Goal: Task Accomplishment & Management: Complete application form

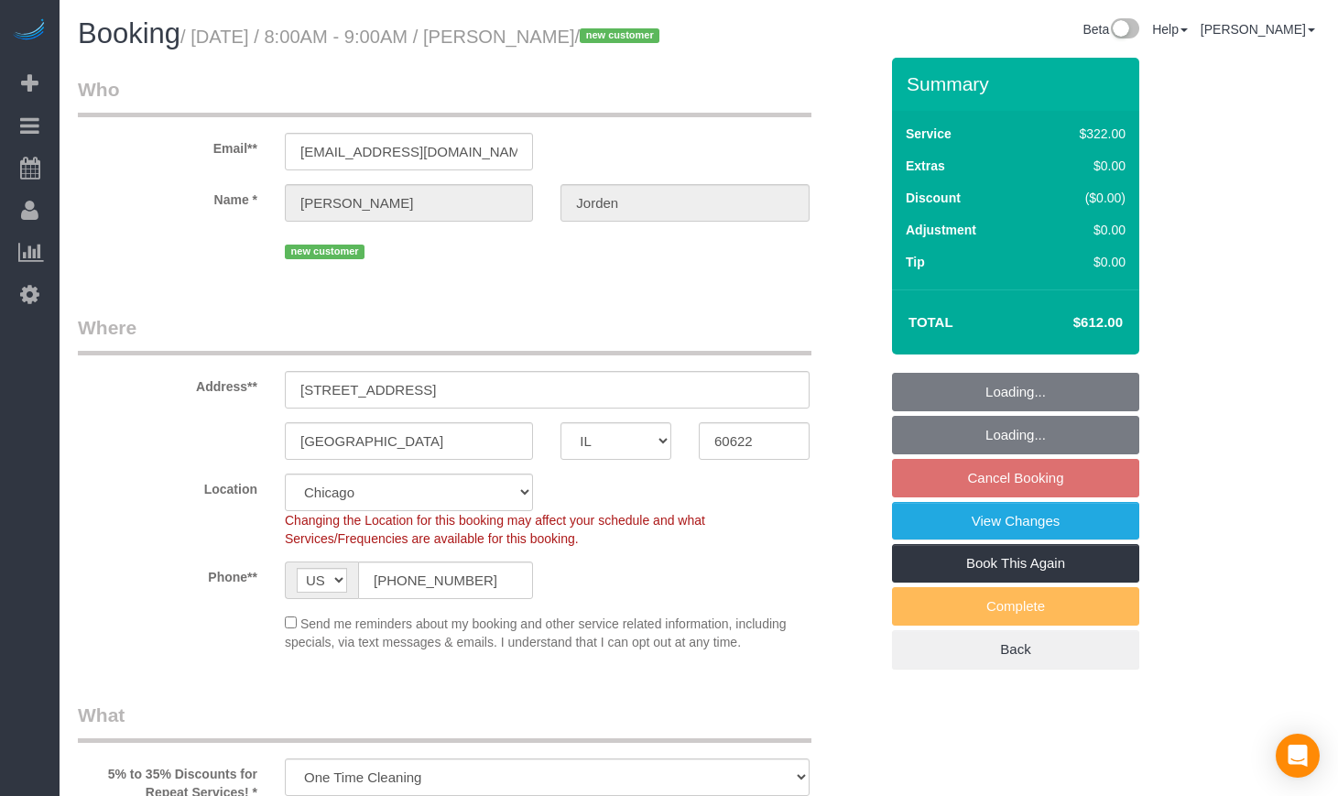
select select "IL"
select select "514"
select select "5"
select select "number:1"
select select "number:58"
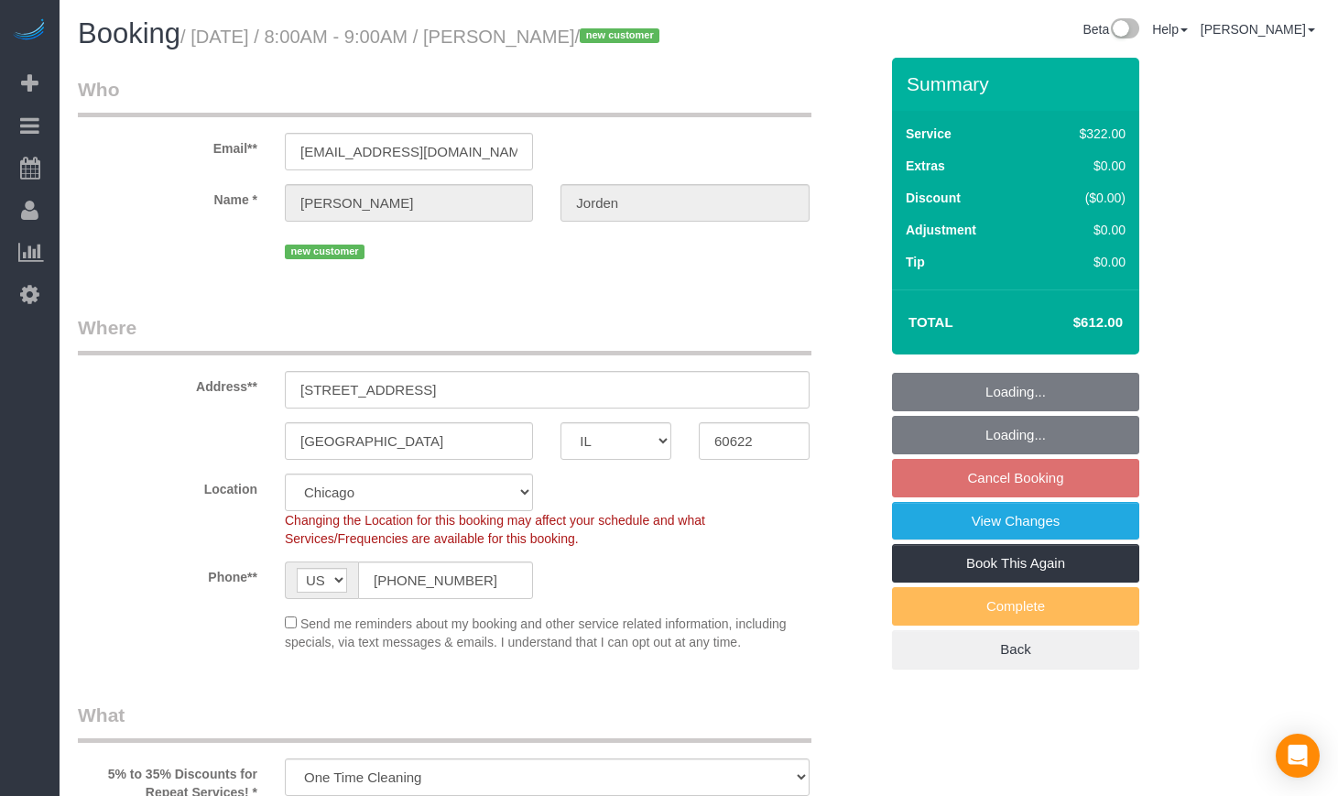
select select "number:139"
select select "number:108"
select select "object:1235"
select select "spot1"
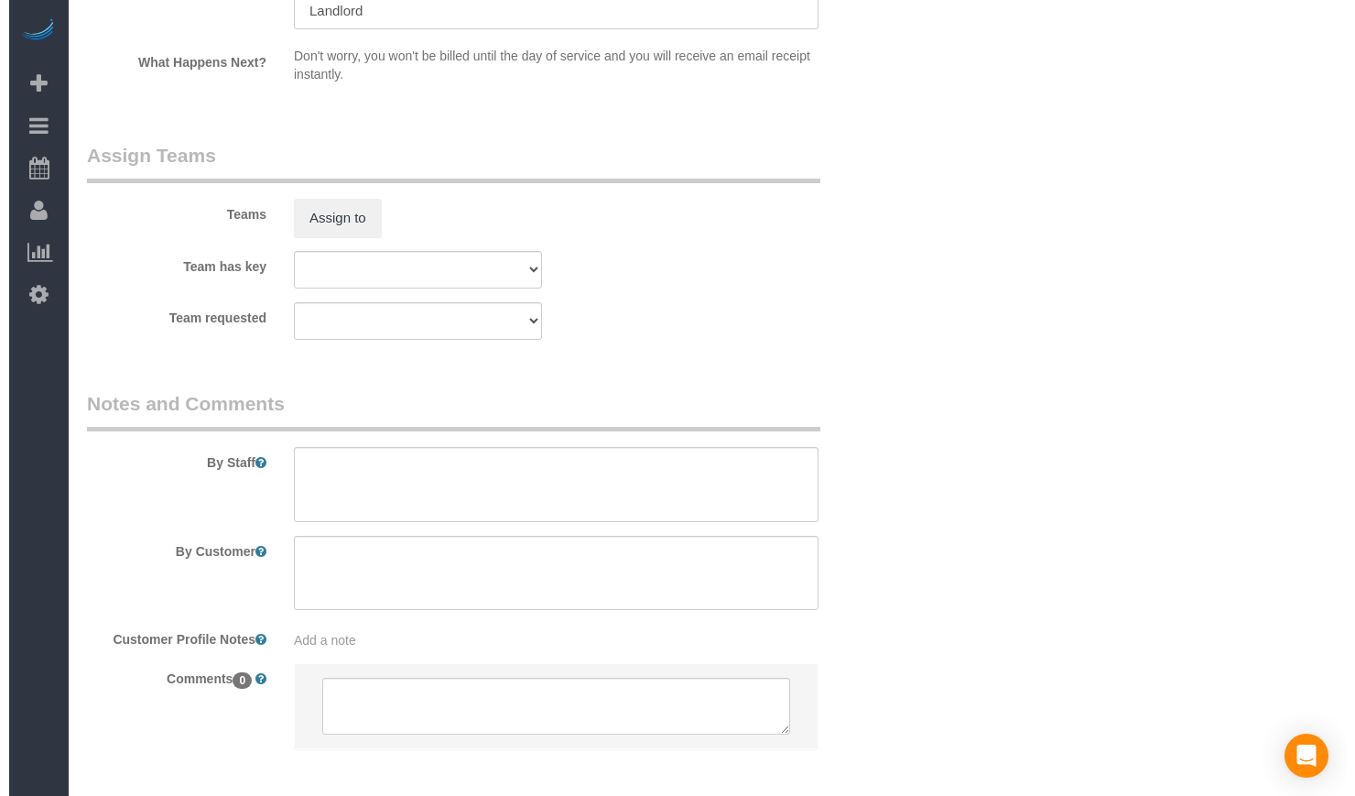
scroll to position [3510, 0]
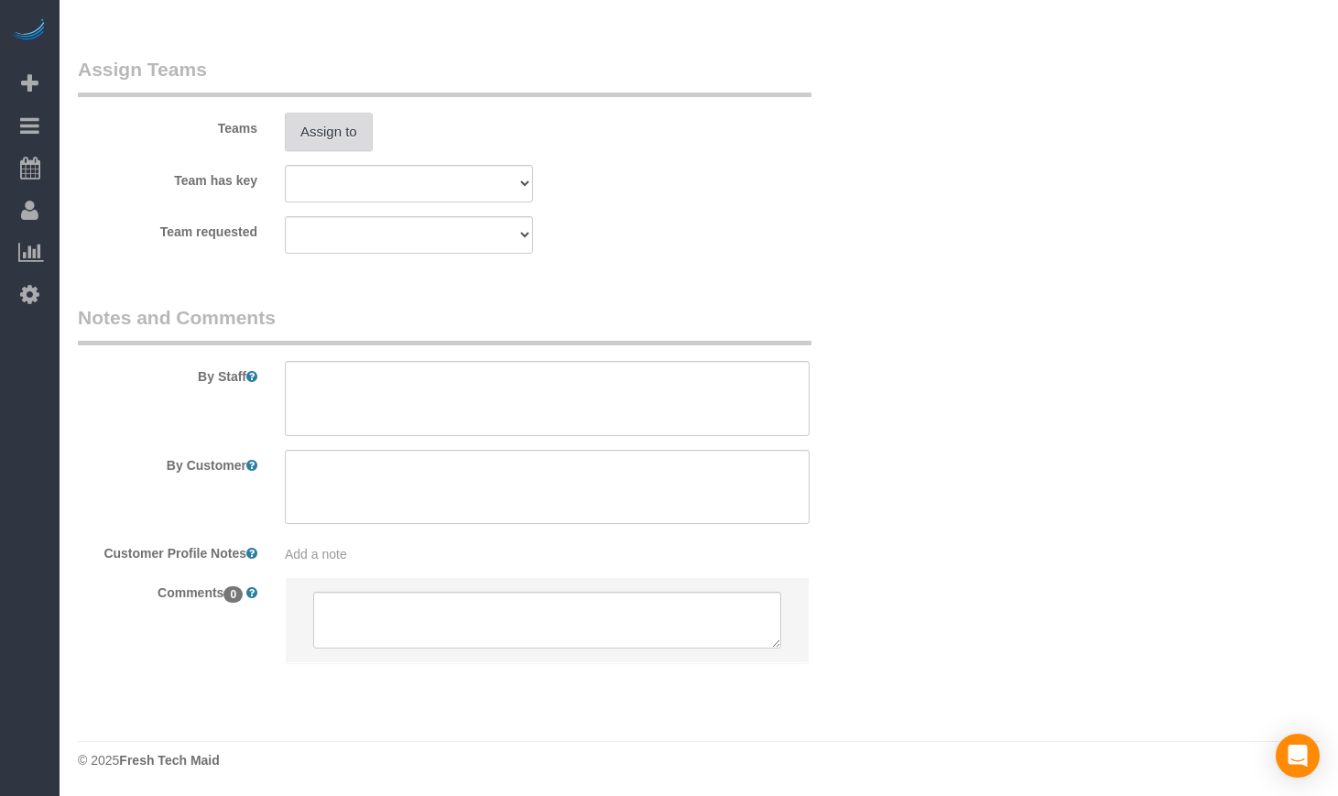
click at [340, 133] on button "Assign to" at bounding box center [329, 132] width 88 height 38
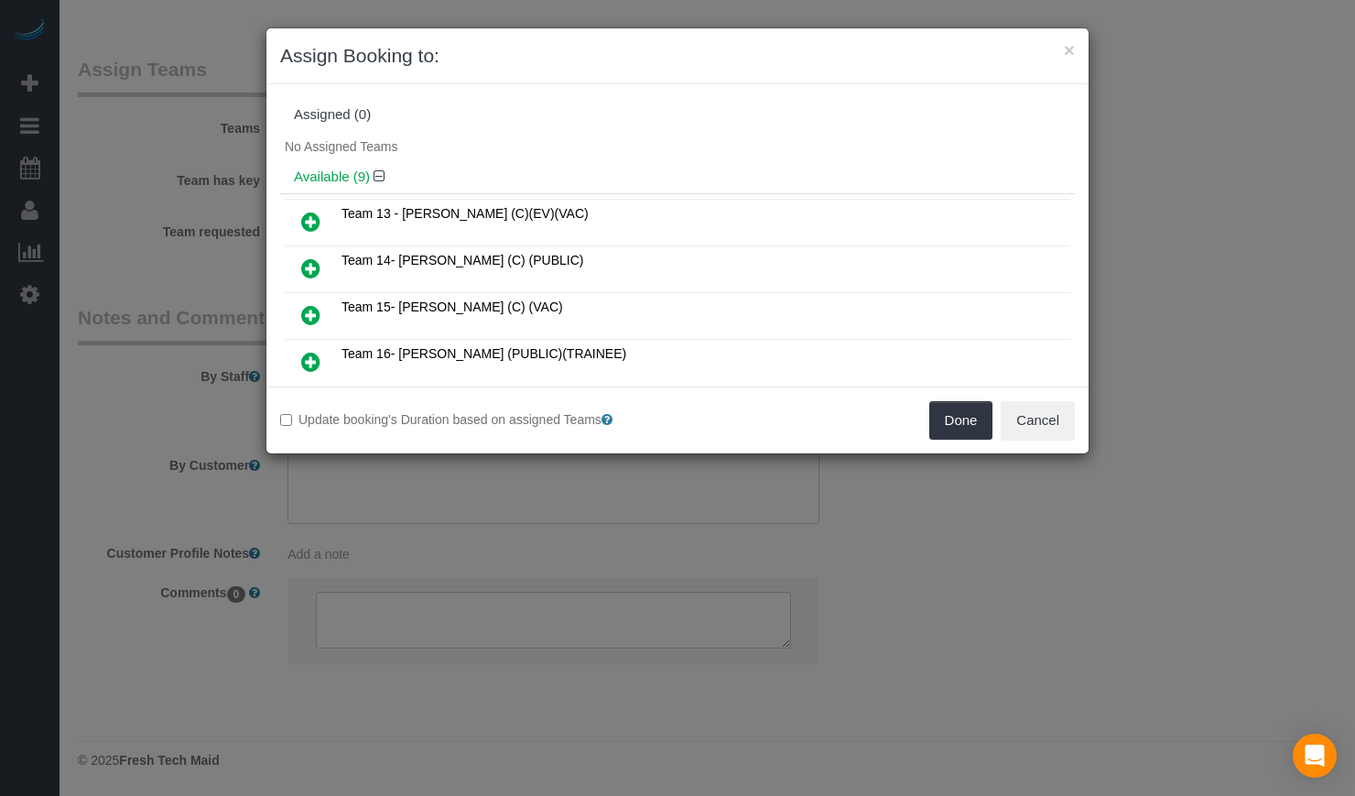
click at [303, 220] on icon at bounding box center [310, 222] width 19 height 22
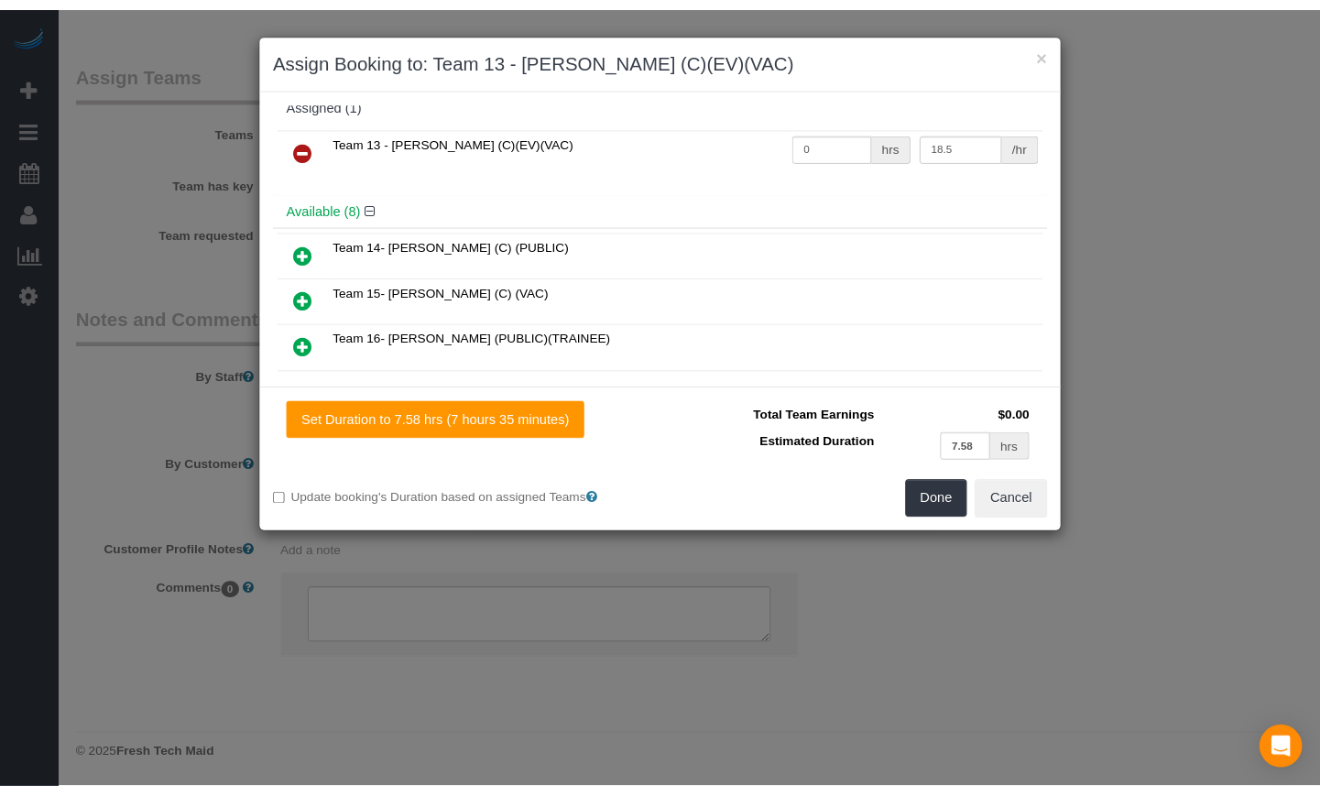
scroll to position [0, 0]
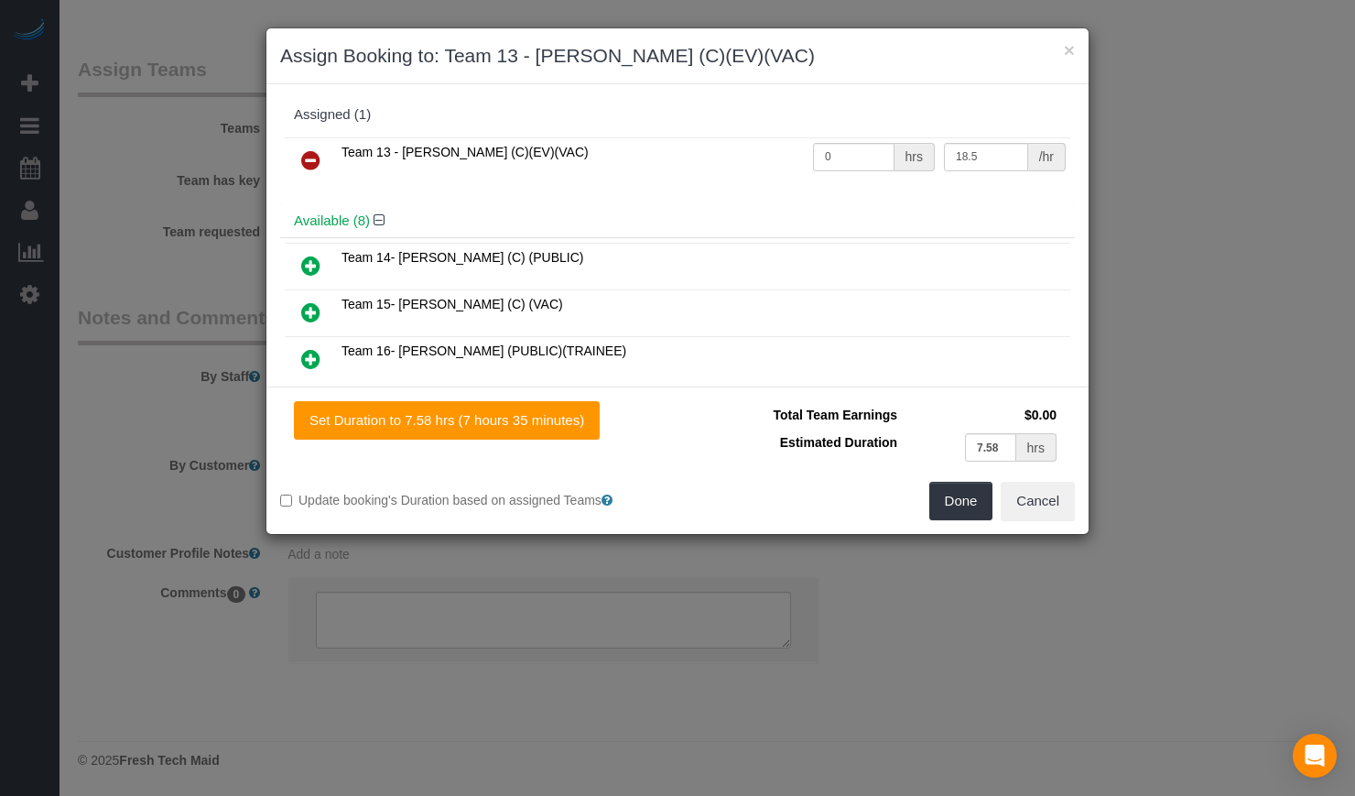
click at [314, 308] on icon at bounding box center [310, 312] width 19 height 22
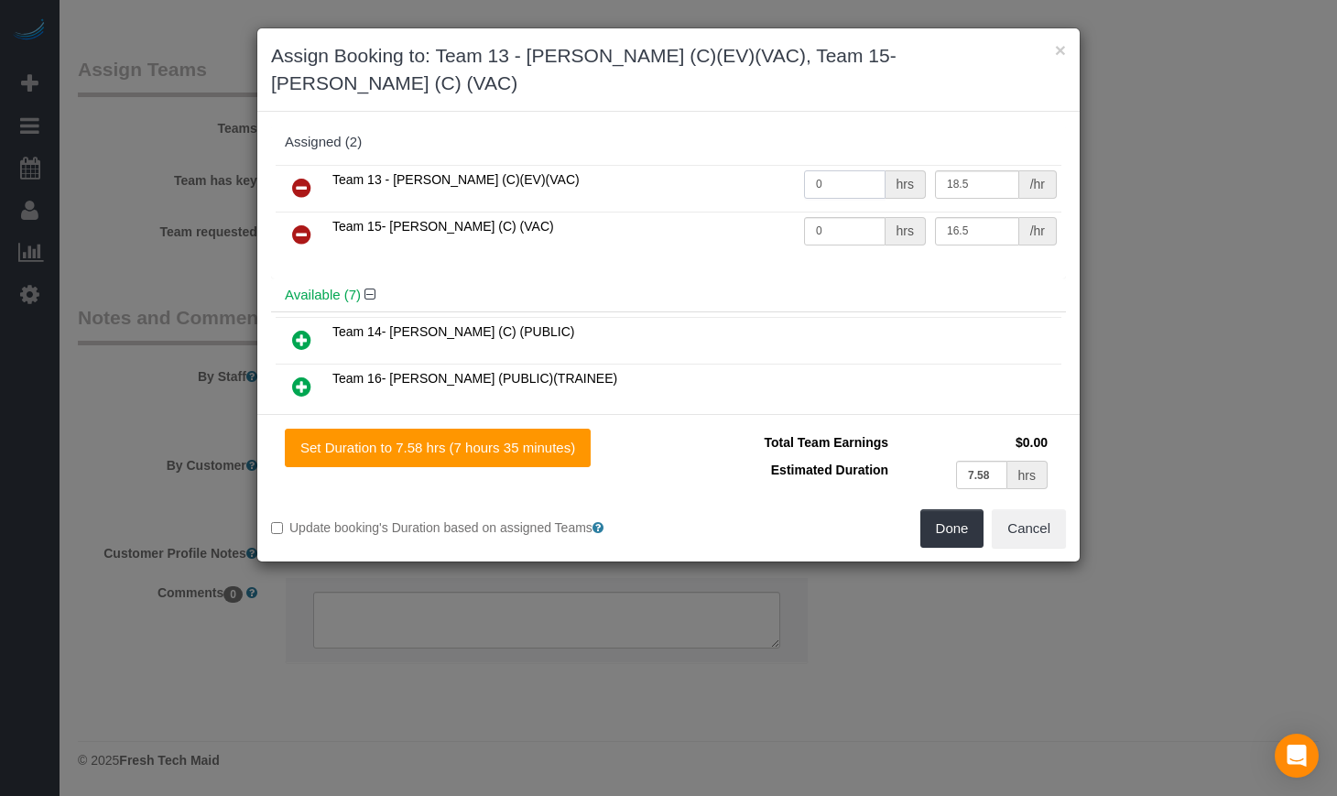
drag, startPoint x: 832, startPoint y: 154, endPoint x: 729, endPoint y: 154, distance: 103.5
click at [729, 165] on tr "Team 13 - Ligia (C)(EV)(VAC) 0 hrs 18.5 /hr" at bounding box center [669, 188] width 786 height 47
type input "7.75"
click at [751, 278] on div "Available (7)" at bounding box center [668, 295] width 795 height 34
drag, startPoint x: 814, startPoint y: 159, endPoint x: 734, endPoint y: 148, distance: 81.3
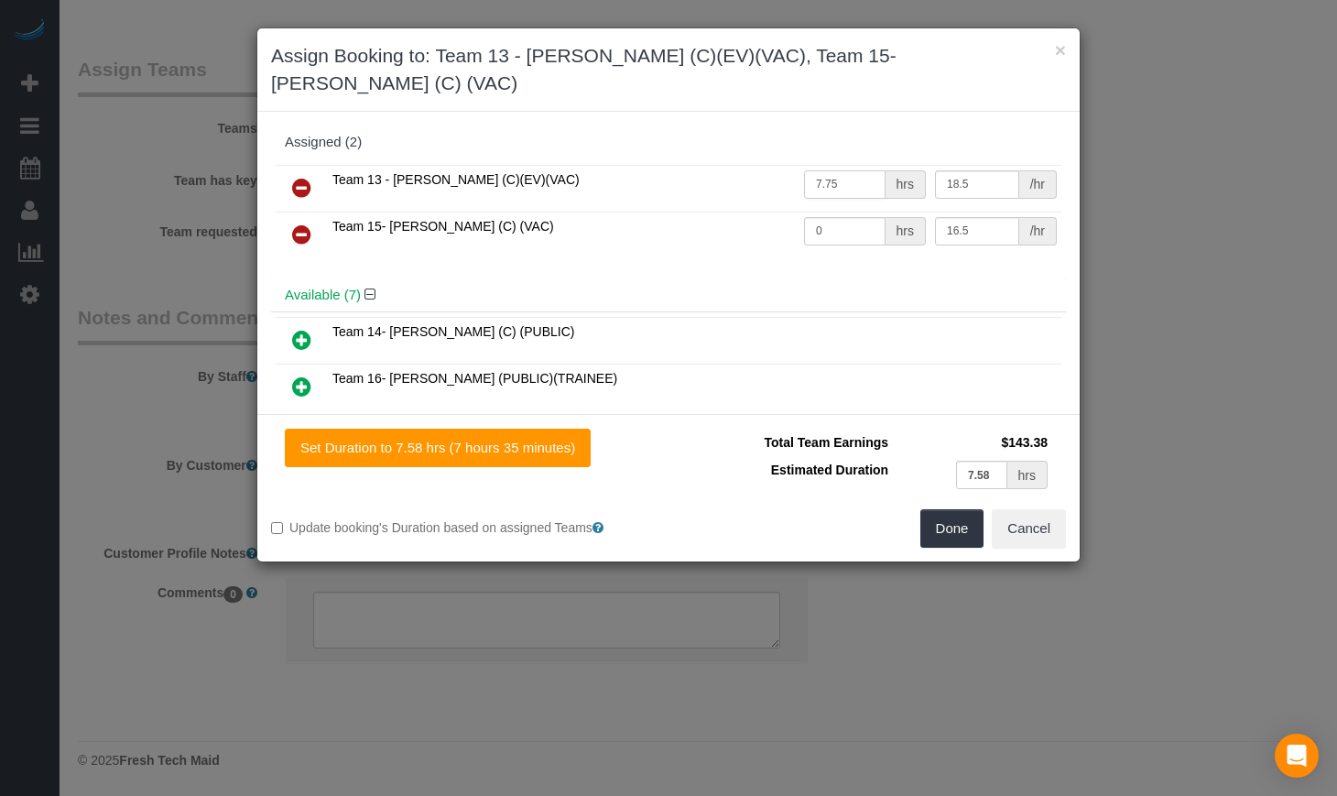
click at [735, 165] on tr "Team 13 - Ligia (C)(EV)(VAC) 7.75 hrs 18.5 /hr" at bounding box center [669, 188] width 786 height 47
click at [837, 170] on input "text" at bounding box center [845, 184] width 82 height 28
click at [833, 170] on input "text" at bounding box center [845, 184] width 82 height 28
type input "3"
type input "7.75"
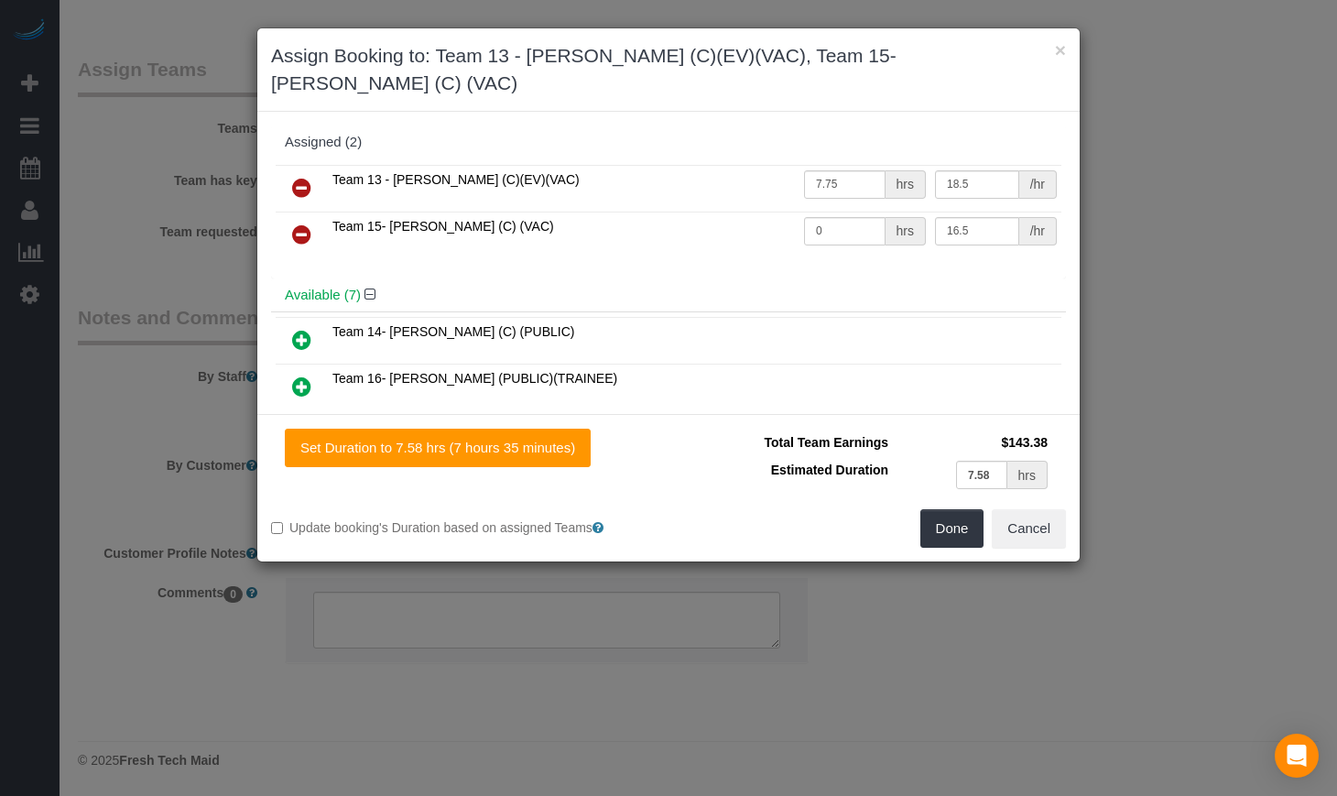
click at [837, 235] on div "Team 13 - Ligia (C)(EV)(VAC) 7.75 hrs 18.5 /hr Team 15- Yaquelin (C) (VAC) 0 hr…" at bounding box center [668, 219] width 795 height 118
click at [851, 217] on input "0" at bounding box center [845, 231] width 82 height 28
drag, startPoint x: 843, startPoint y: 155, endPoint x: 727, endPoint y: 158, distance: 116.4
click at [727, 165] on tr "Team 13 - Ligia (C)(EV)(VAC) 7.75 hrs 18.5 /hr" at bounding box center [669, 188] width 786 height 47
click at [830, 170] on input "0" at bounding box center [845, 184] width 82 height 28
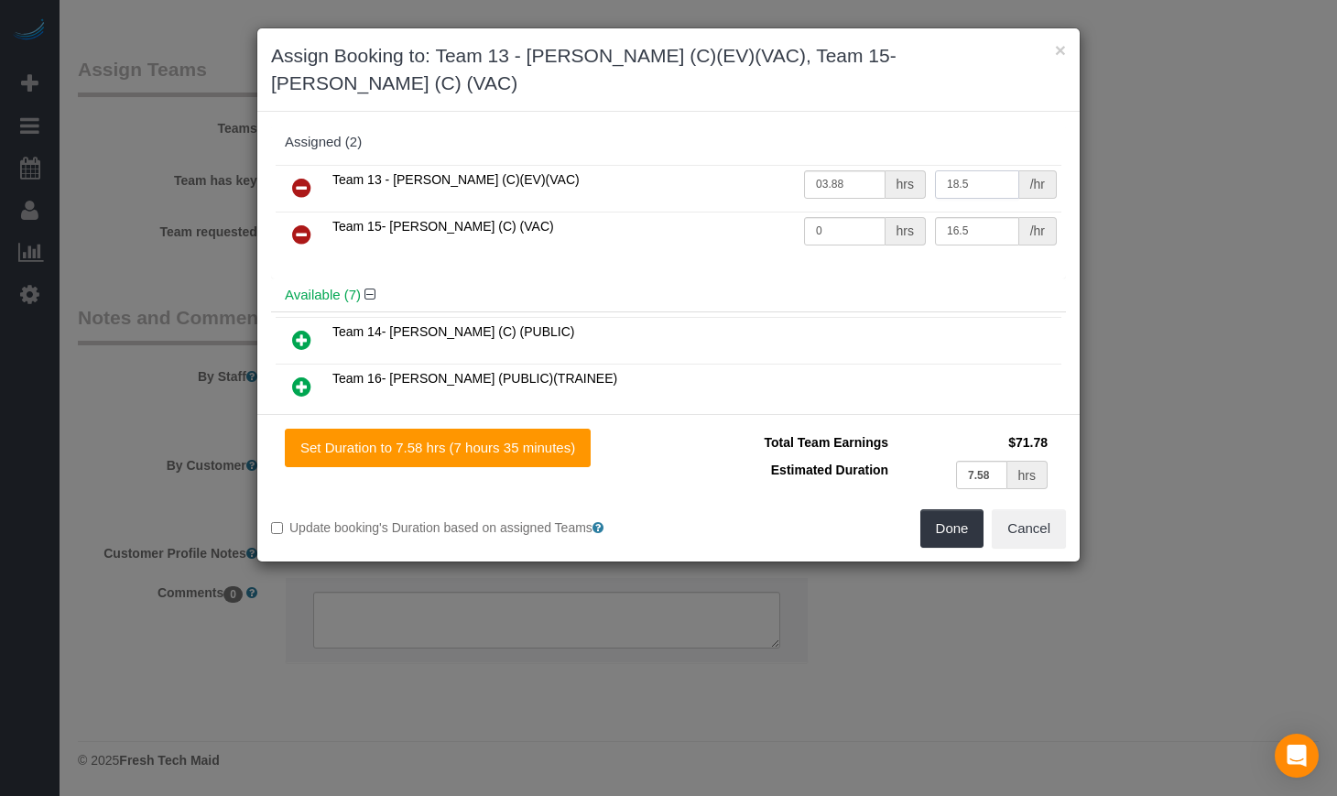
type input "3.88"
drag, startPoint x: 844, startPoint y: 215, endPoint x: 664, endPoint y: 204, distance: 180.7
click at [670, 212] on tr "Team 15- Yaquelin (C) (VAC) 0 hrs 16.5 /hr" at bounding box center [669, 235] width 786 height 47
type input "3.88"
click at [824, 318] on td "Team 14- [PERSON_NAME] (C) (PUBLIC)" at bounding box center [695, 341] width 734 height 47
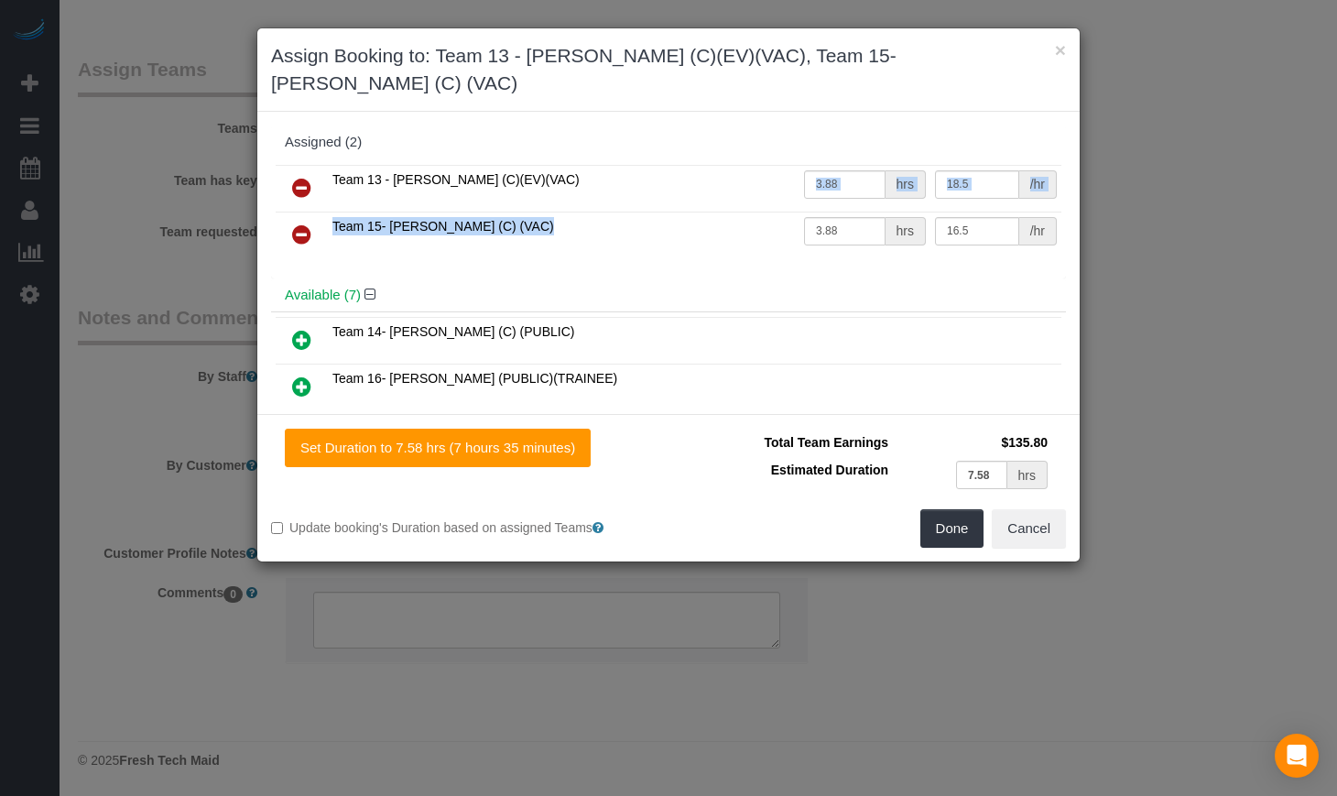
drag, startPoint x: 688, startPoint y: 156, endPoint x: 907, endPoint y: 249, distance: 238.0
click at [912, 212] on tbody "Team 13 - Ligia (C)(EV)(VAC) 3.88 hrs 18.5 /hr Team 15- Yaquelin (C) (VAC) 3.88…" at bounding box center [669, 211] width 786 height 93
click at [907, 278] on div "Available (7)" at bounding box center [668, 295] width 795 height 34
click at [1062, 58] on button "×" at bounding box center [1060, 49] width 11 height 19
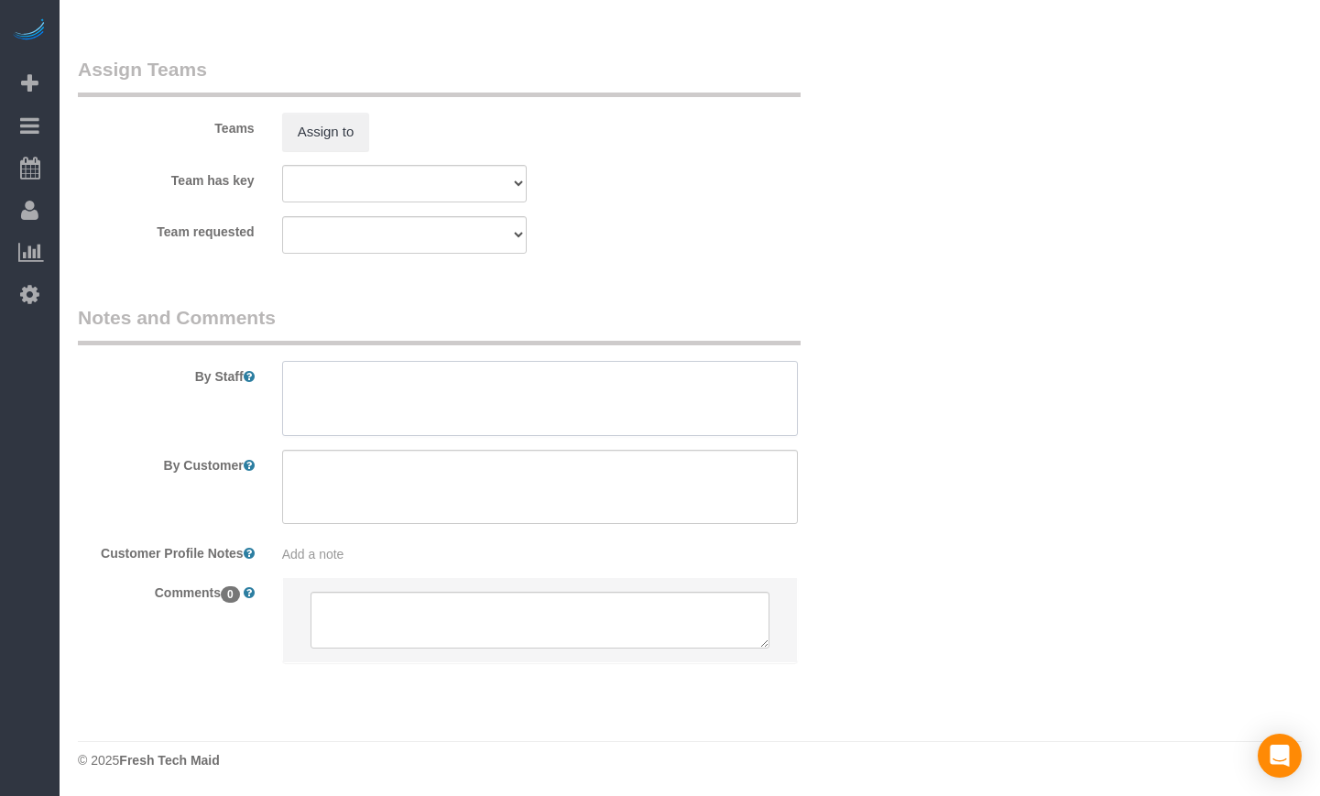
click at [394, 397] on textarea at bounding box center [540, 398] width 517 height 75
paste textarea "Initial Cleaning. 1) Move-in. 2) See priority listed in above section 3) 7.75 h…"
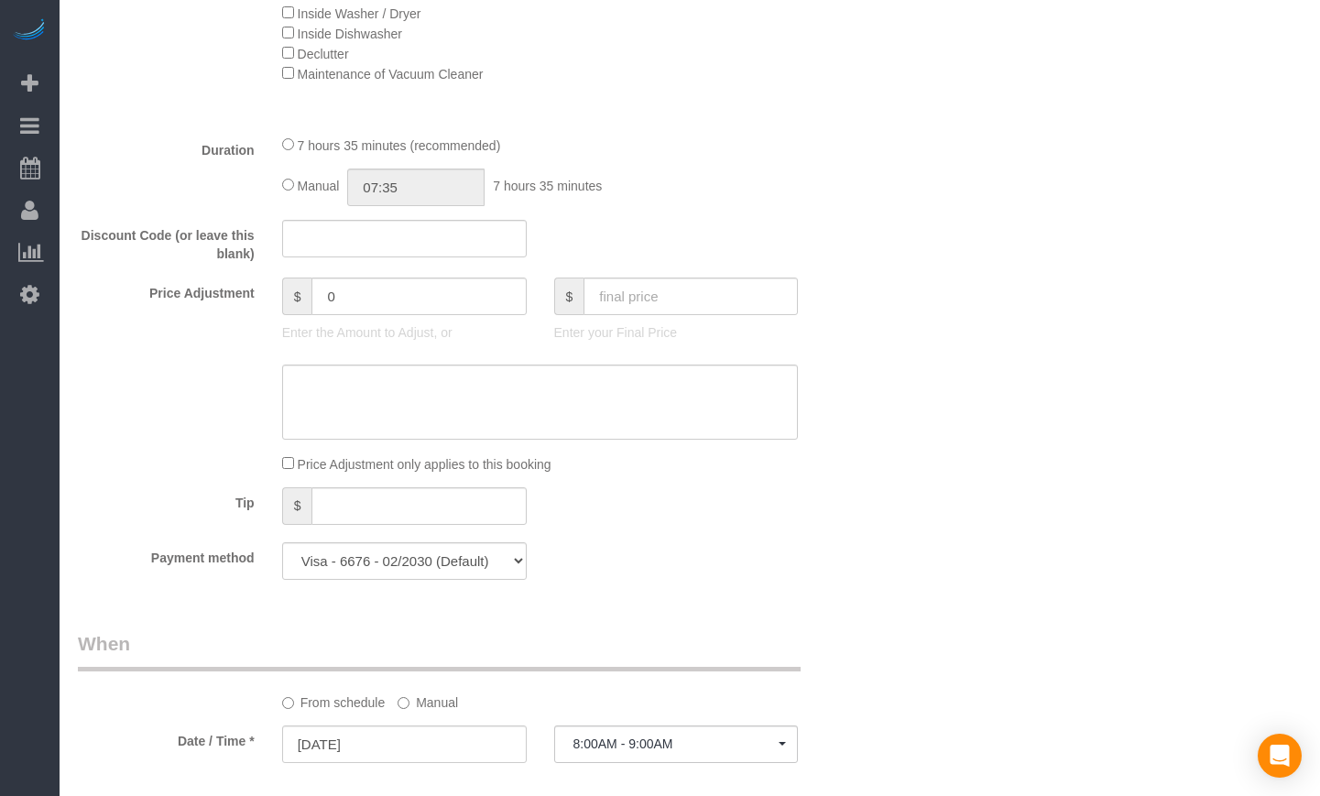
scroll to position [1527, 0]
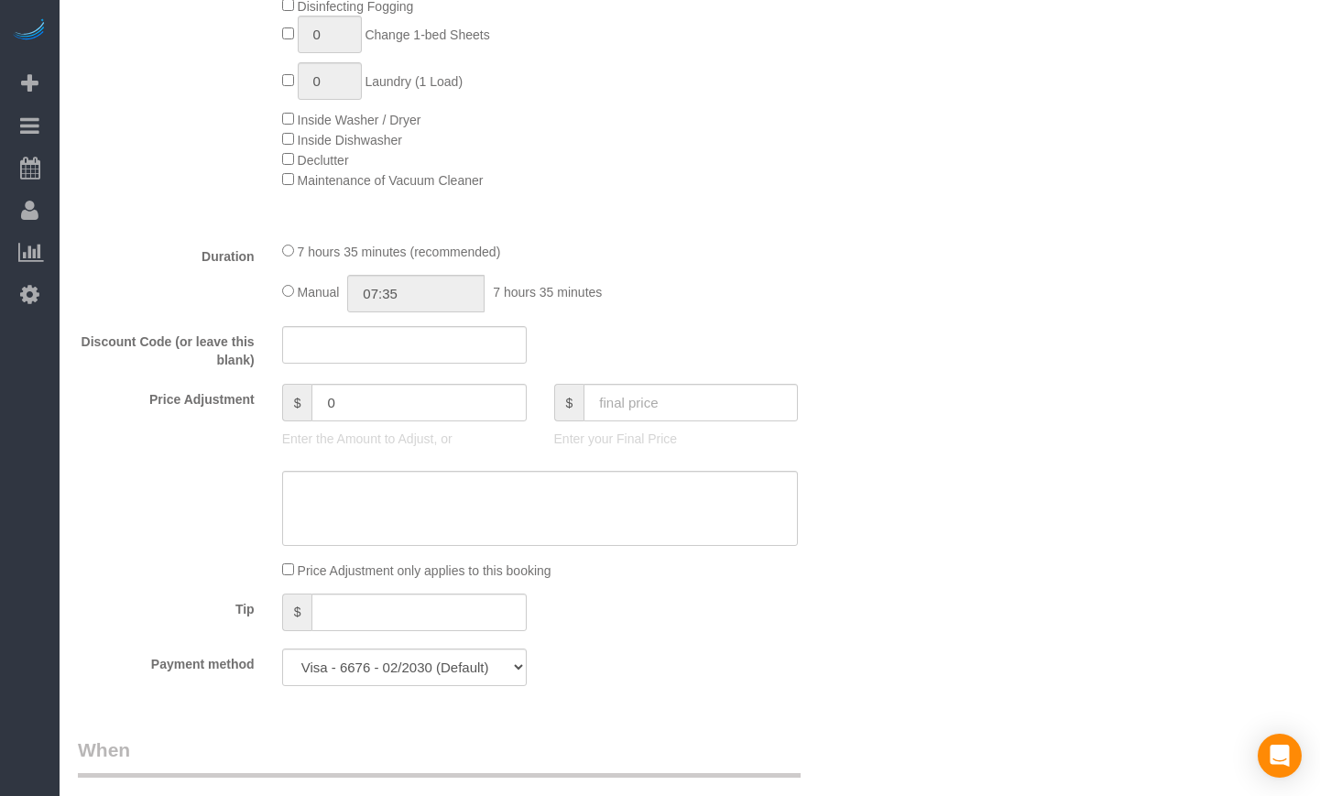
type textarea "Initial Cleaning. 1) Move-in. 2) See priority listed in above section 3) 7.75 h…"
drag, startPoint x: 419, startPoint y: 328, endPoint x: 391, endPoint y: 326, distance: 28.4
click at [391, 312] on input "07:35" at bounding box center [415, 294] width 137 height 38
type input "07:45"
click at [974, 313] on div "Who Email** [EMAIL_ADDRESS][DOMAIN_NAME] Name * [PERSON_NAME][GEOGRAPHIC_DATA] …" at bounding box center [690, 619] width 1224 height 4177
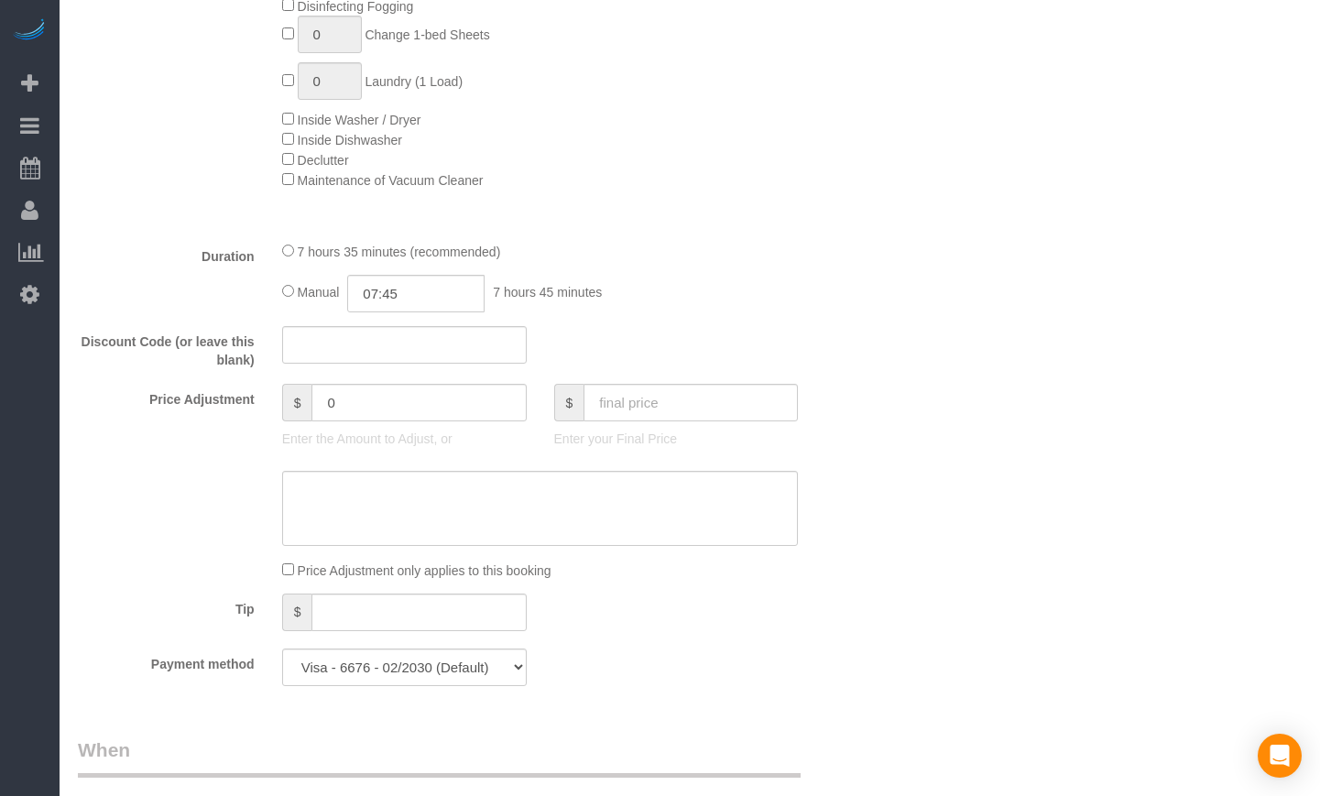
select select "spot6"
select select "spot11"
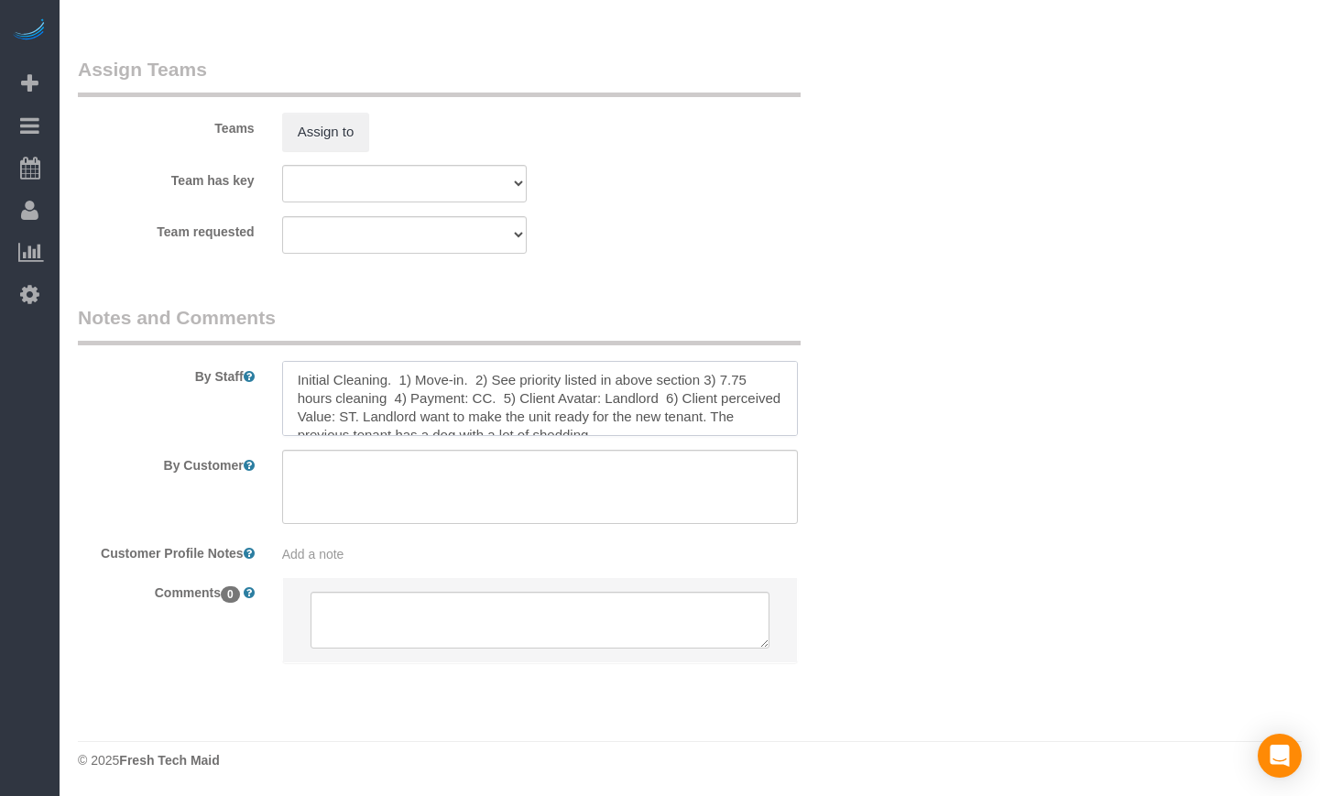
scroll to position [18, 0]
drag, startPoint x: 532, startPoint y: 369, endPoint x: 540, endPoint y: 421, distance: 52.8
click at [540, 421] on textarea at bounding box center [540, 398] width 517 height 75
click at [708, 420] on textarea at bounding box center [540, 398] width 517 height 75
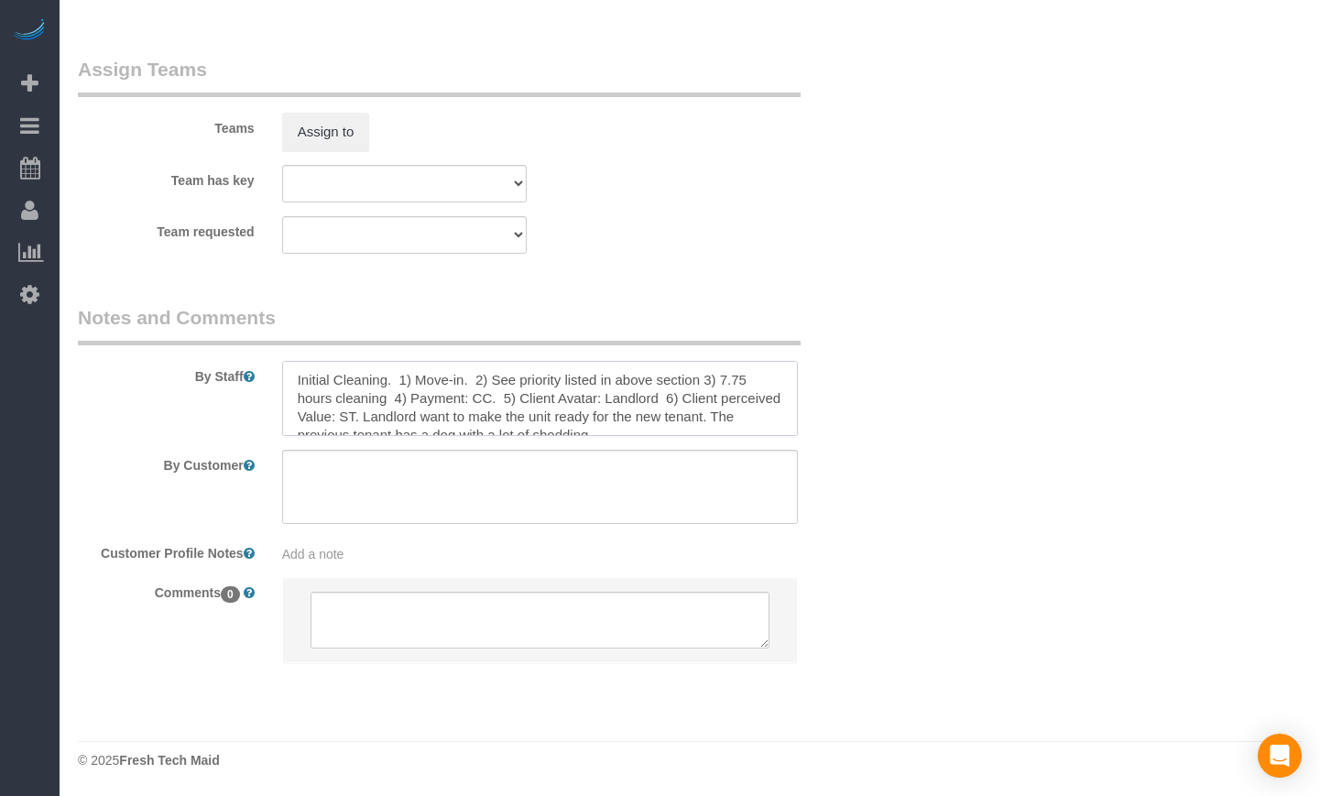
drag, startPoint x: 708, startPoint y: 420, endPoint x: 294, endPoint y: 354, distance: 419.3
click at [294, 354] on div "By Staff" at bounding box center [472, 370] width 816 height 132
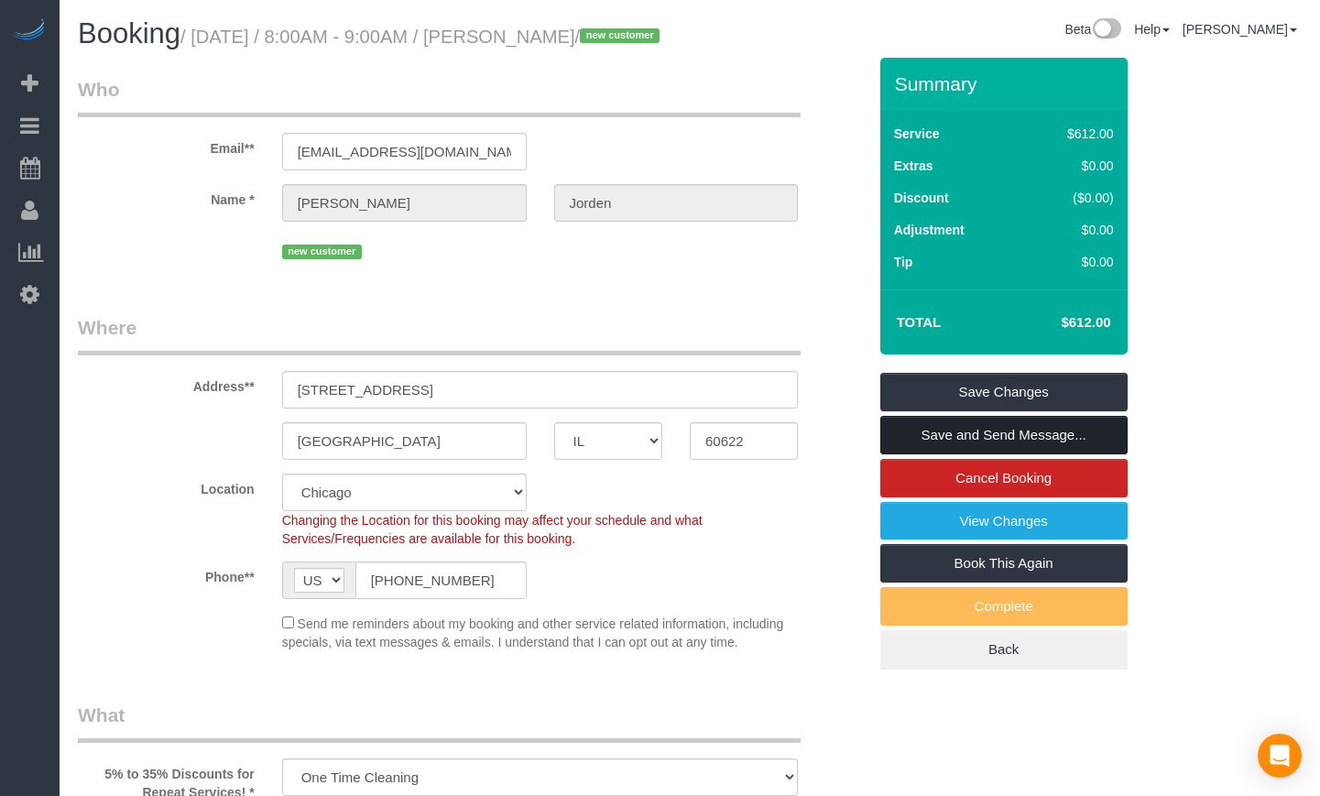
click at [979, 454] on link "Save and Send Message..." at bounding box center [1003, 435] width 247 height 38
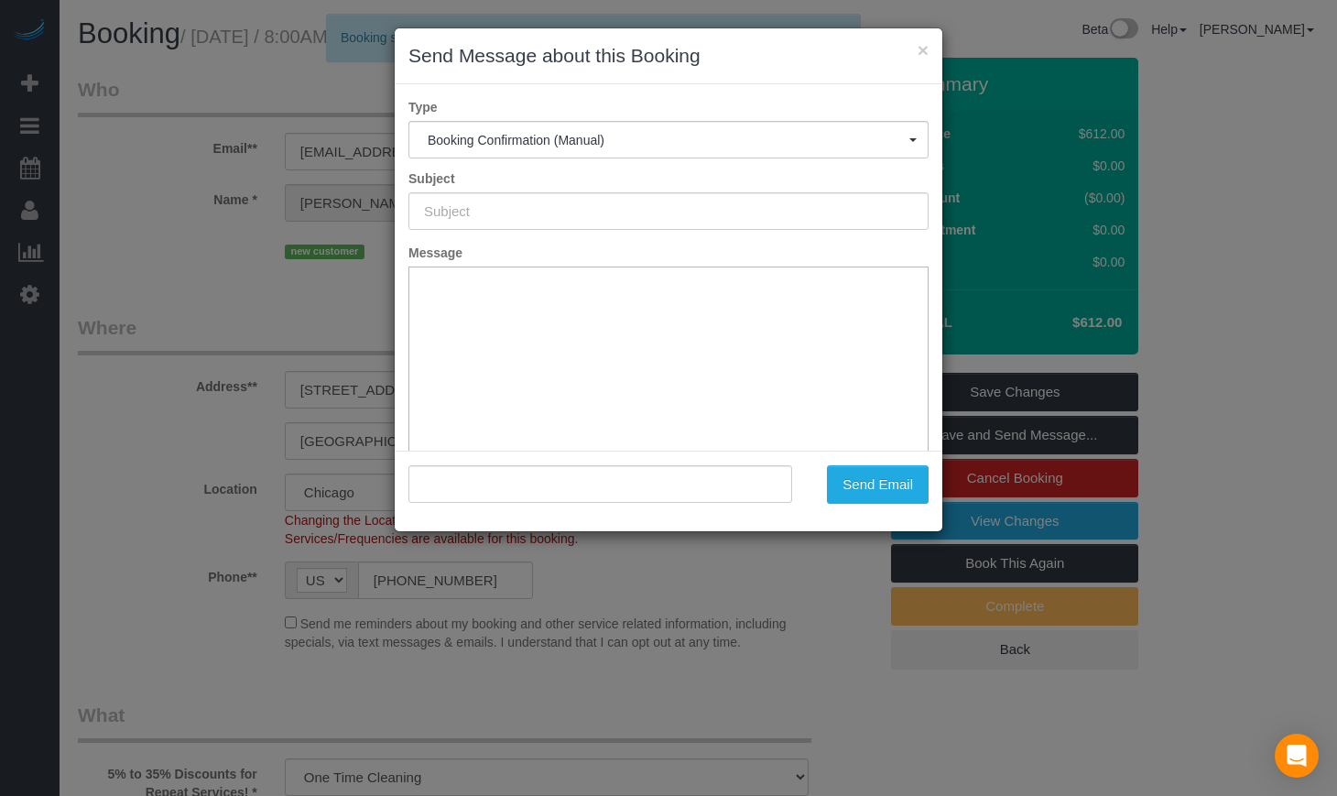
type input "Your Booking With Fresh Tech Maid, Confirmed!"
type input ""Sam Jorden" <jordensc@gmail.com>"
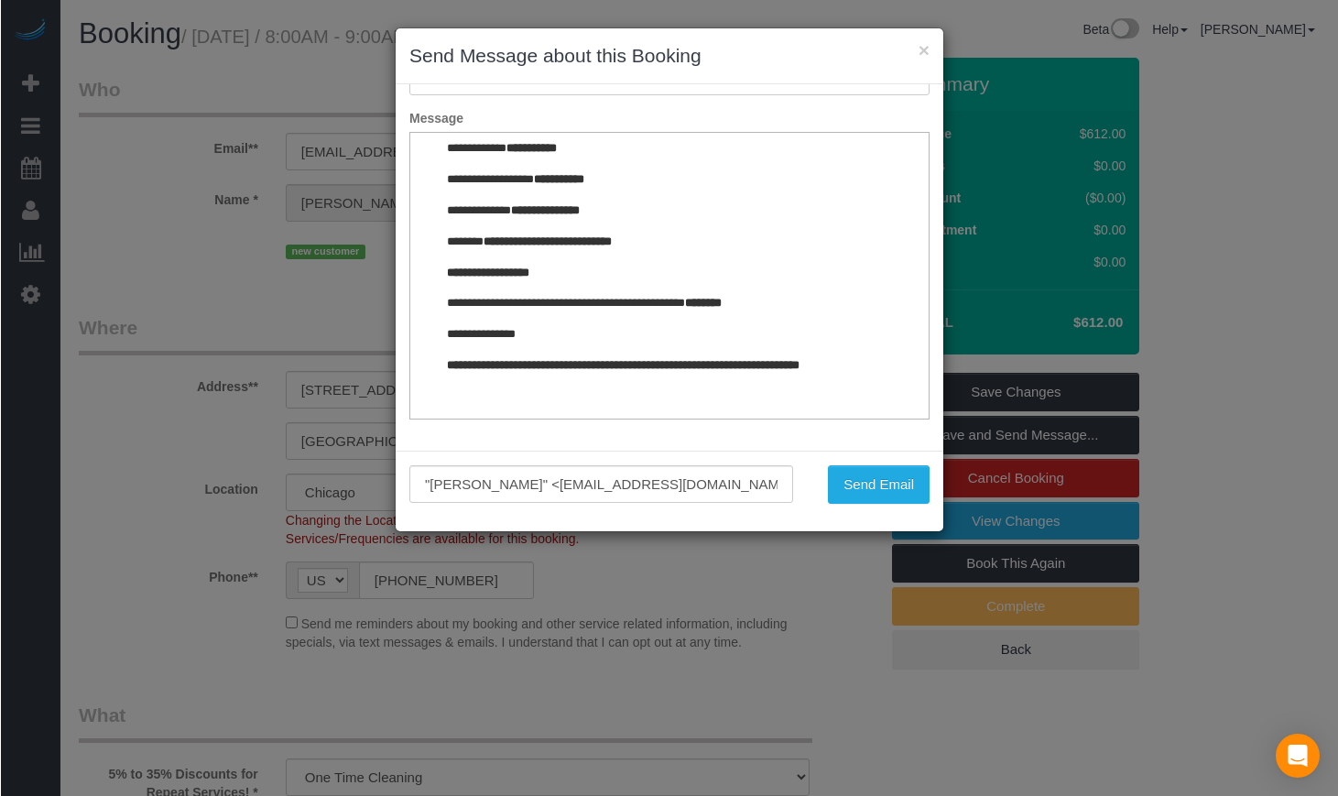
scroll to position [2305, 0]
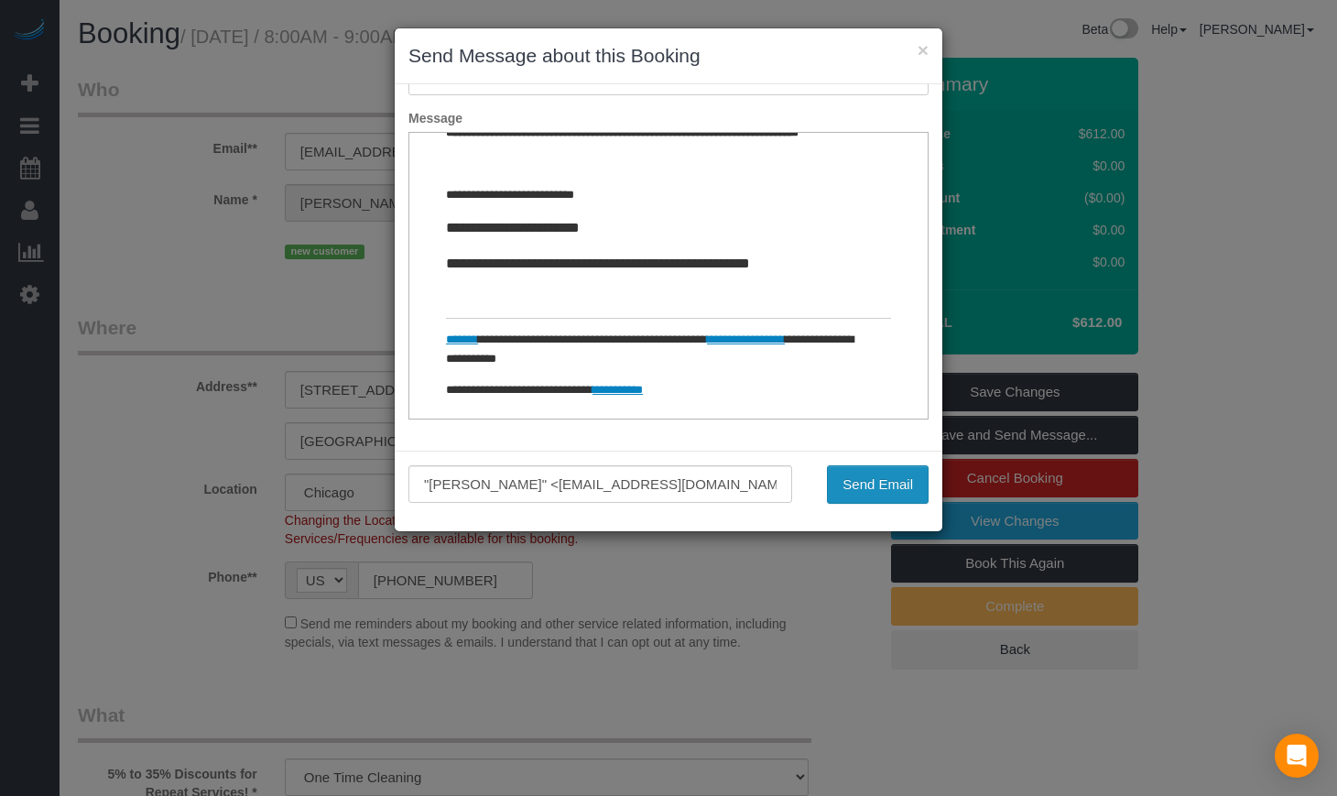
click at [875, 490] on button "Send Email" at bounding box center [878, 484] width 102 height 38
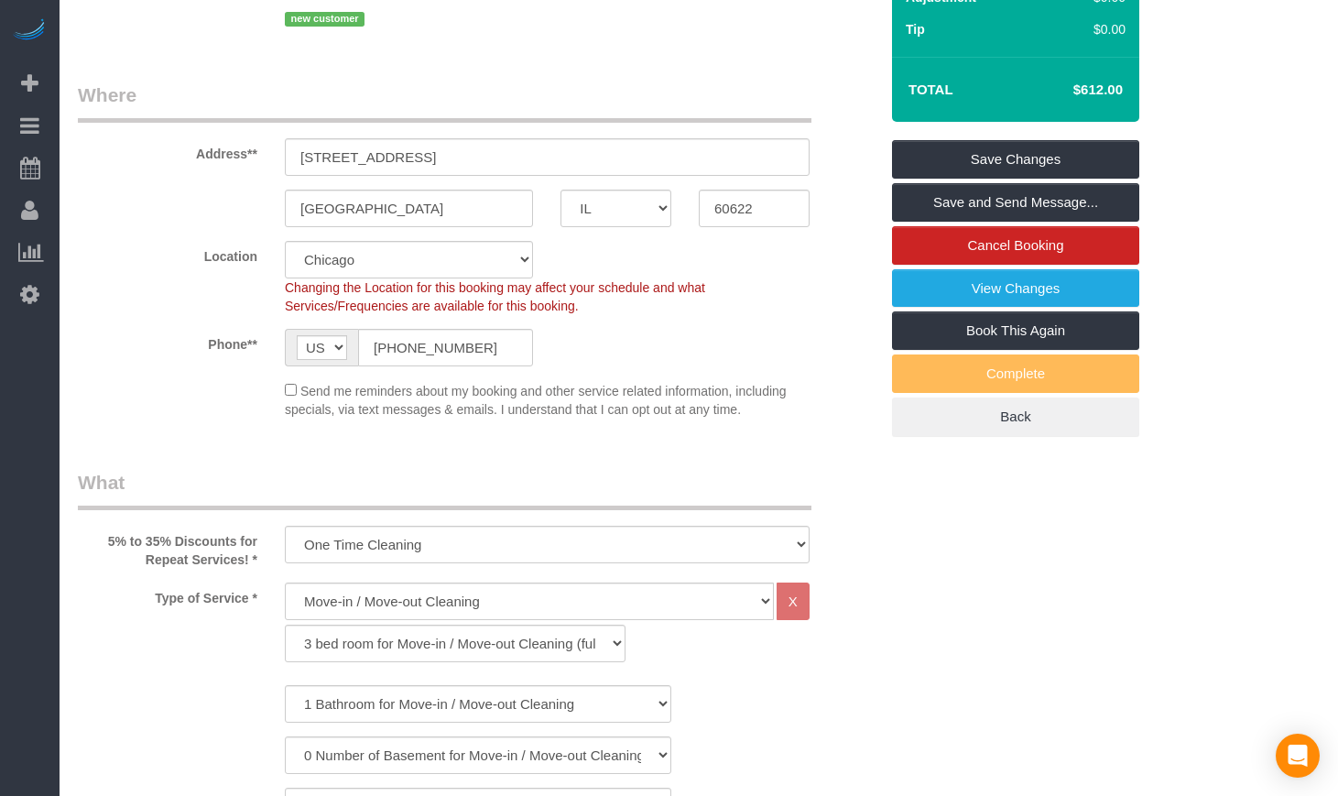
scroll to position [305, 0]
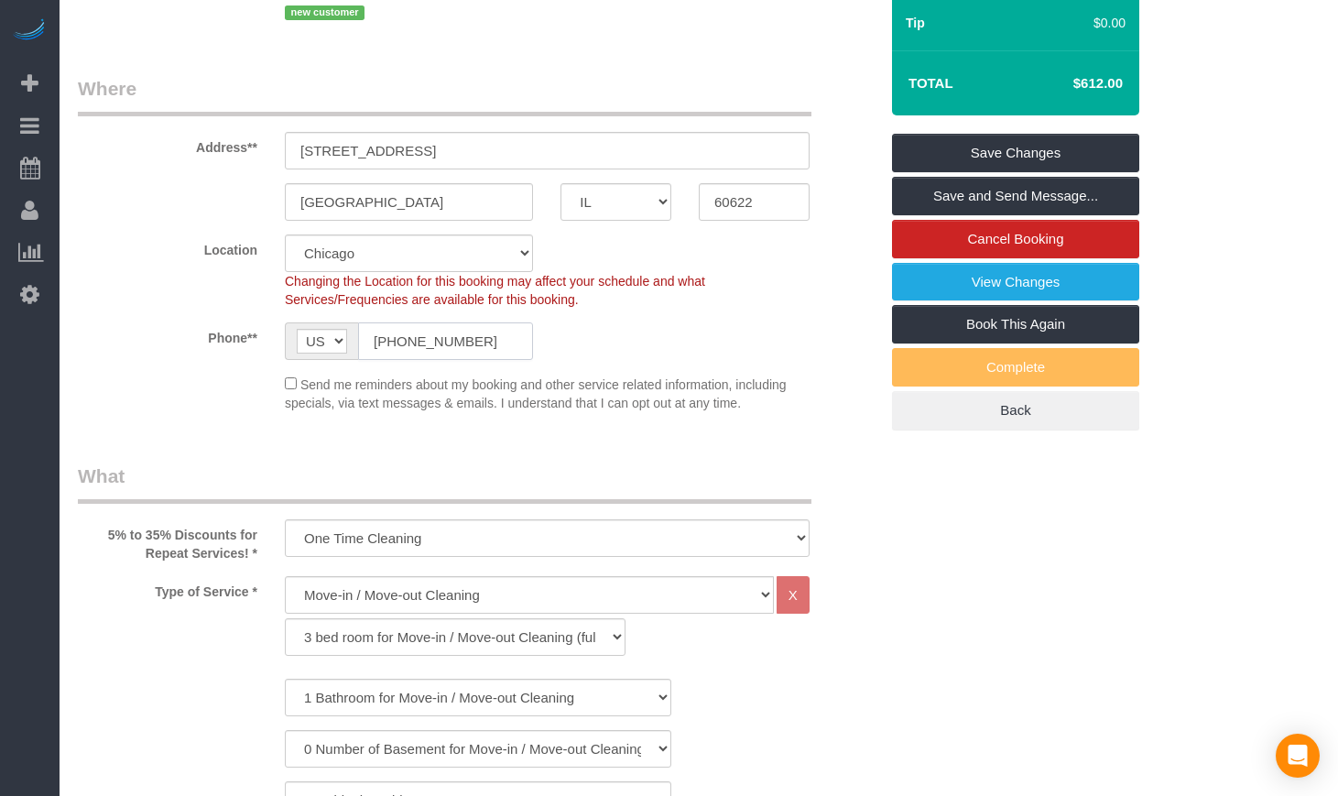
drag, startPoint x: 485, startPoint y: 377, endPoint x: 284, endPoint y: 355, distance: 202.7
click at [266, 355] on div "Phone** AF AL DZ AD AO AI AQ AG AR AM AW AU AT AZ BS BH BD BB BY BE BZ BJ BM BT…" at bounding box center [478, 341] width 828 height 38
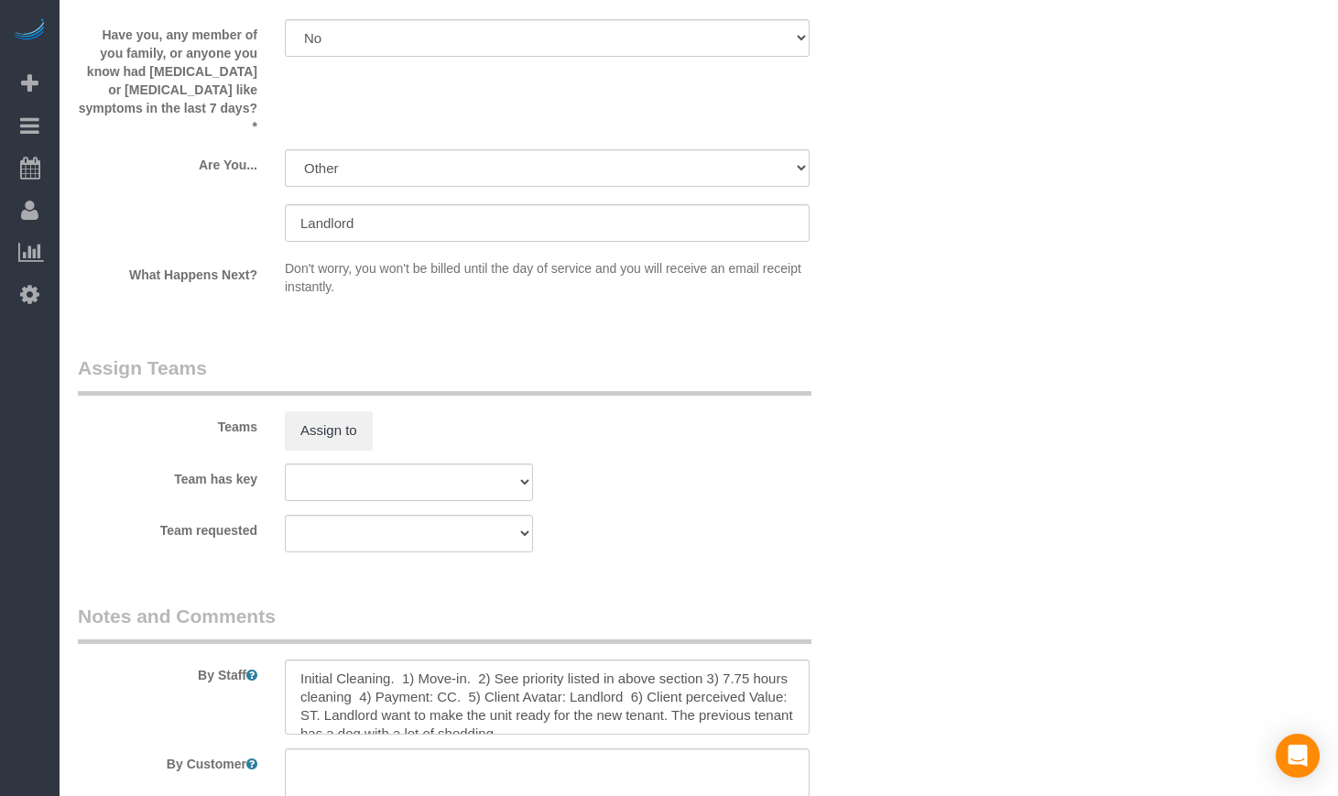
scroll to position [3276, 0]
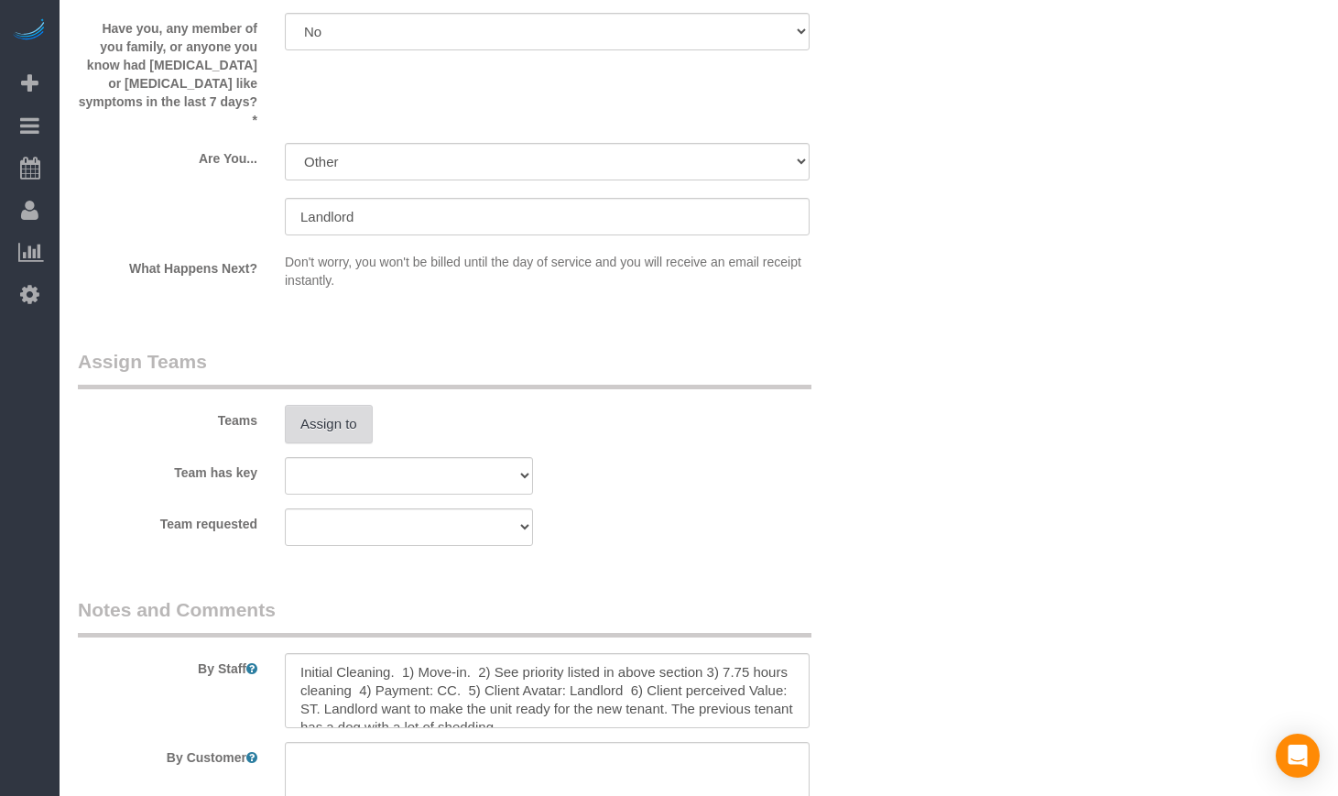
click at [326, 439] on button "Assign to" at bounding box center [329, 424] width 88 height 38
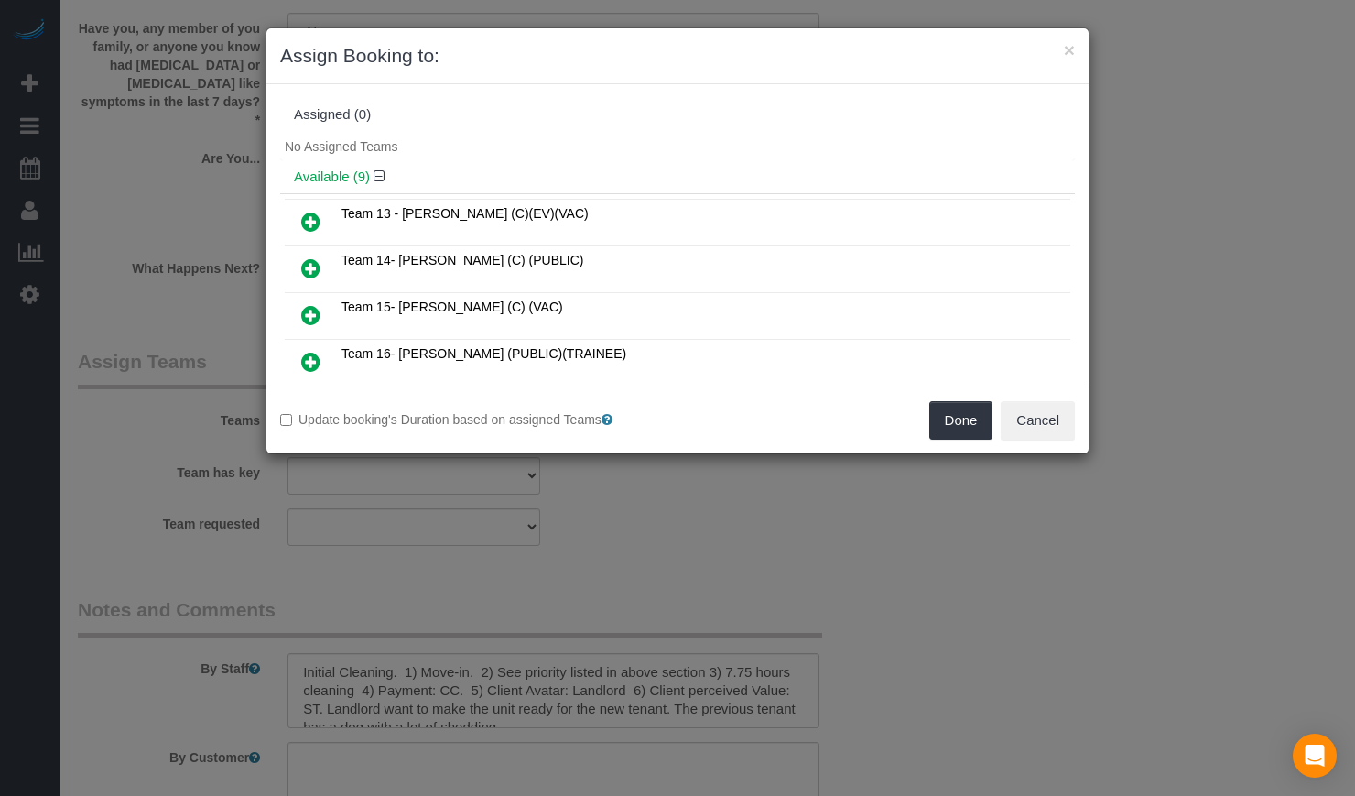
click at [316, 223] on icon at bounding box center [310, 222] width 19 height 22
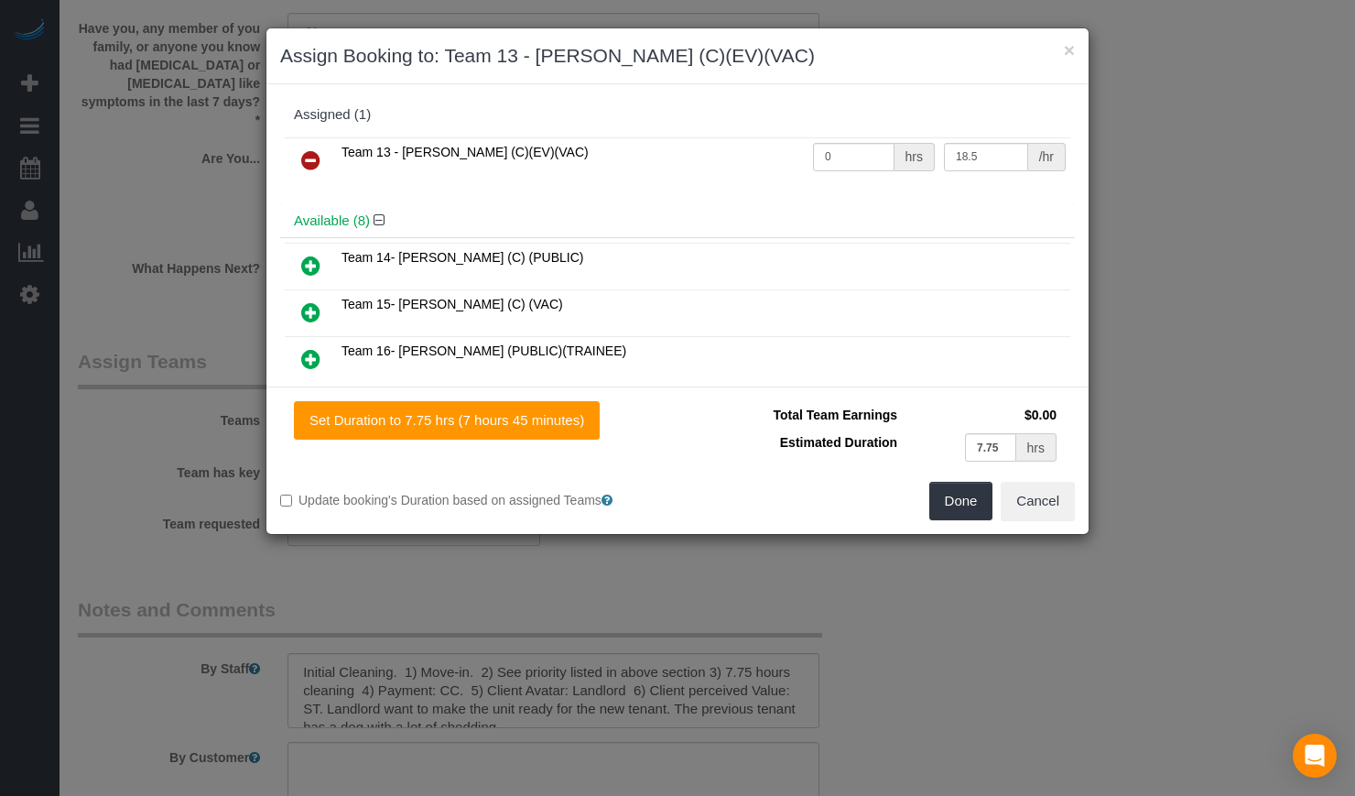
click at [305, 312] on icon at bounding box center [310, 312] width 19 height 22
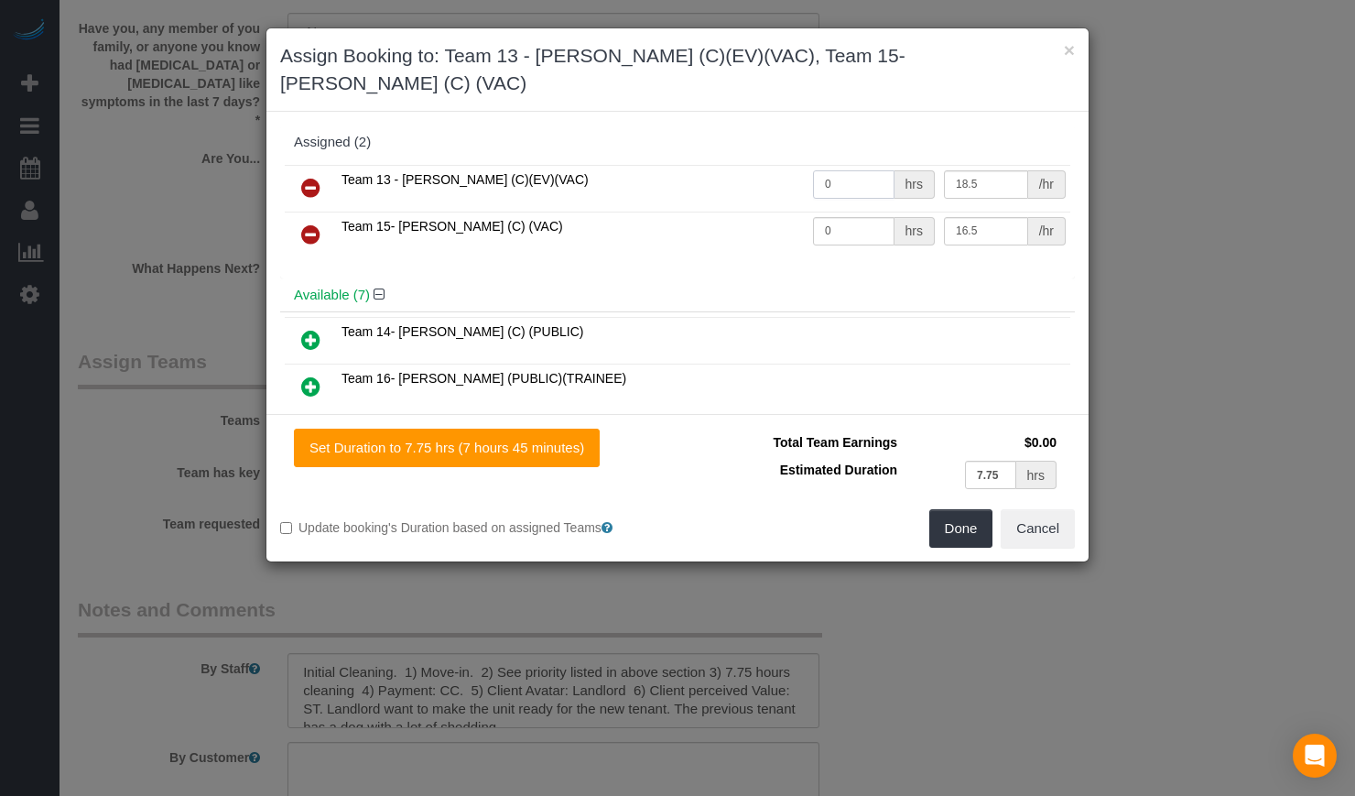
drag, startPoint x: 853, startPoint y: 146, endPoint x: 731, endPoint y: 147, distance: 121.8
click at [736, 165] on tr "Team 13 - Ligia (C)(EV)(VAC) 0 hrs 18.5 /hr" at bounding box center [678, 188] width 786 height 47
type input "3.88"
drag, startPoint x: 829, startPoint y: 210, endPoint x: 711, endPoint y: 188, distance: 120.2
click at [742, 212] on tr "Team 15- Yaquelin (C) (VAC) 0 hrs 16.5 /hr" at bounding box center [678, 235] width 786 height 47
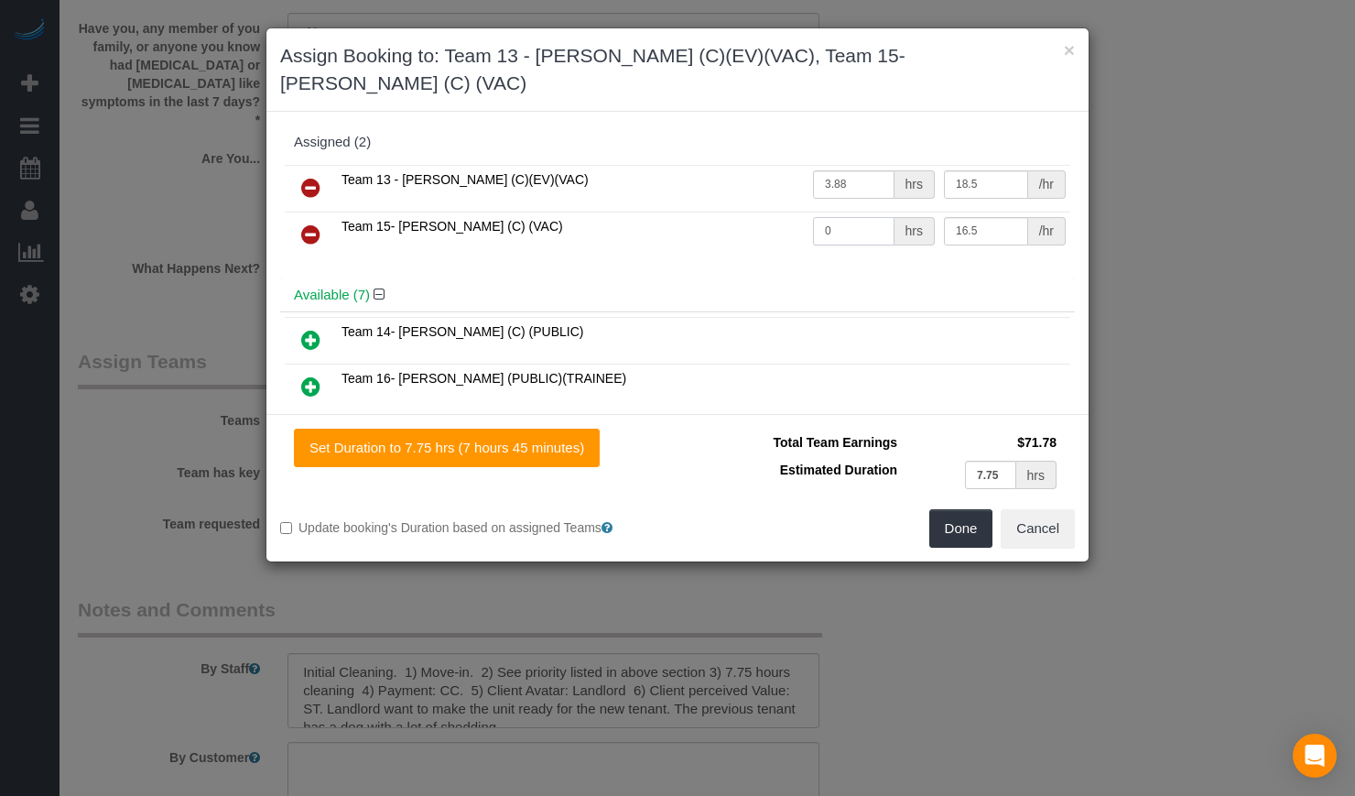
type input "."
type input "3.88"
click at [721, 311] on div "Team 14- Maria (C) (PUBLIC) Team 16- Jocelyn (PUBLIC)(TRAINEE) Team 2- Jannette…" at bounding box center [677, 489] width 795 height 356
drag, startPoint x: 1007, startPoint y: 447, endPoint x: 764, endPoint y: 370, distance: 255.5
click at [821, 456] on tr "Estimated Duration 7.75 hrs" at bounding box center [876, 475] width 370 height 38
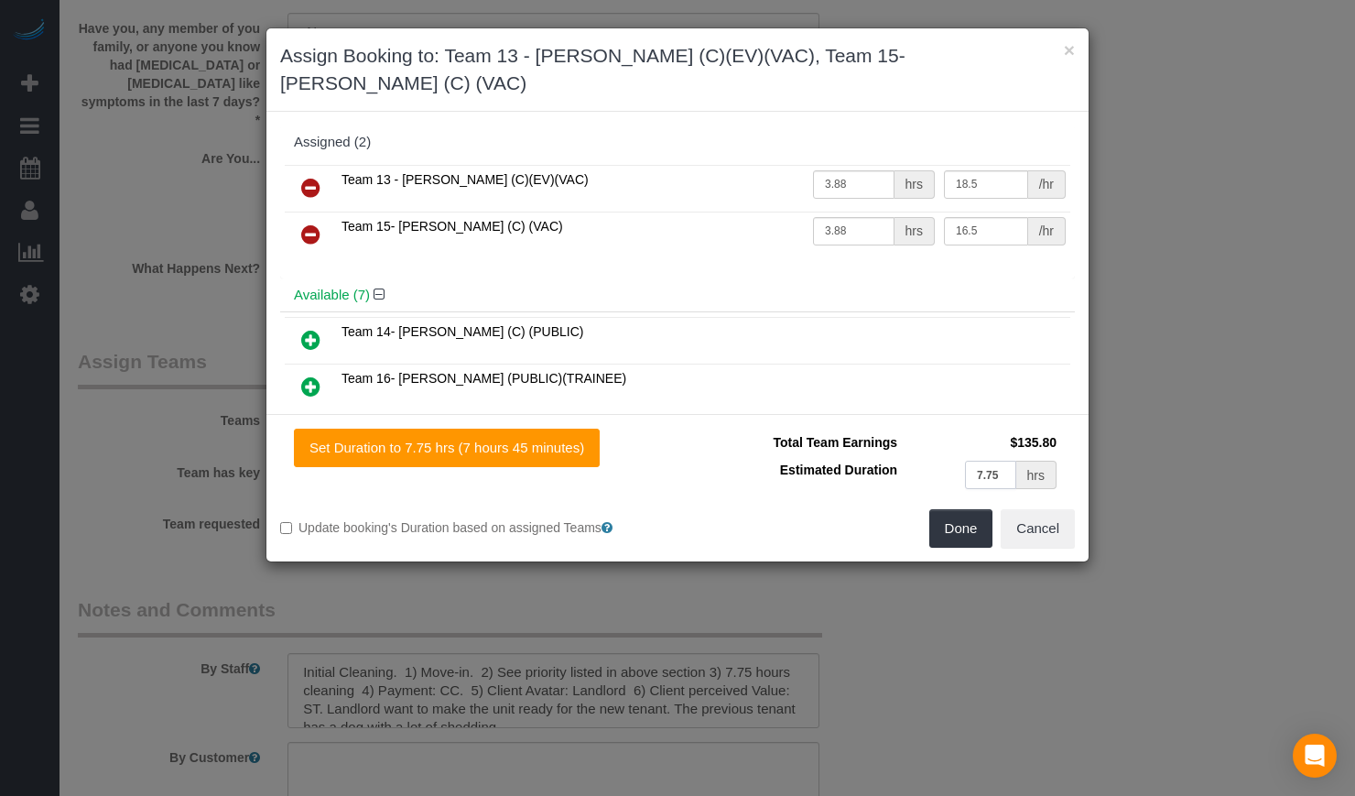
type input "."
type input "3.88"
click at [696, 429] on td "Total Team Earnings" at bounding box center [796, 442] width 211 height 27
click at [968, 509] on button "Done" at bounding box center [962, 528] width 64 height 38
type input "03:52.79999999999998"
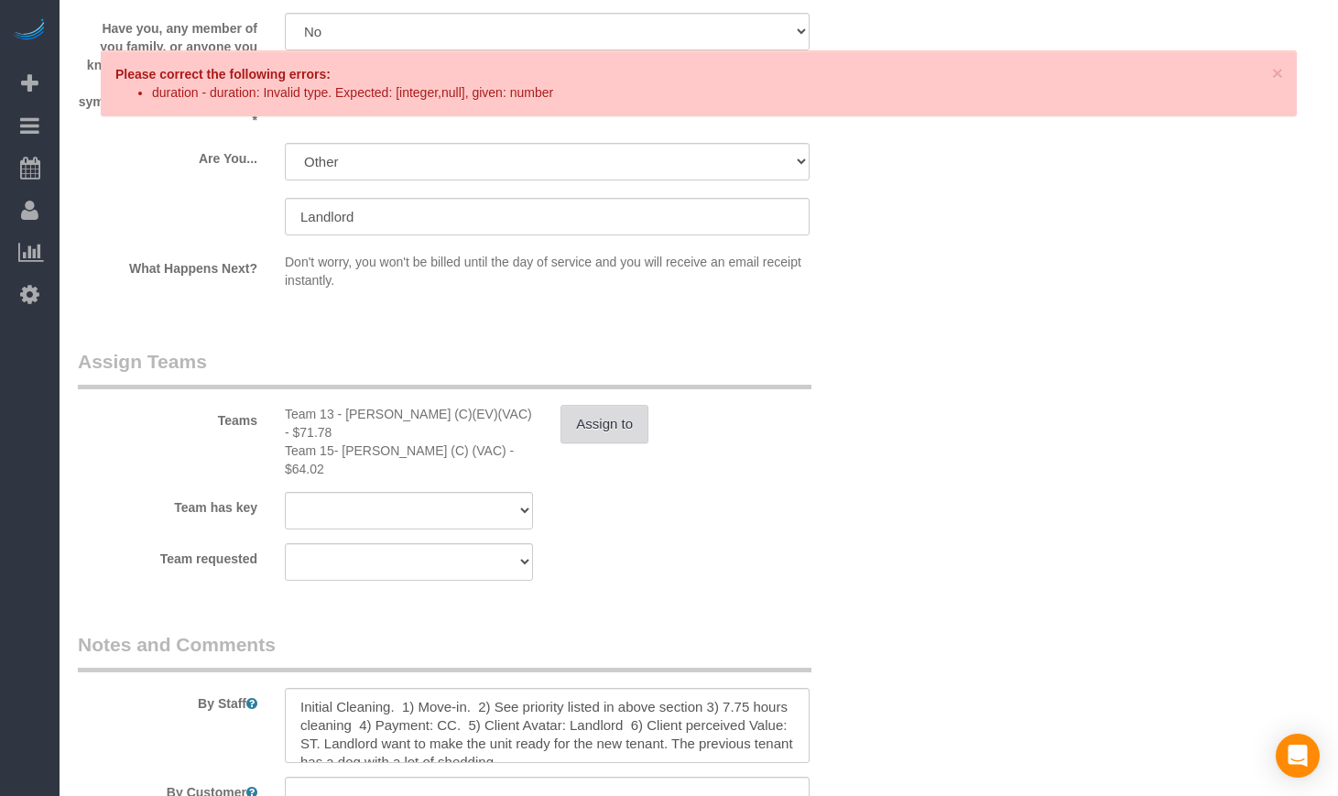
click at [608, 421] on button "Assign to" at bounding box center [604, 424] width 88 height 38
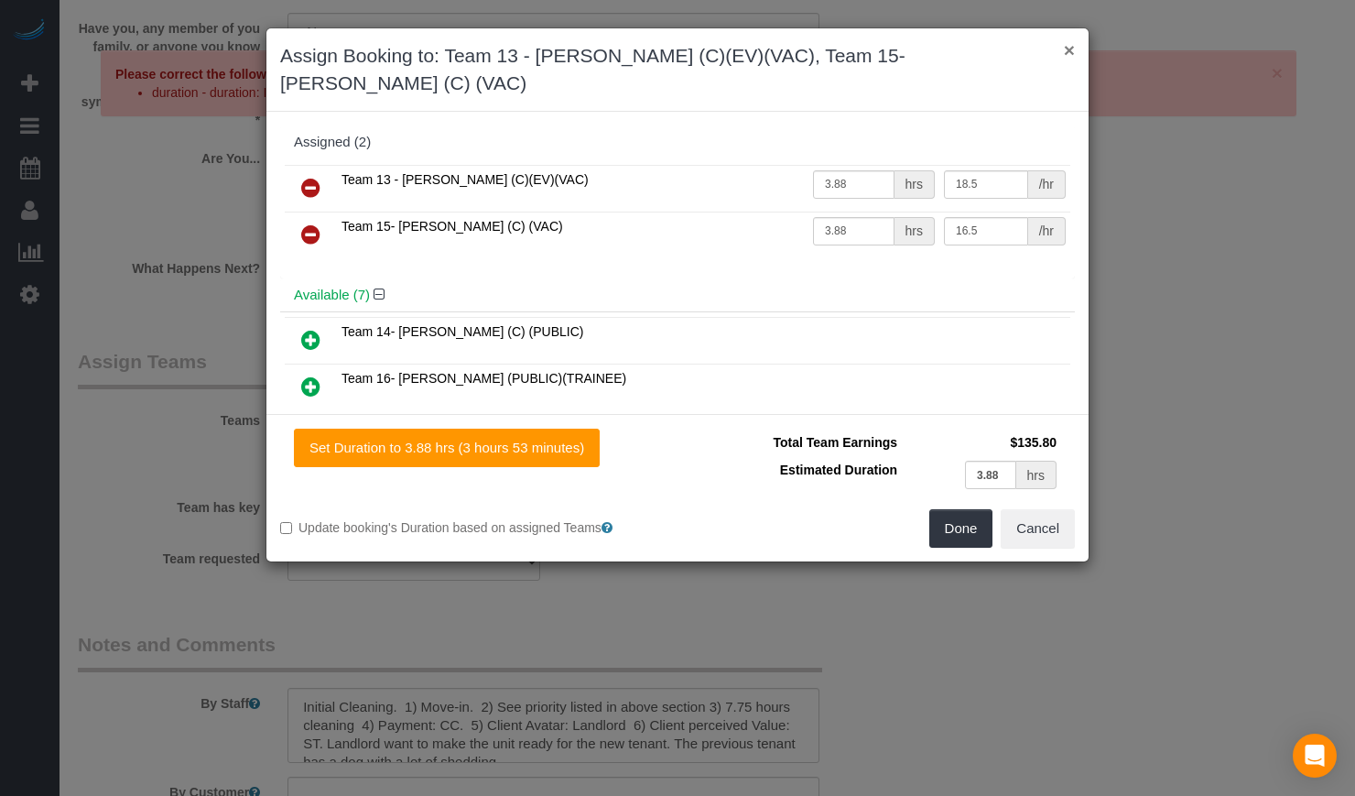
click at [1067, 49] on button "×" at bounding box center [1069, 49] width 11 height 19
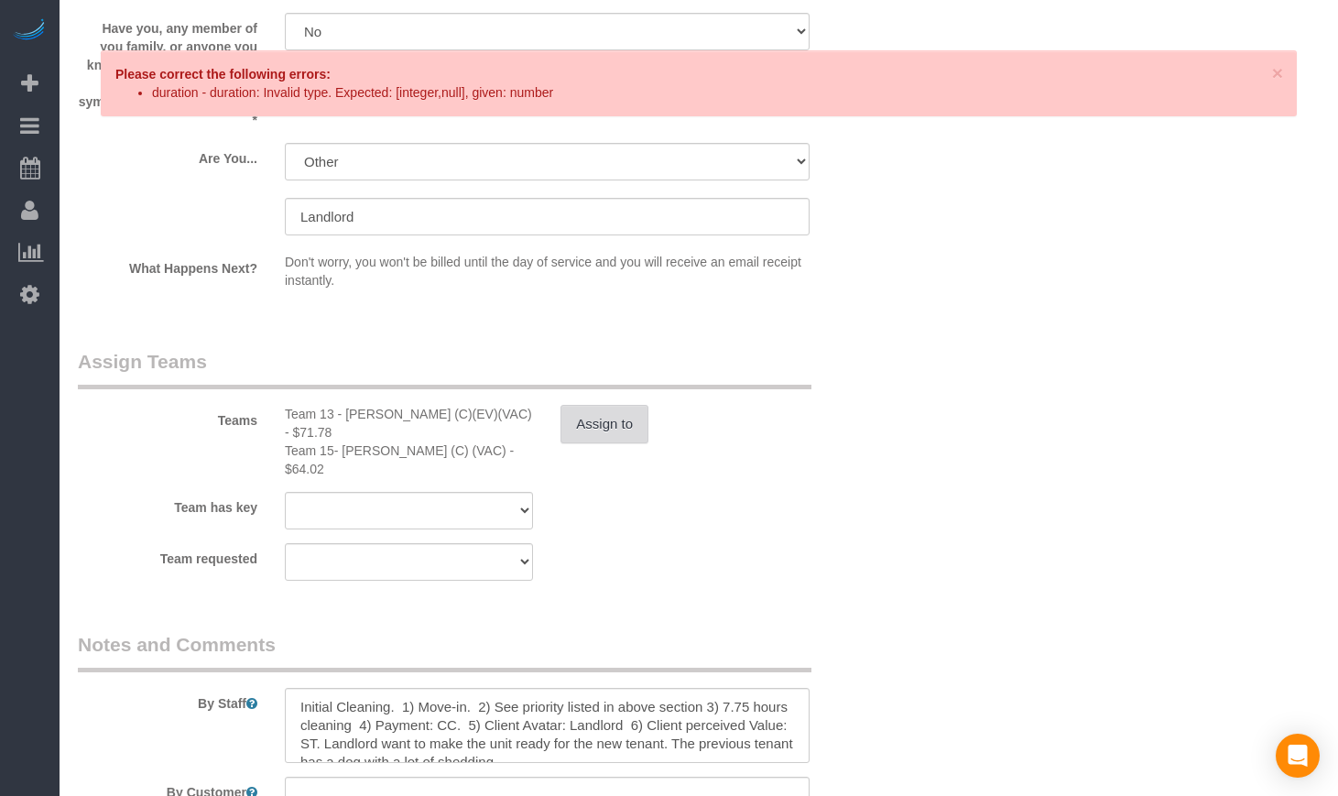
click at [604, 443] on button "Assign to" at bounding box center [604, 424] width 88 height 38
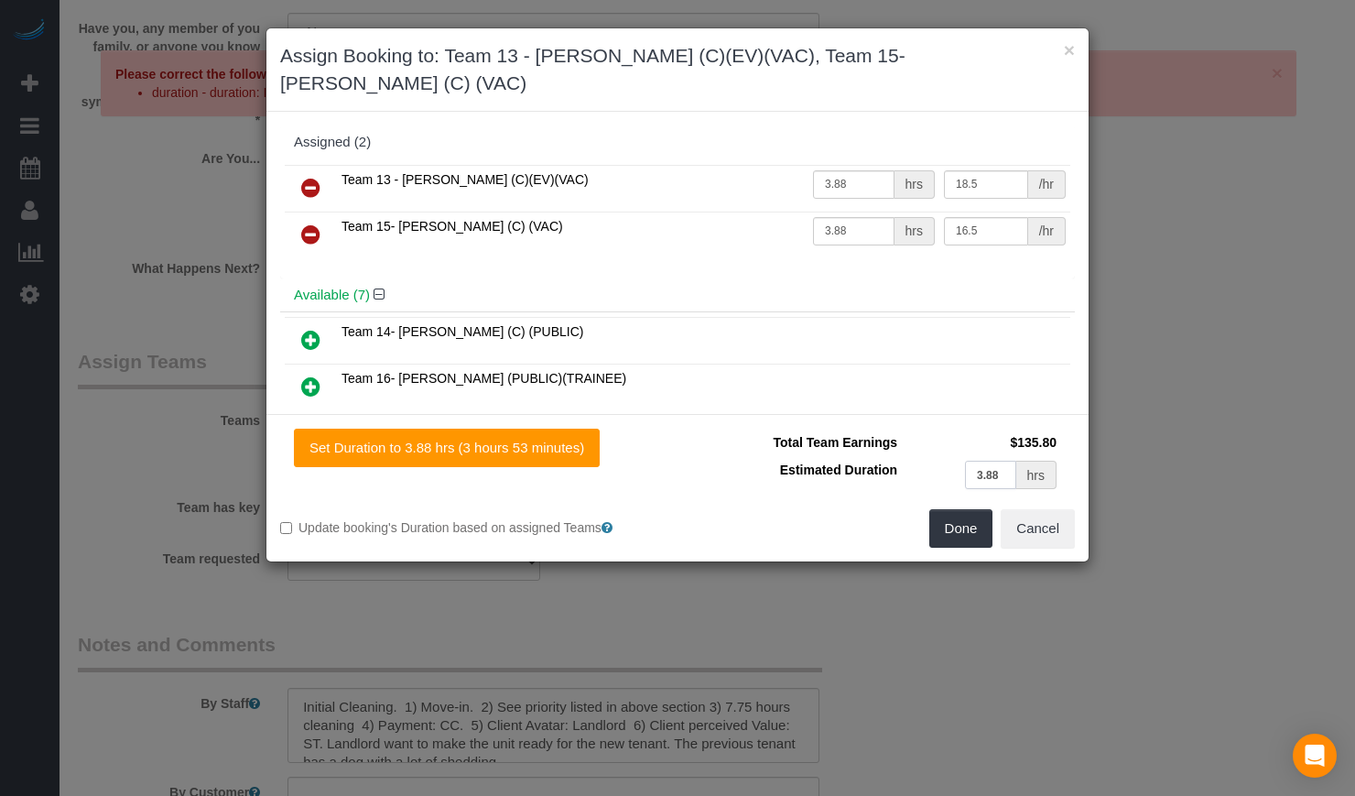
click at [988, 461] on input "3.88" at bounding box center [990, 475] width 51 height 28
type input "3.9"
click at [980, 509] on button "Done" at bounding box center [962, 528] width 64 height 38
type input "03:54"
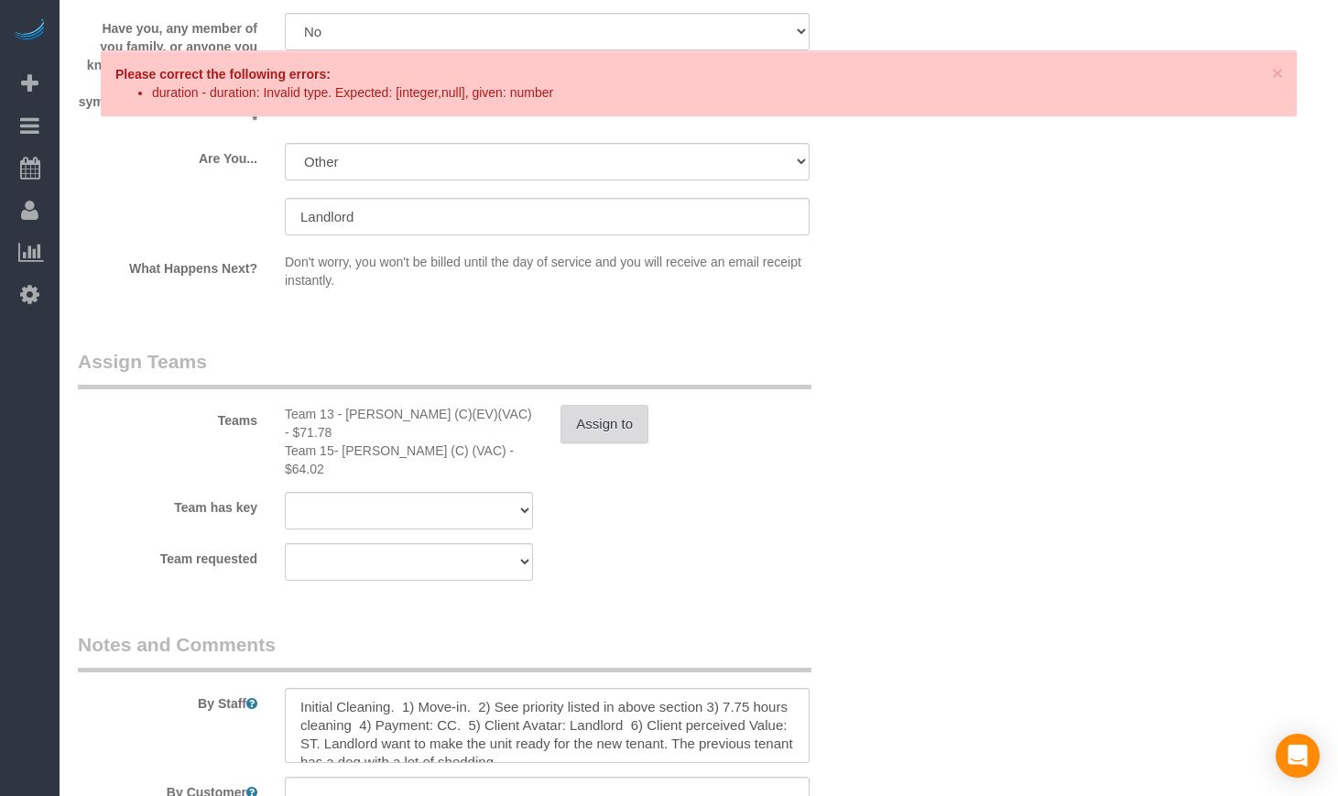
select select "spot16"
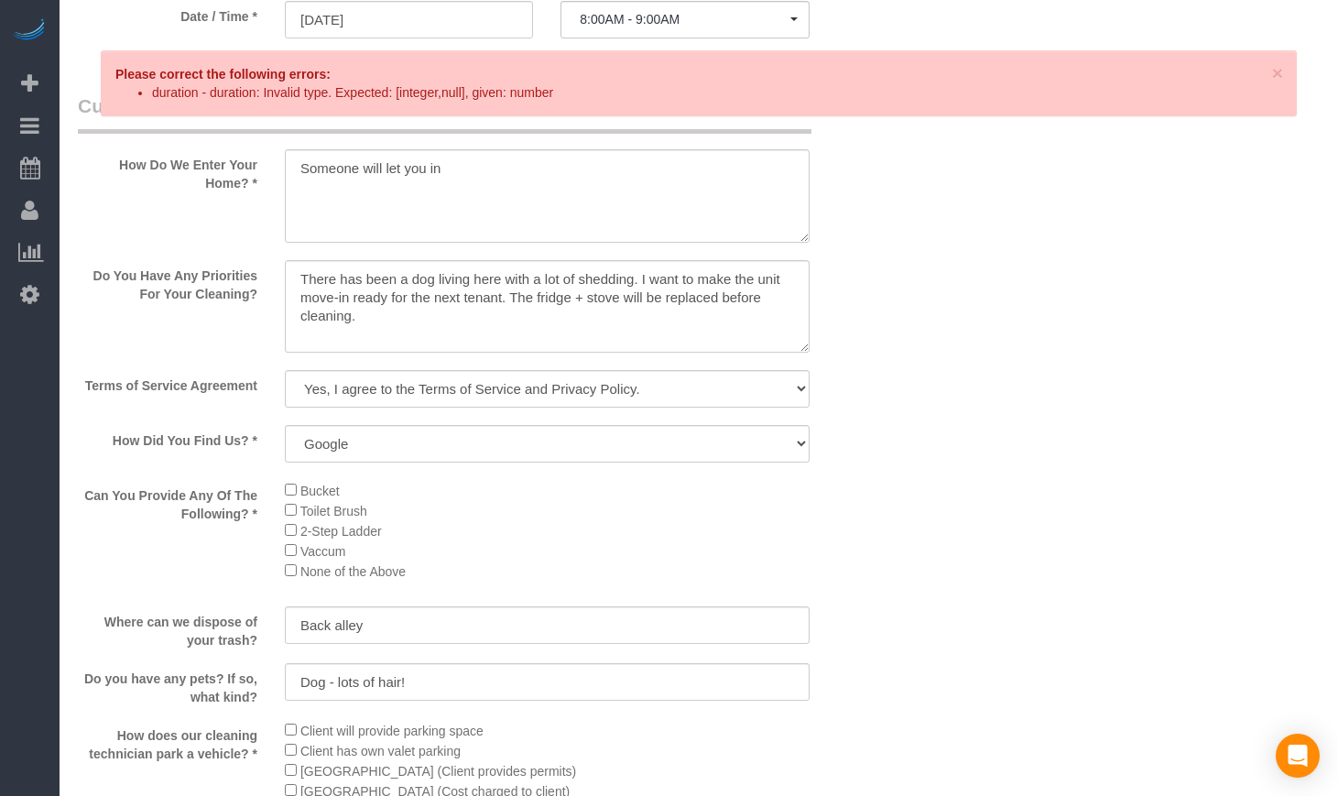
scroll to position [2360, 0]
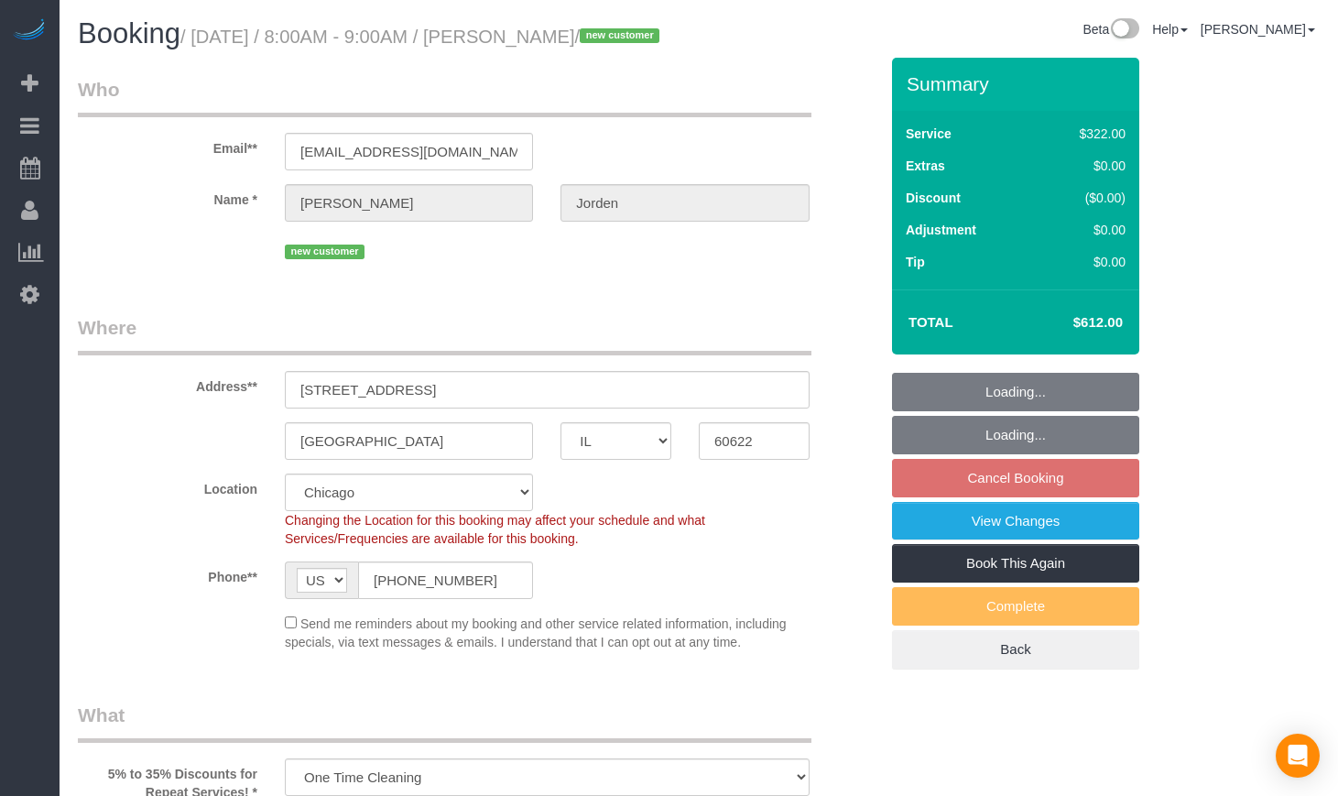
select select "IL"
select select "514"
select select "5"
select select "number:1"
select select "number:58"
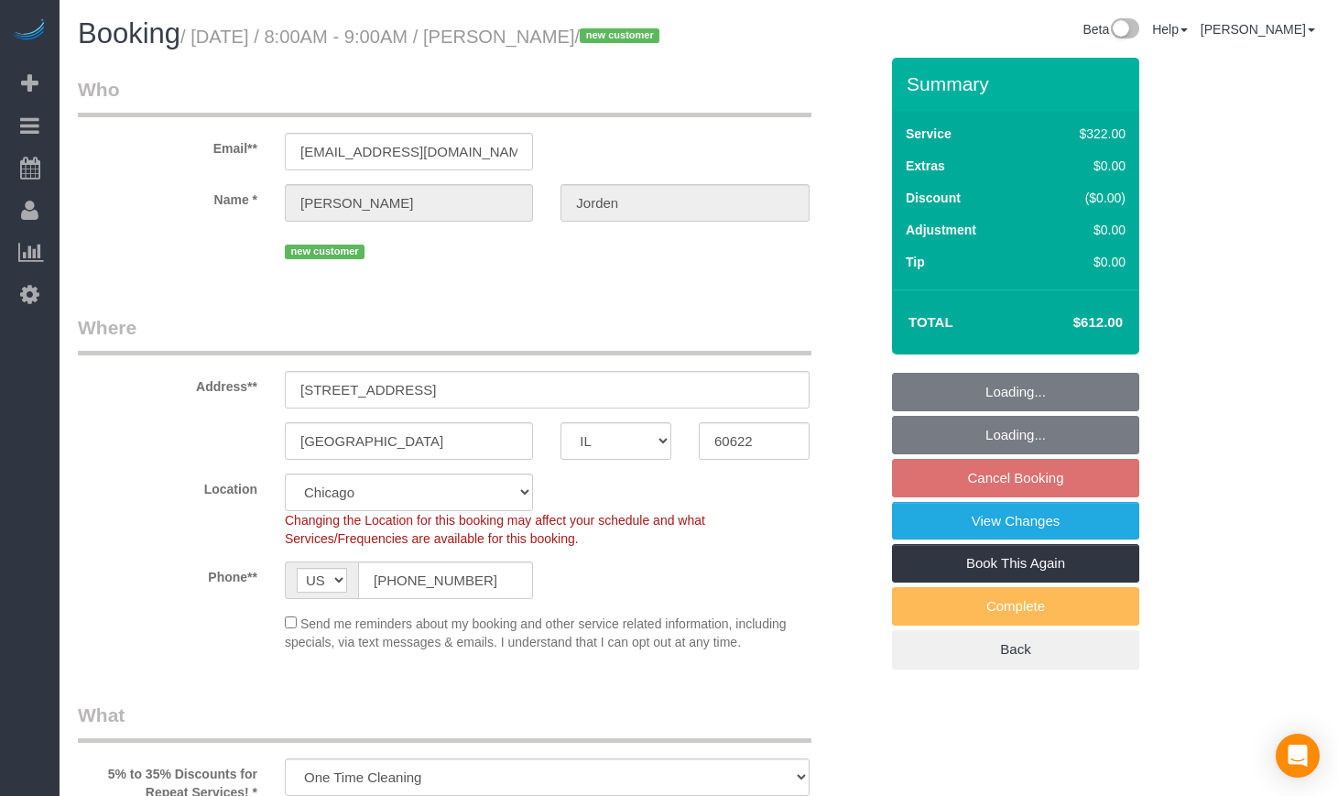
select select "number:139"
select select "number:108"
select select "object:1230"
select select "spot1"
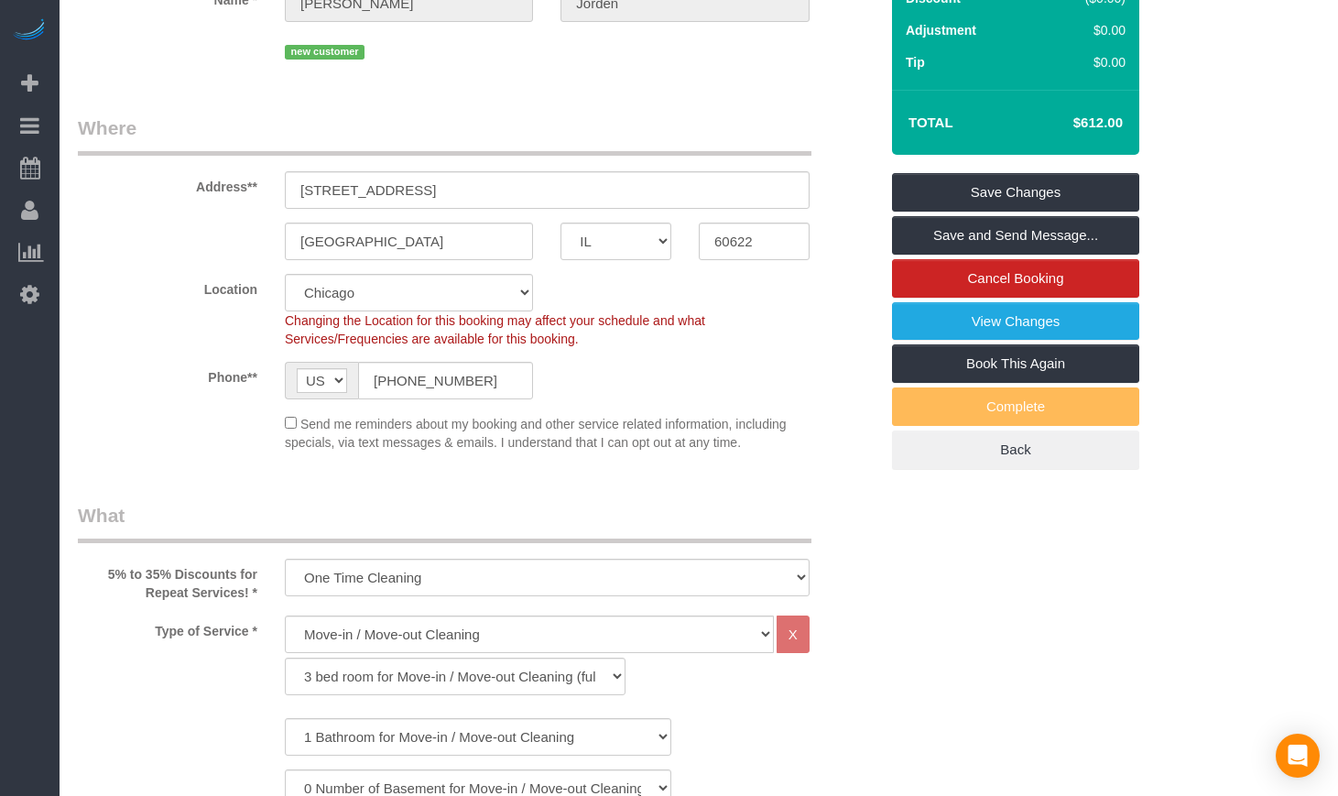
scroll to position [153, 0]
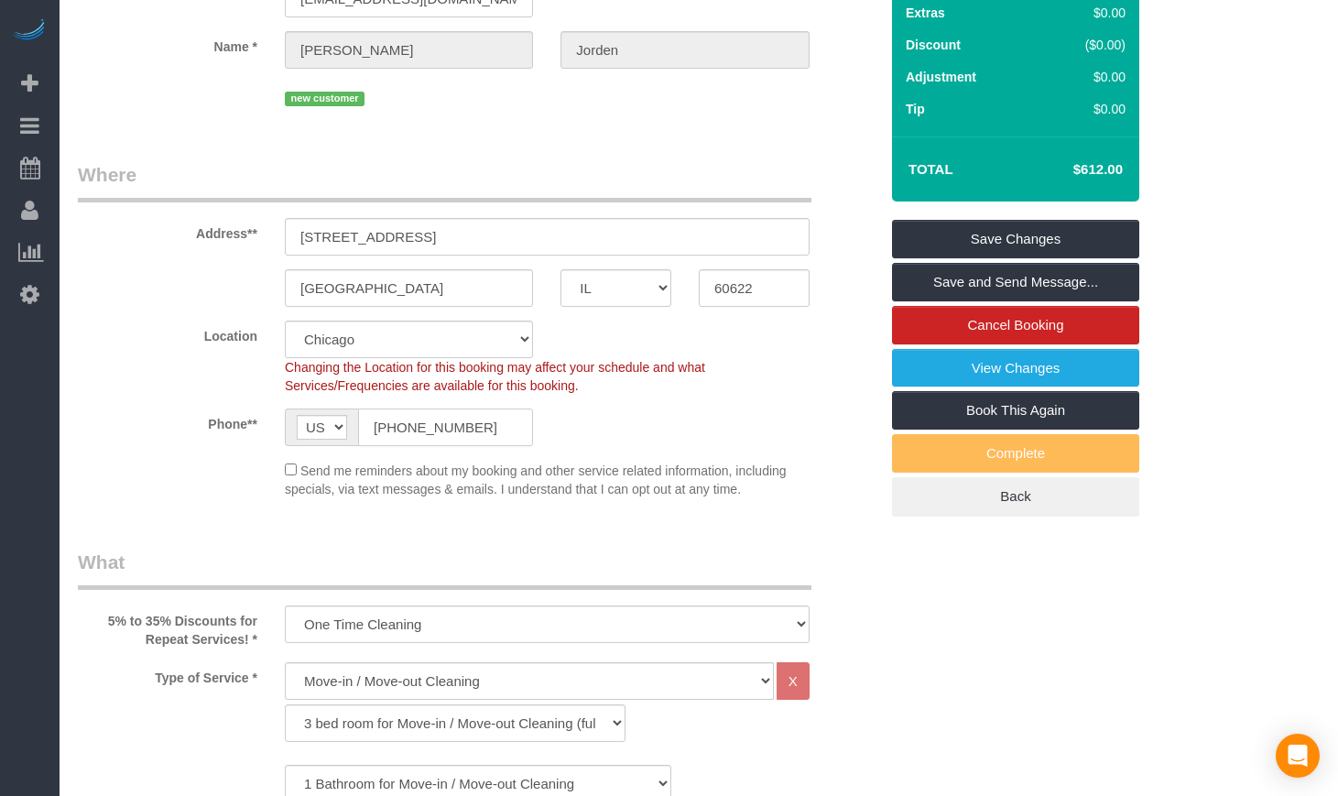
drag, startPoint x: 521, startPoint y: 466, endPoint x: 355, endPoint y: 455, distance: 166.1
click at [356, 446] on div "AF AL DZ AD AO AI AQ AG AR AM AW AU AT AZ BS BH BD BB BY BE BZ BJ BM BT BO BA B…" at bounding box center [409, 427] width 248 height 38
click at [354, 446] on span "AF AL DZ AD AO AI AQ AG AR AM AW AU AT AZ BS BH BD BB BY BE BZ BJ BM BT BO BA B…" at bounding box center [321, 427] width 73 height 38
drag, startPoint x: 477, startPoint y: 461, endPoint x: 263, endPoint y: 440, distance: 215.3
click at [263, 440] on div "Phone** AF AL DZ AD AO AI AQ AG AR AM AW AU AT AZ BS BH BD BB BY BE BZ BJ BM BT…" at bounding box center [478, 427] width 828 height 38
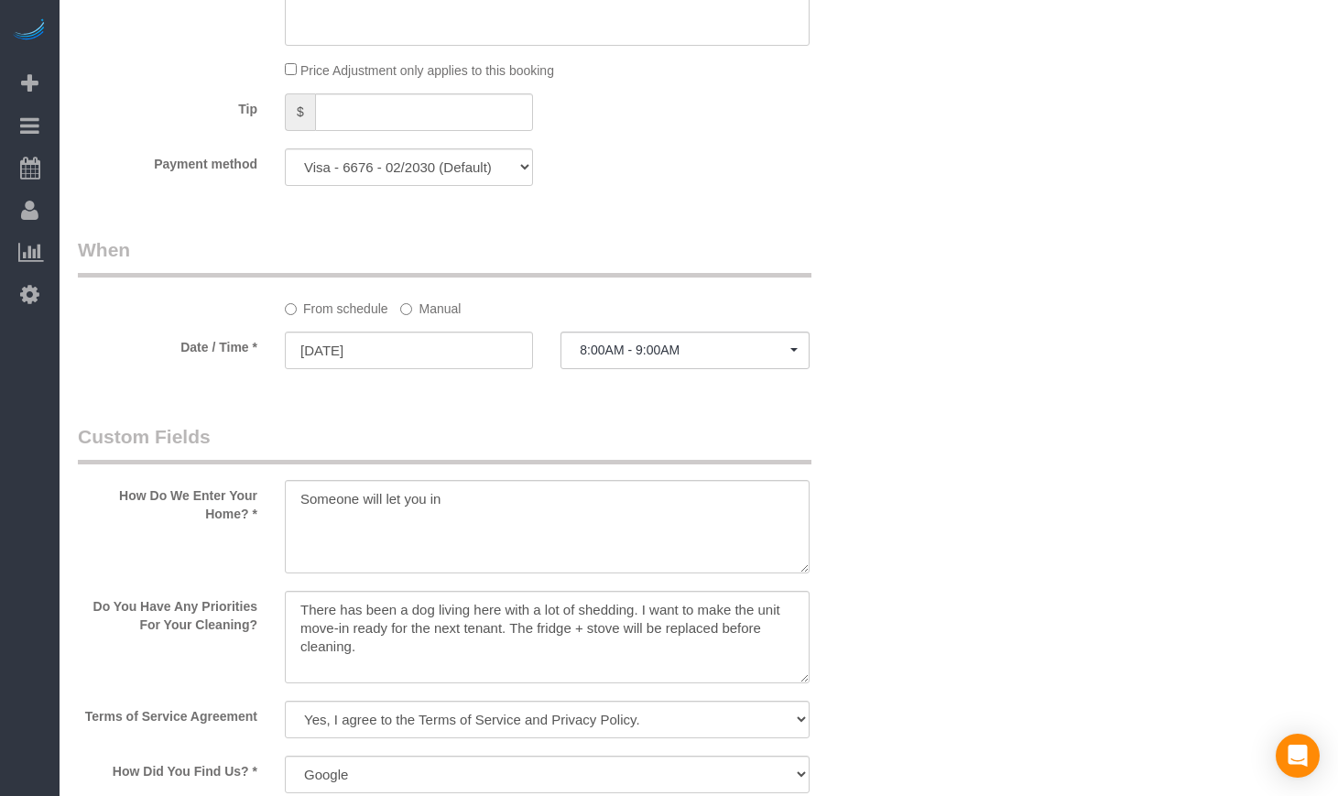
scroll to position [2137, 0]
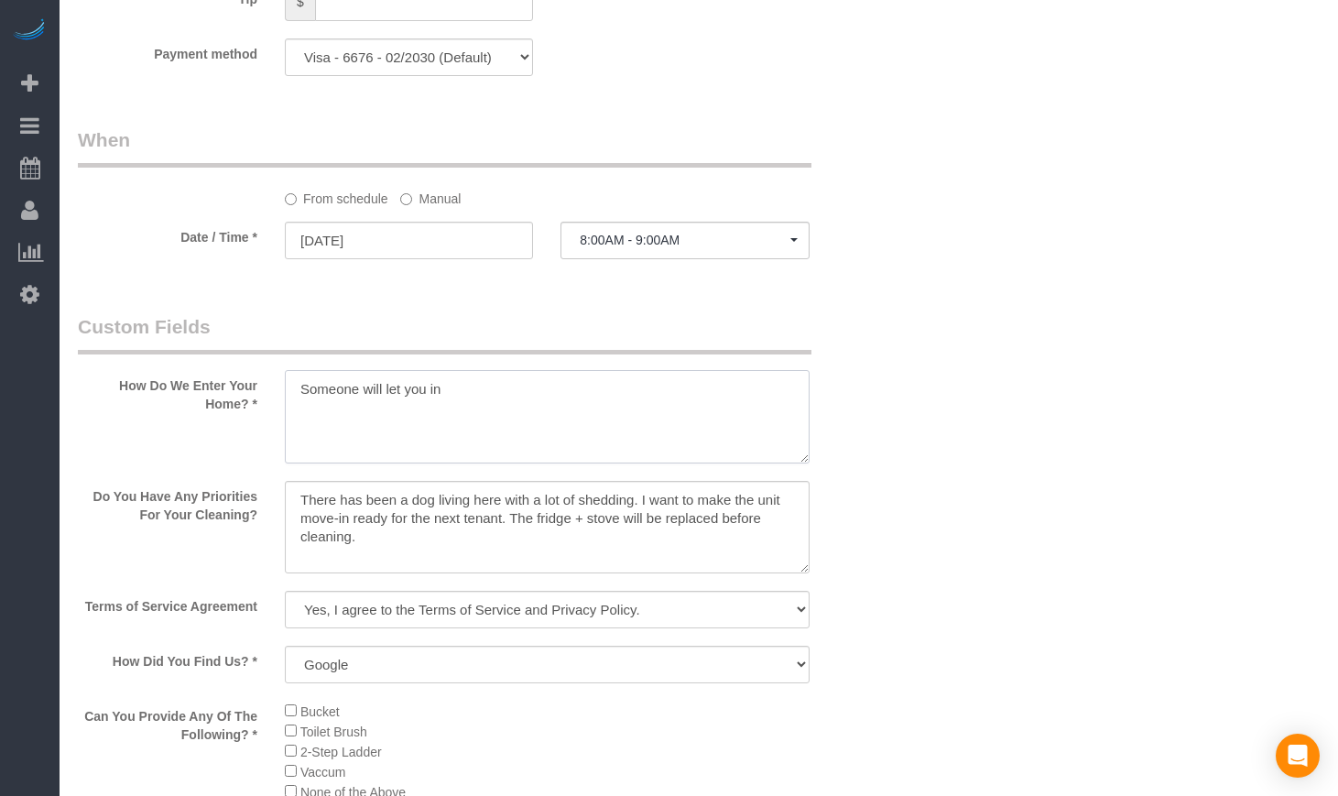
drag, startPoint x: 299, startPoint y: 415, endPoint x: 491, endPoint y: 434, distance: 193.3
click at [491, 434] on textarea at bounding box center [547, 416] width 525 height 93
click at [419, 463] on textarea at bounding box center [547, 416] width 525 height 93
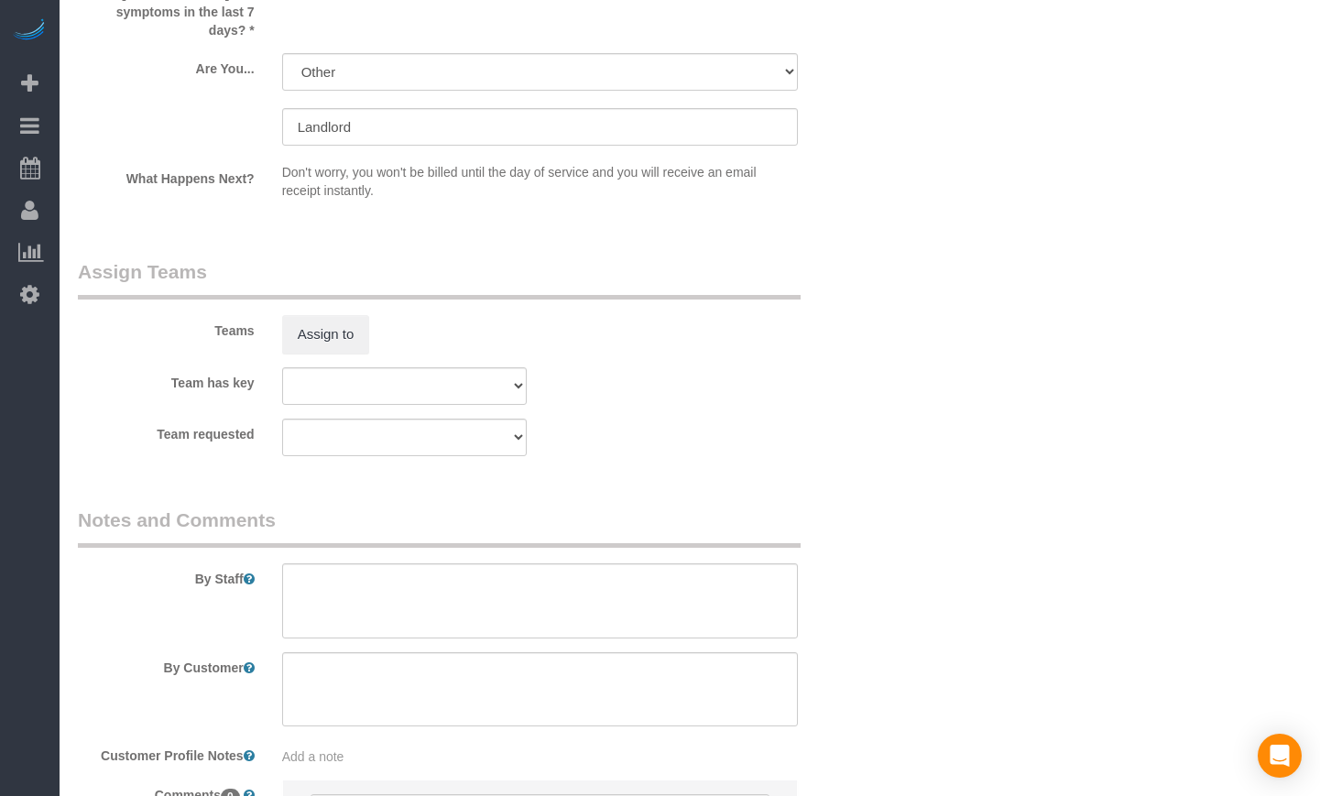
scroll to position [3510, 0]
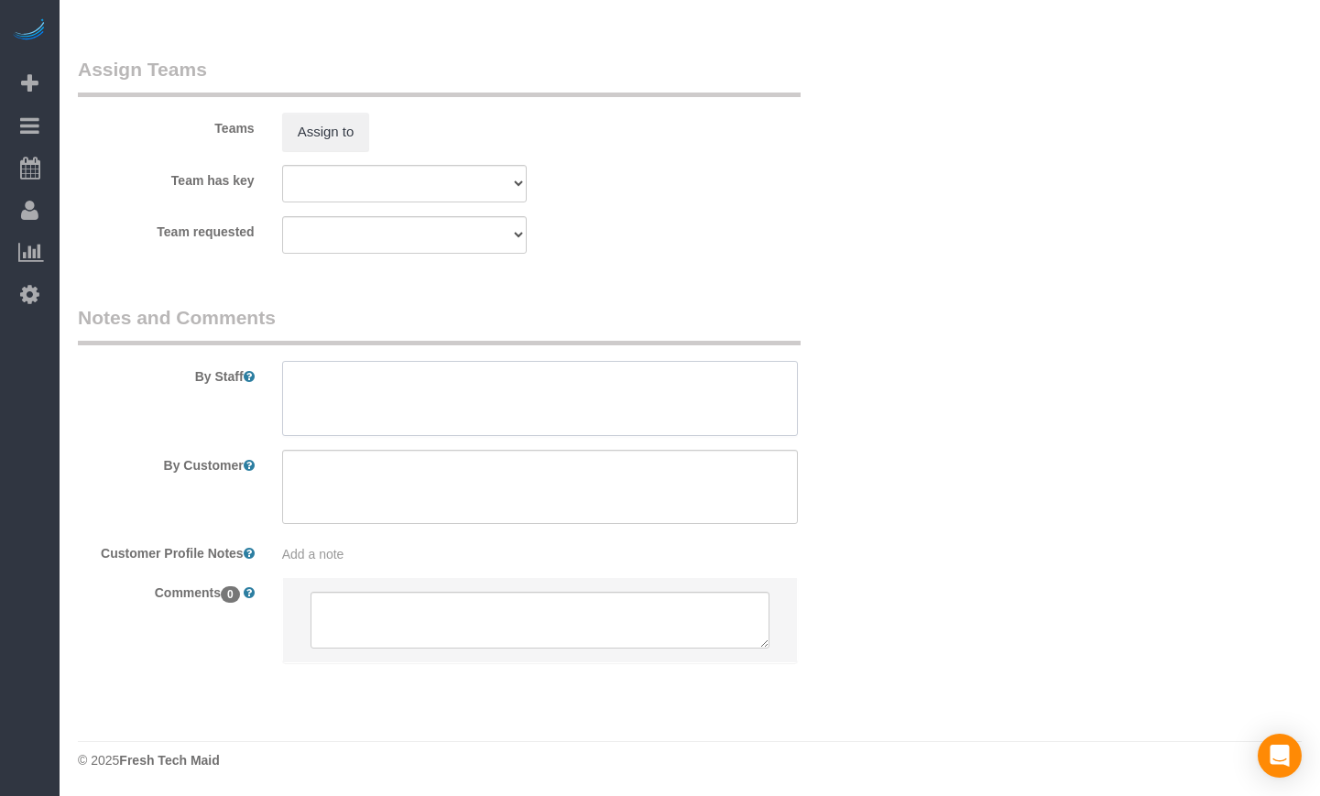
click at [471, 412] on textarea at bounding box center [540, 398] width 517 height 75
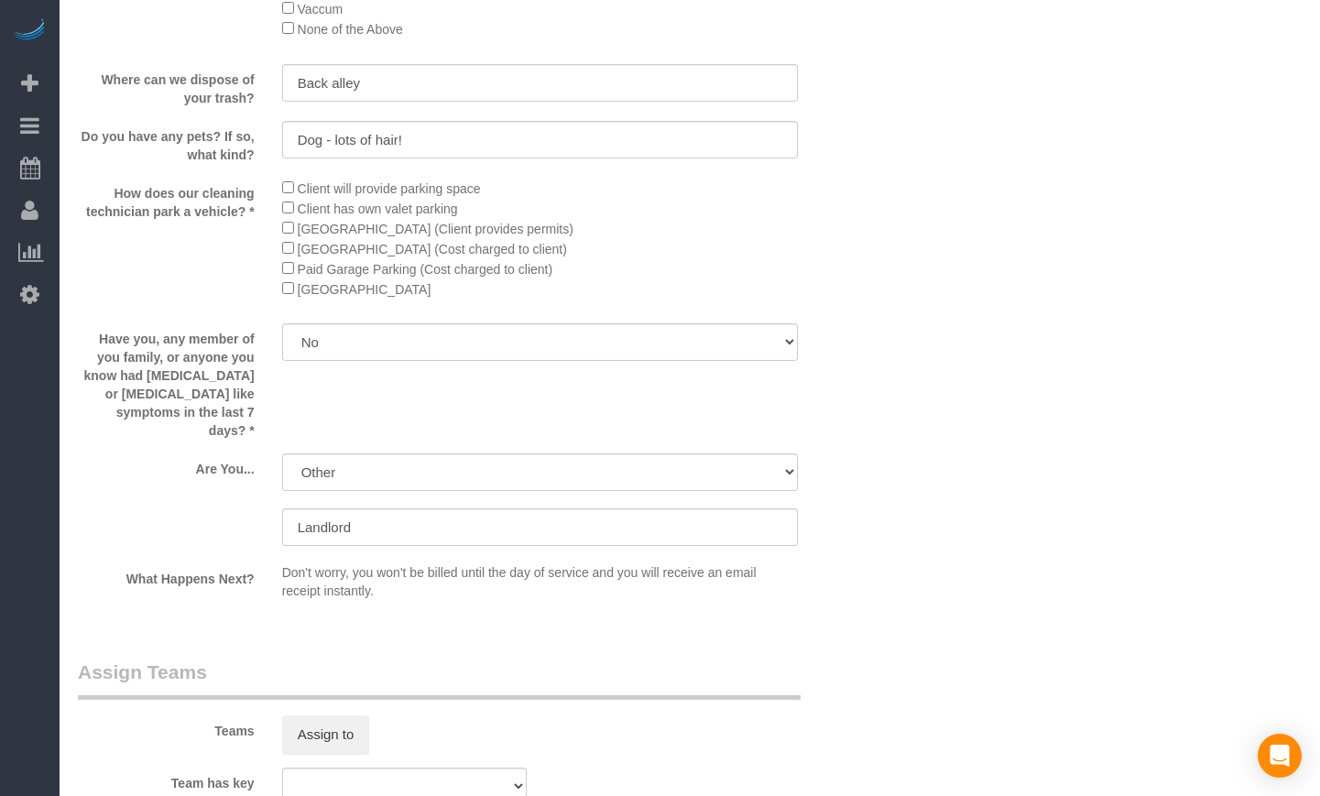
scroll to position [2900, 0]
click at [330, 471] on select "A parent with kids living at home. A parent with kids out of home. A person loo…" at bounding box center [540, 471] width 517 height 38
click at [128, 508] on div "Are You... A parent with kids living at home. A parent with kids out of home. A…" at bounding box center [472, 500] width 816 height 96
click at [311, 477] on select "A parent with kids living at home. A parent with kids out of home. A person loo…" at bounding box center [540, 471] width 517 height 38
click at [82, 529] on div "Are You... A parent with kids living at home. A parent with kids out of home. A…" at bounding box center [472, 500] width 816 height 96
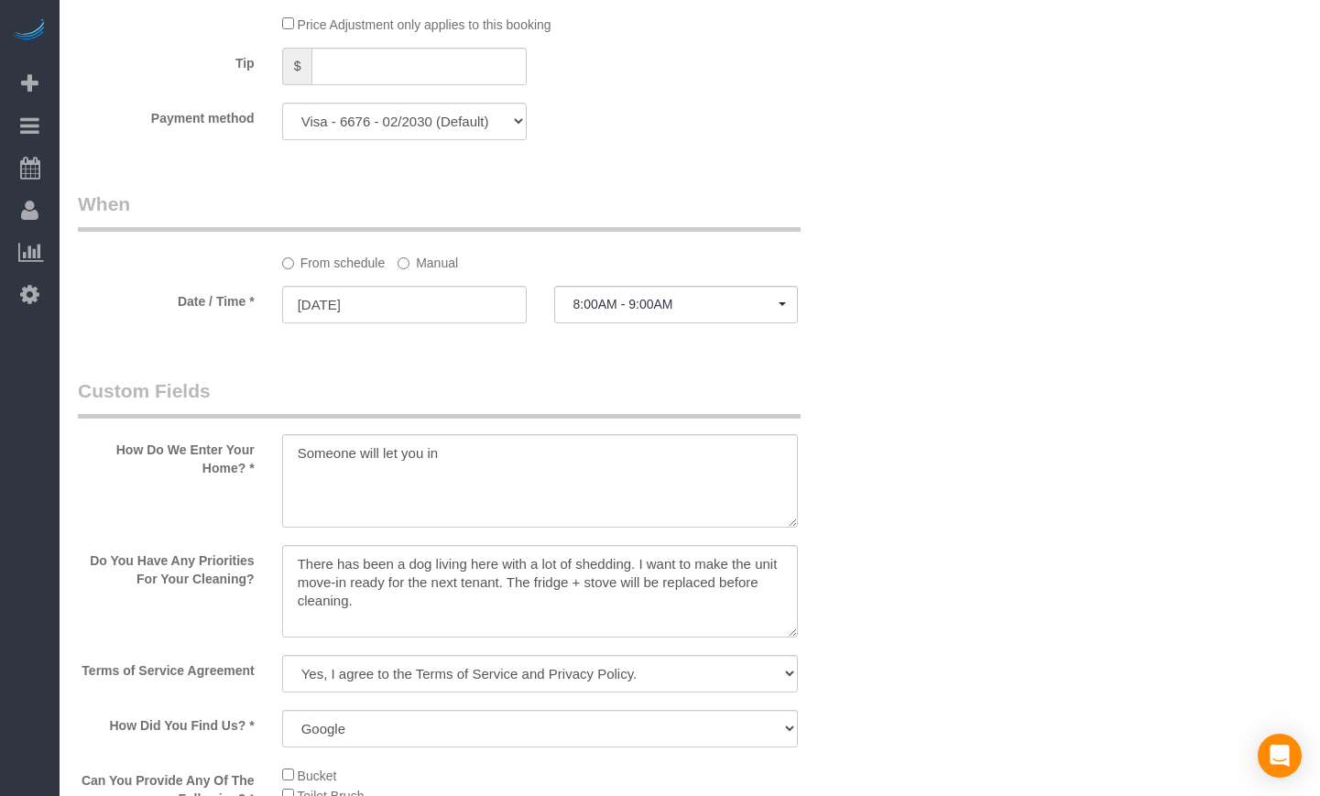
scroll to position [2442, 0]
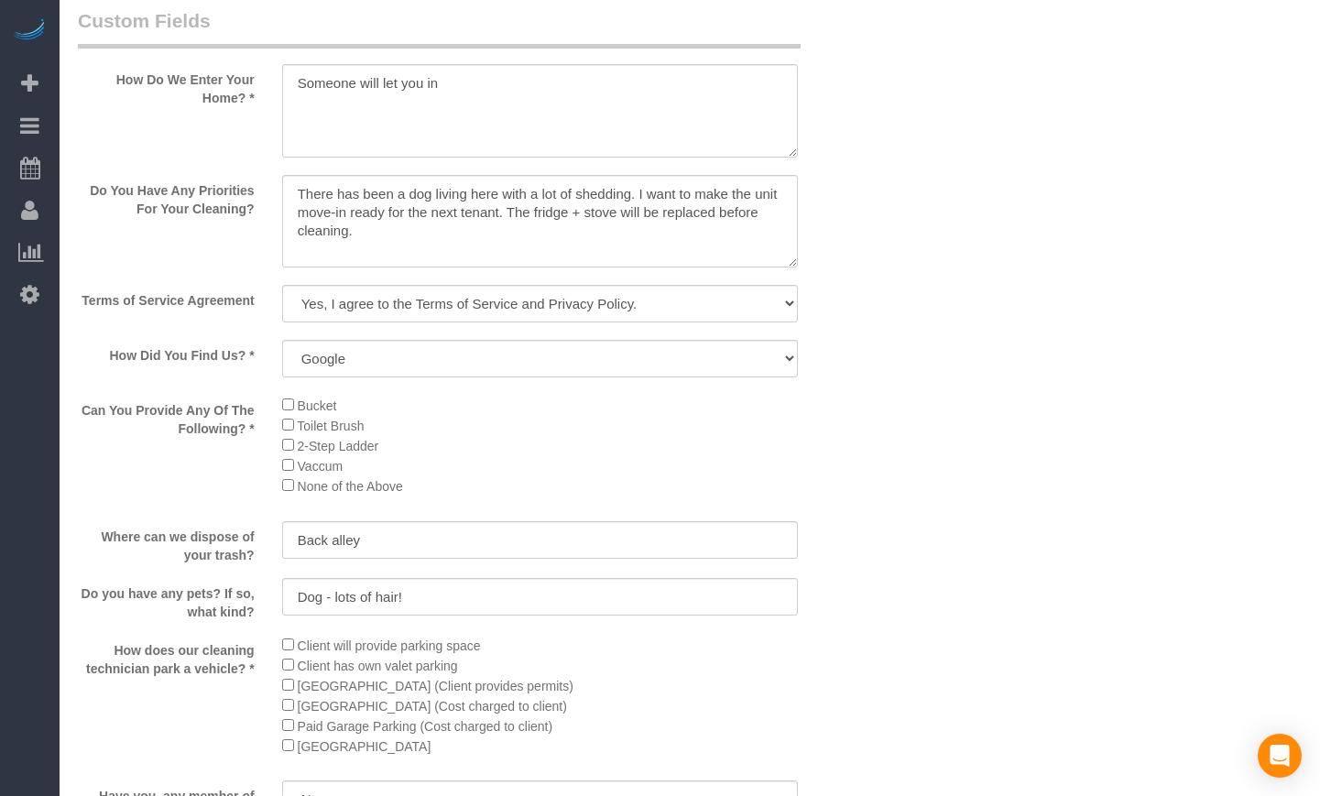
click at [810, 562] on div "Back alley" at bounding box center [540, 541] width 544 height 41
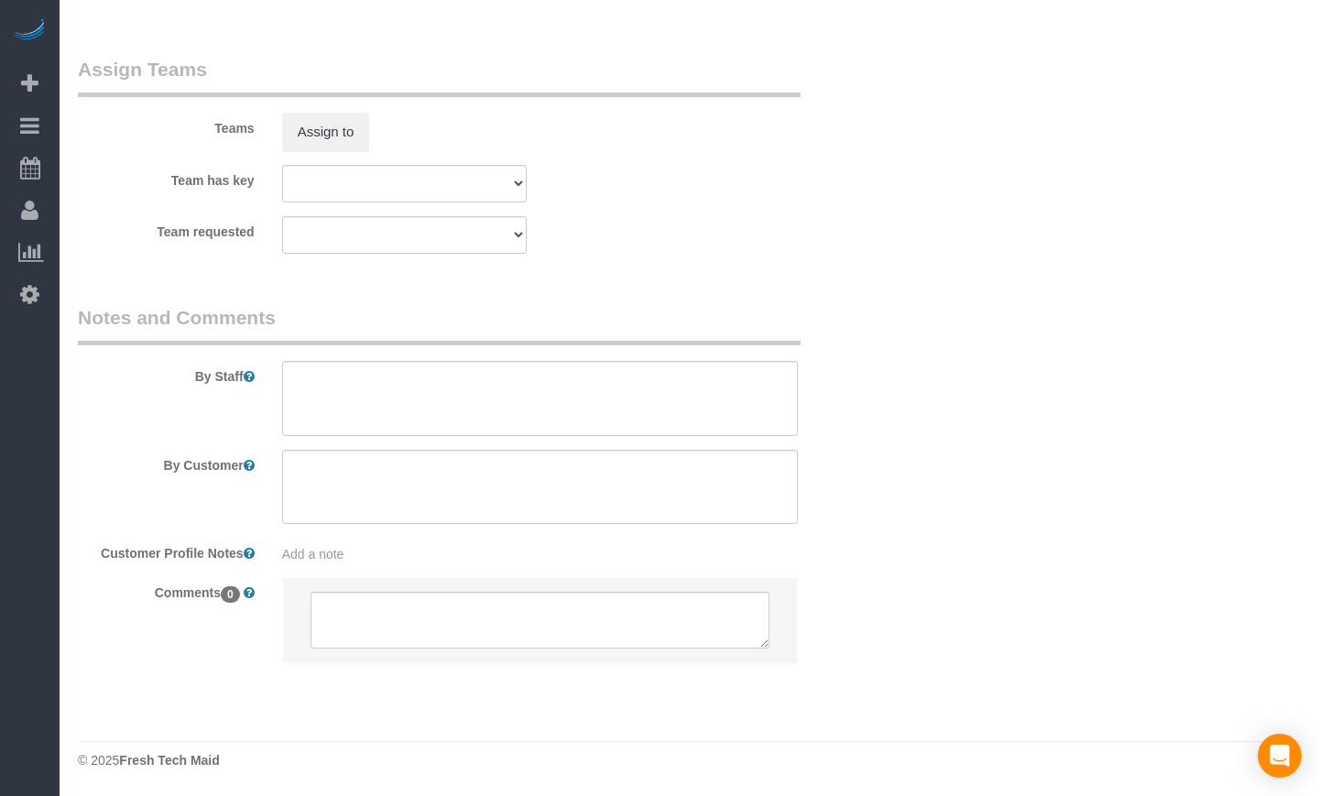
scroll to position [3515, 0]
click at [428, 408] on textarea at bounding box center [540, 398] width 517 height 75
paste textarea "Initial Cleaning. 1) Move-in. 2) See priority listed in above section 3) 7.75 h…"
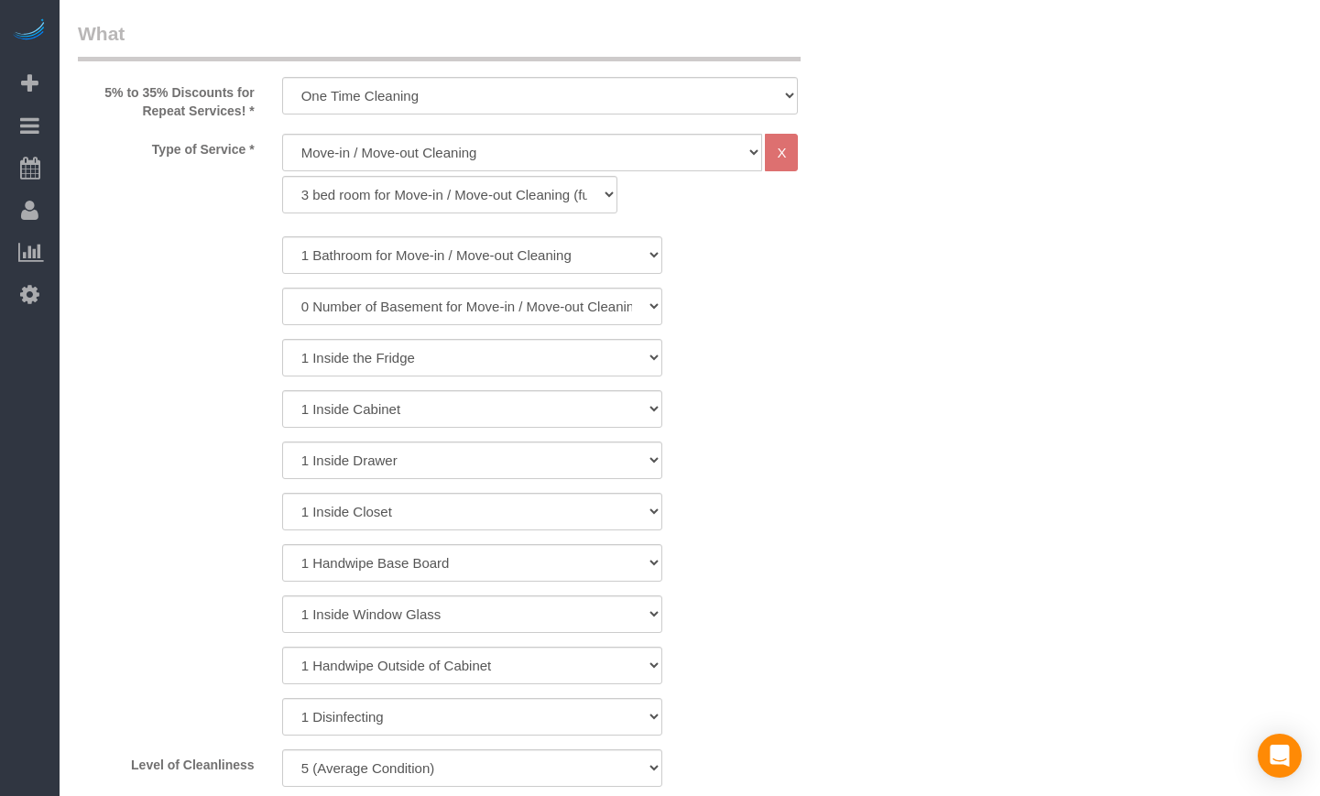
scroll to position [462, 0]
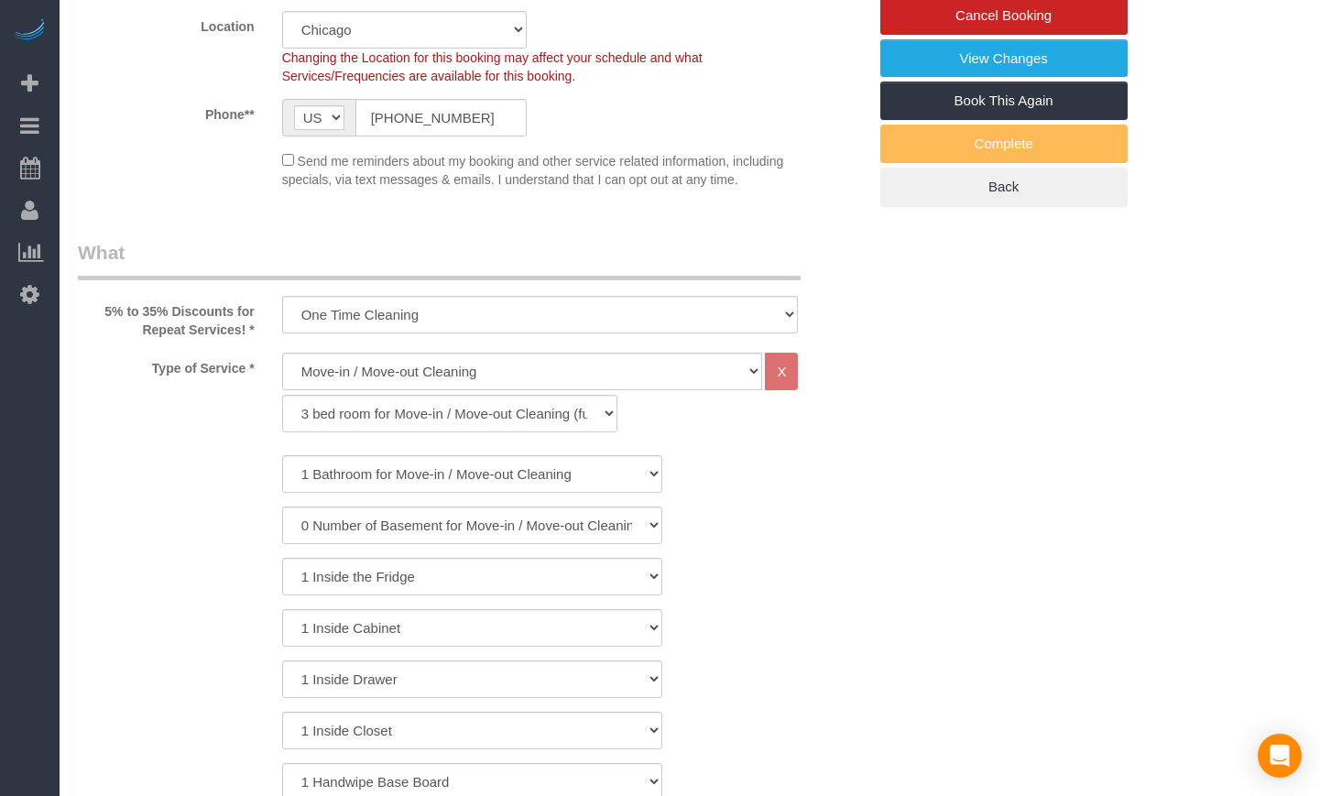
type textarea "Initial Cleaning. 1) Move-in. 2) See priority listed in above section 3) 7.75 h…"
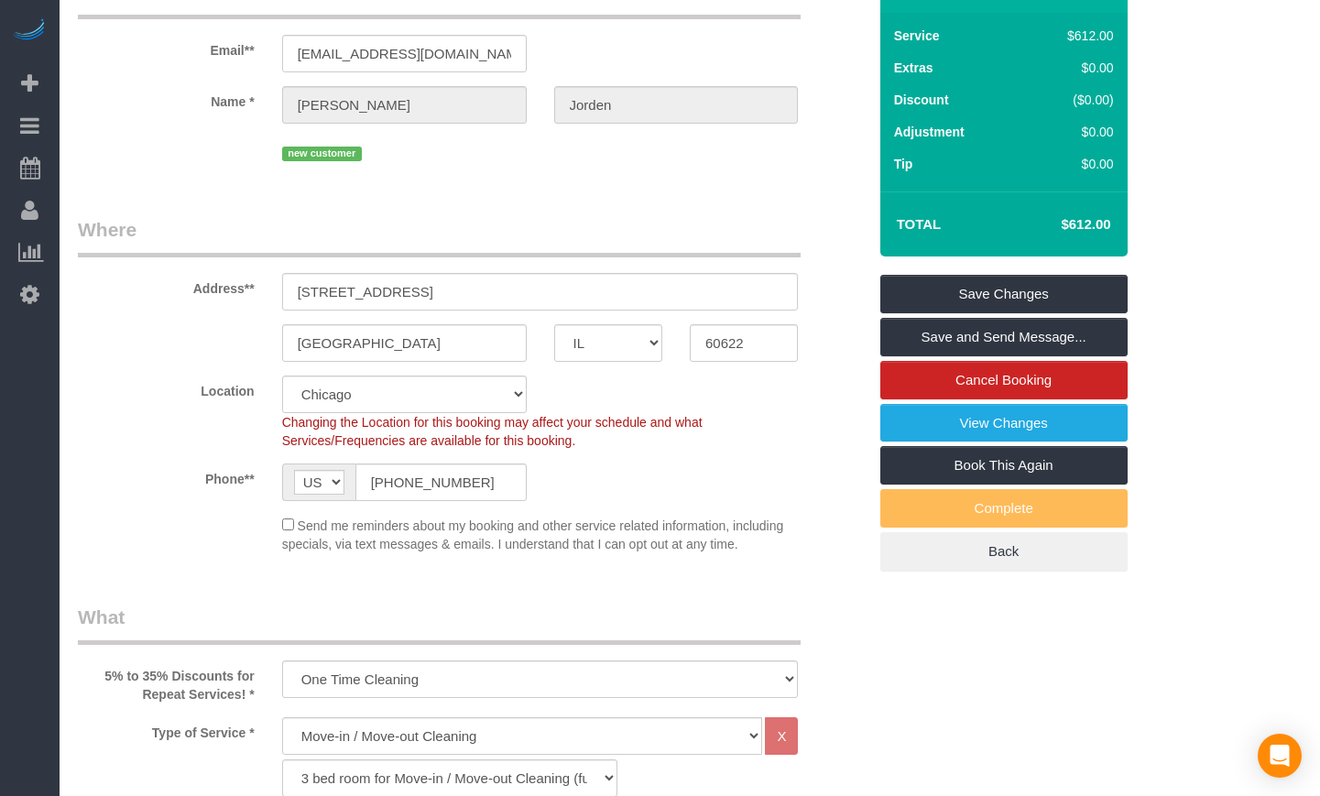
scroll to position [0, 0]
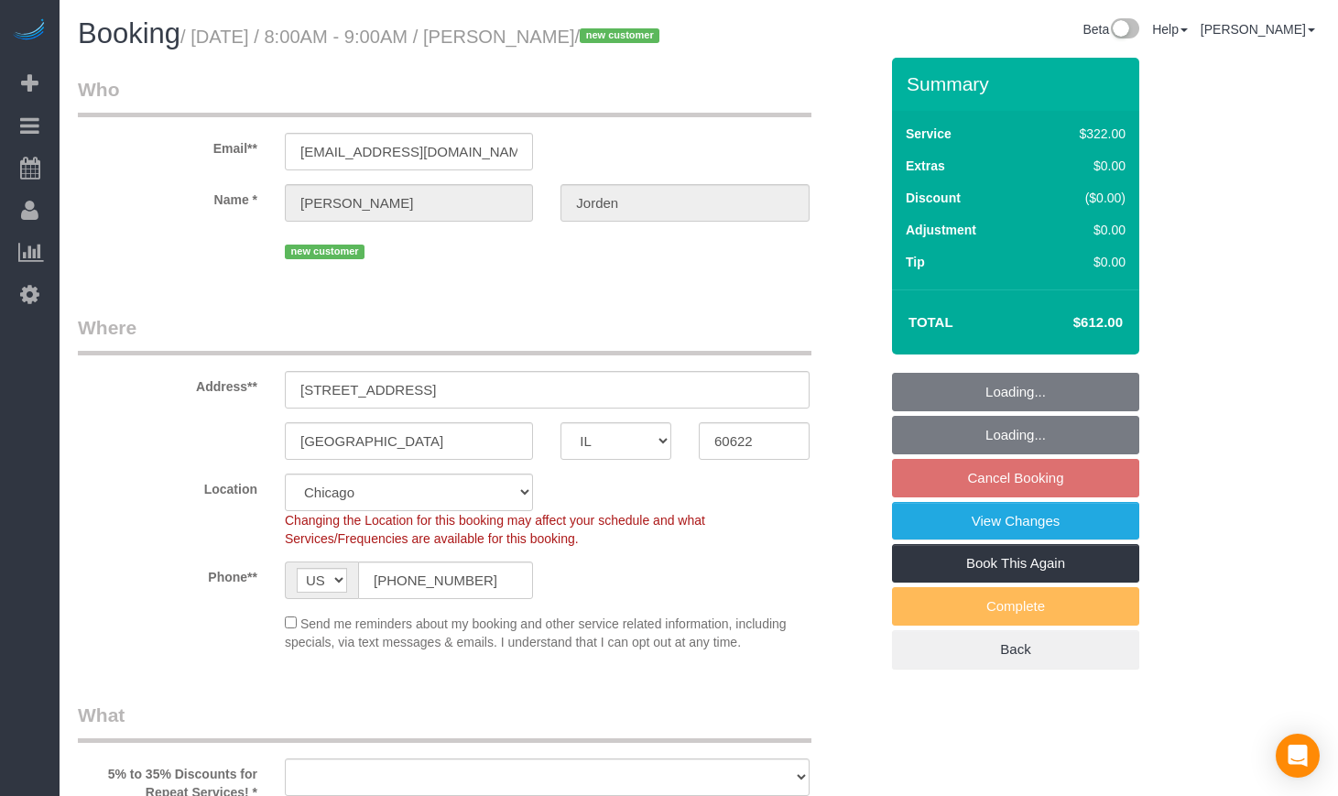
select select "IL"
select select "number:1"
select select "number:58"
select select "number:139"
select select "number:108"
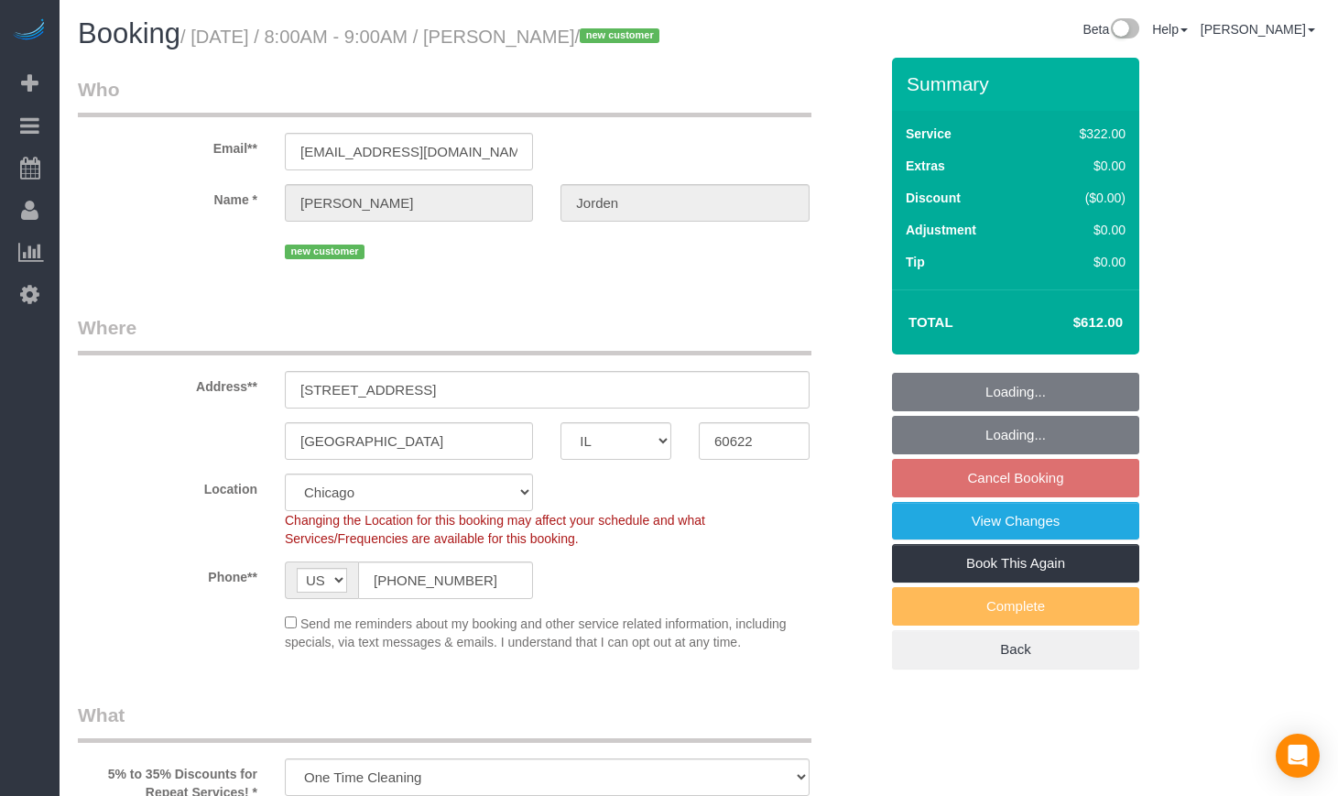
select select "object:1092"
select select "514"
select select "5"
select select "spot1"
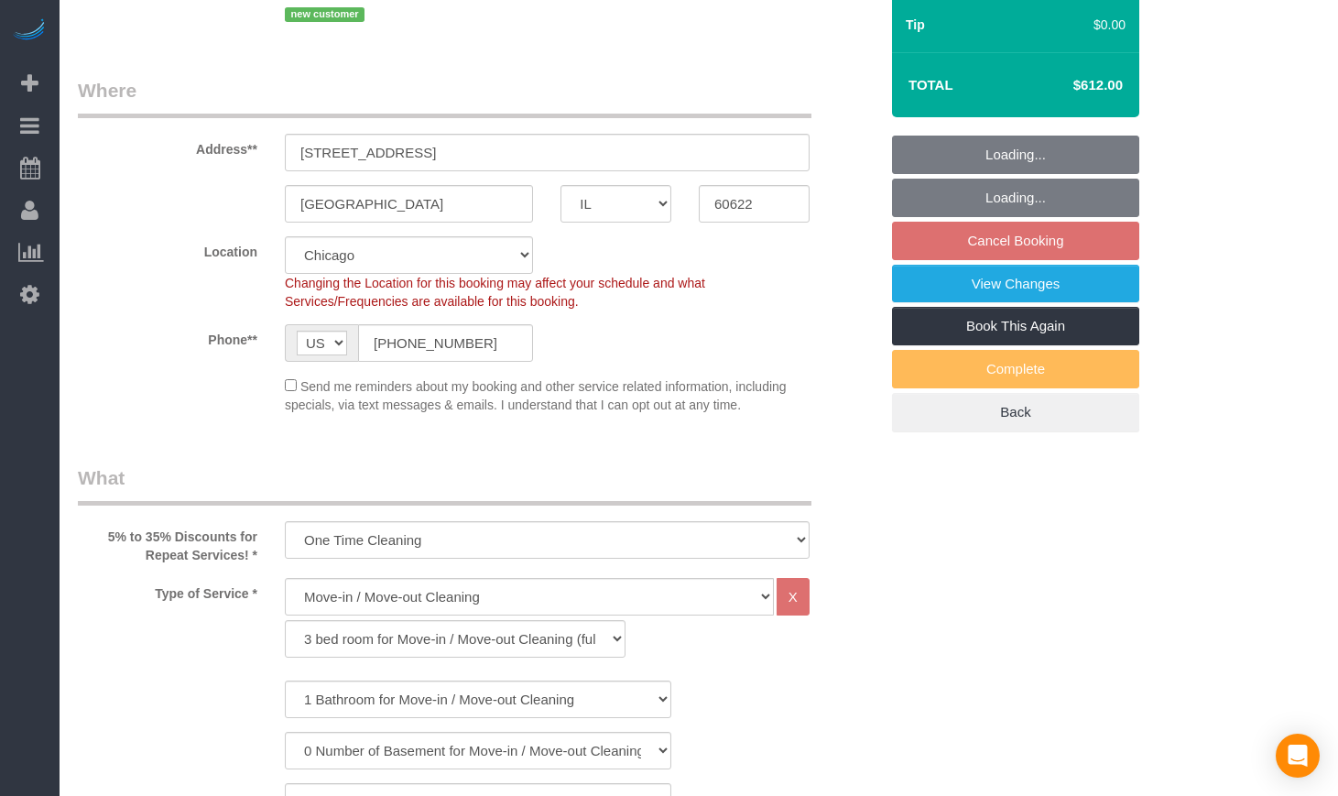
scroll to position [305, 0]
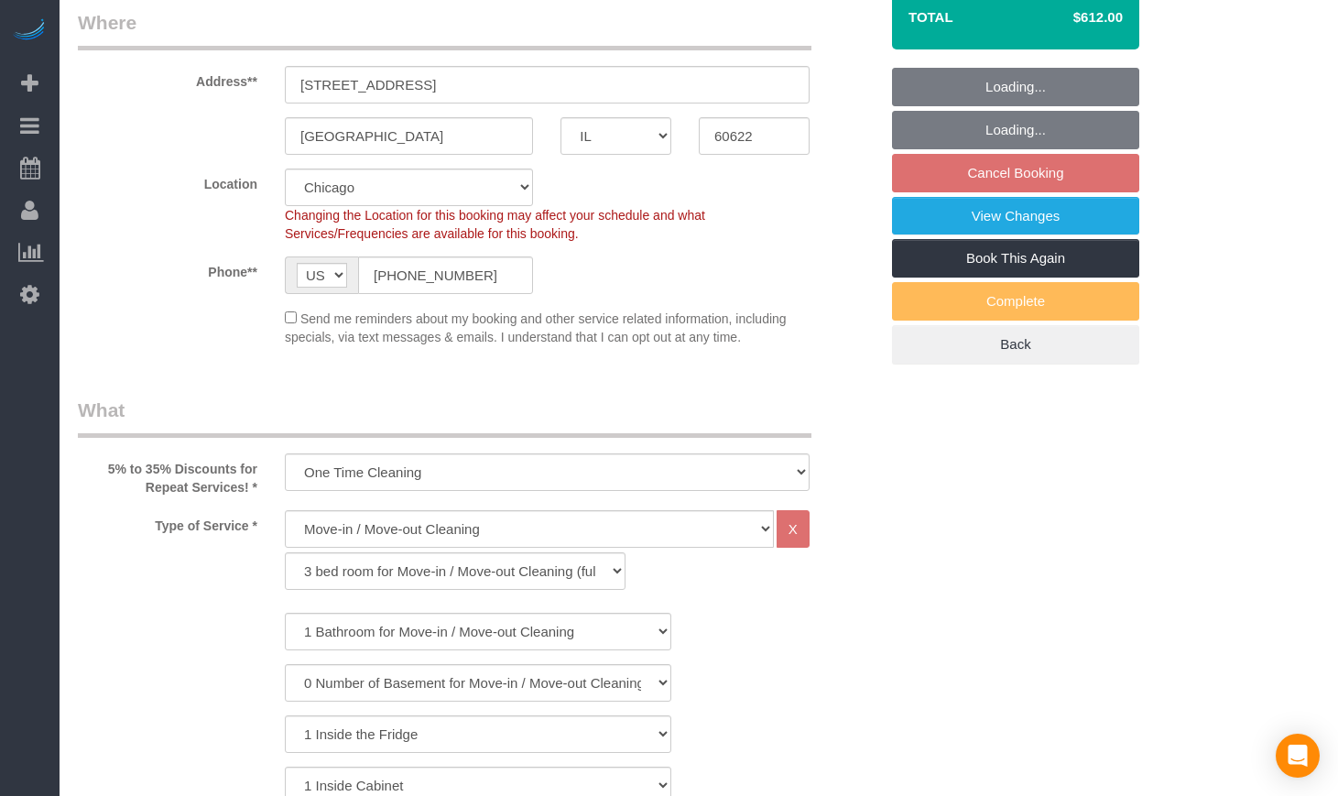
select select "5"
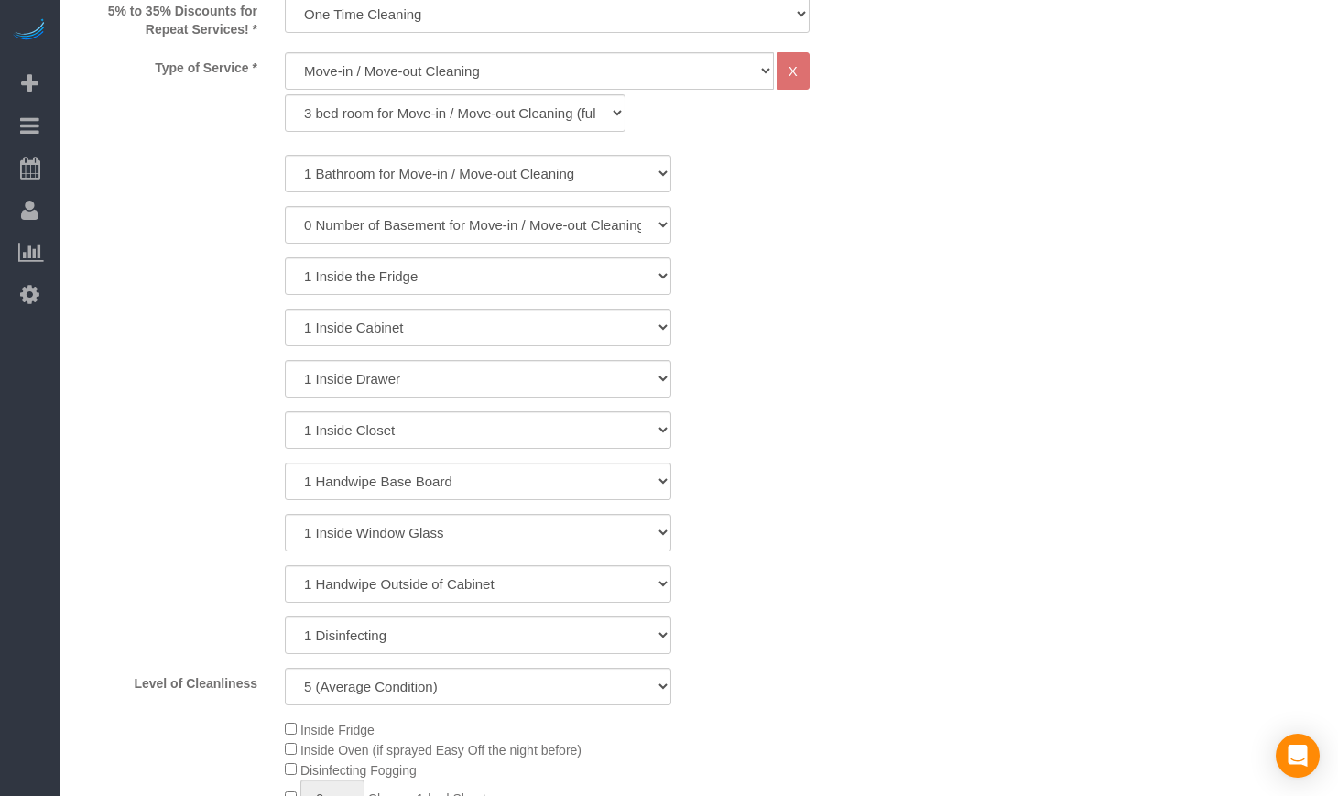
scroll to position [0, 0]
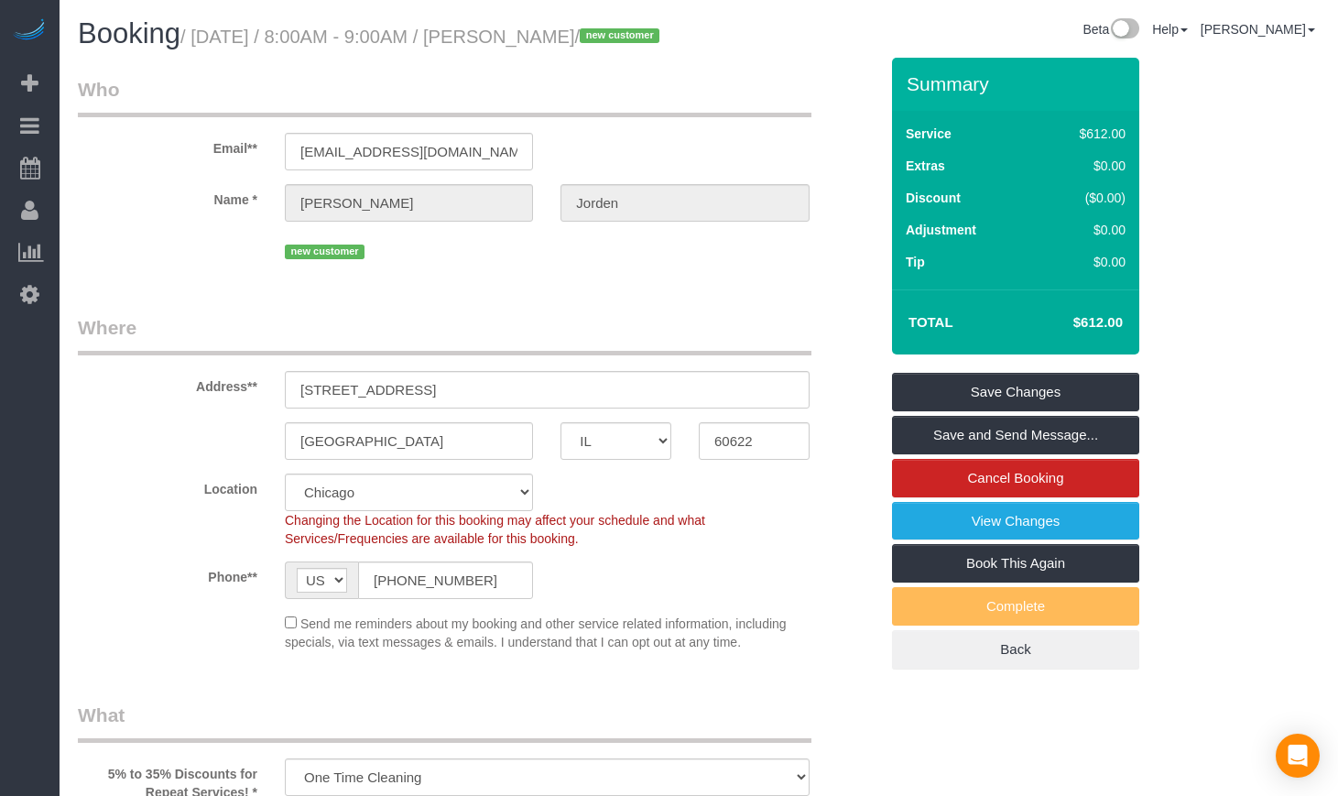
drag, startPoint x: 640, startPoint y: 30, endPoint x: 537, endPoint y: 34, distance: 103.6
click at [537, 34] on small "/ September 30, 2025 / 8:00AM - 9:00AM / Sam Jorden / new customer" at bounding box center [422, 37] width 484 height 20
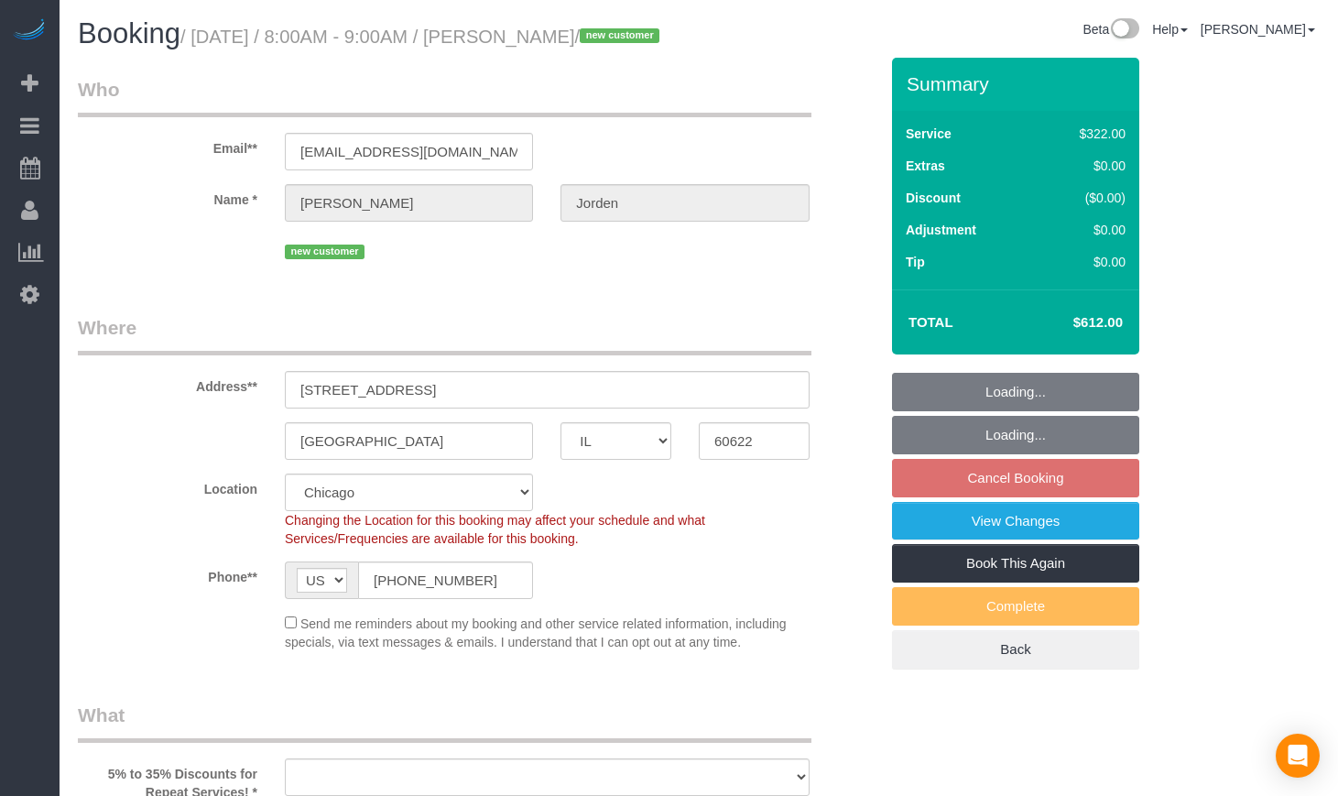
select select "IL"
select select "spot1"
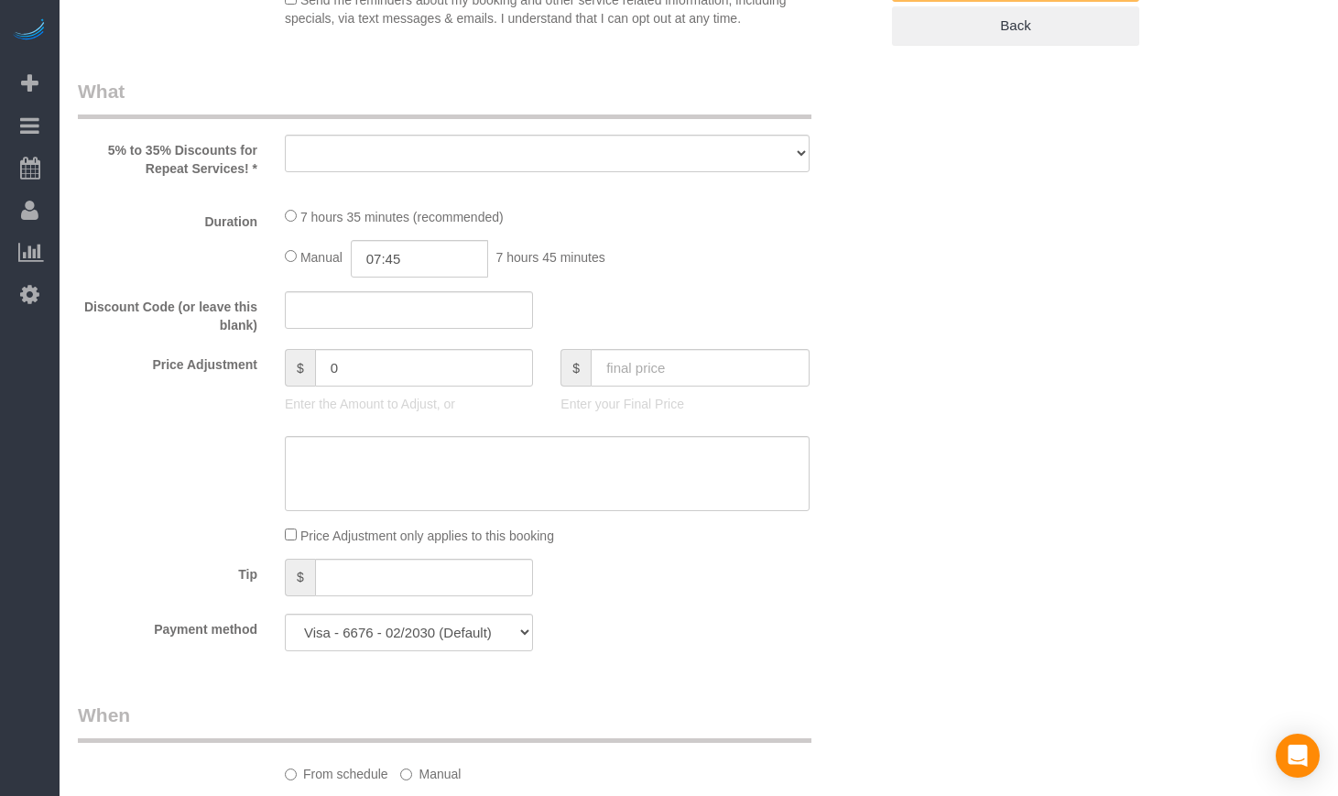
select select "object:669"
select select "number:1"
select select "number:58"
select select "number:139"
select select "number:108"
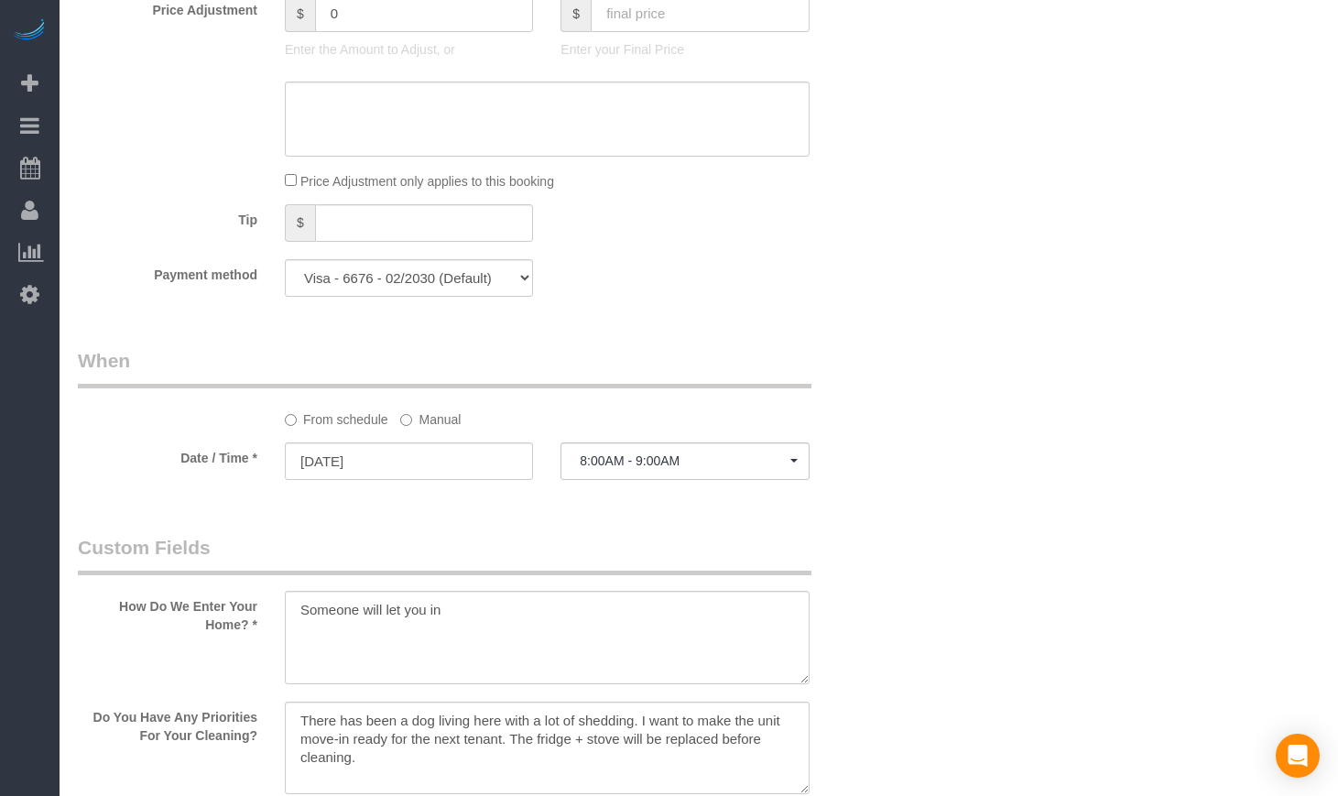
select select "object:898"
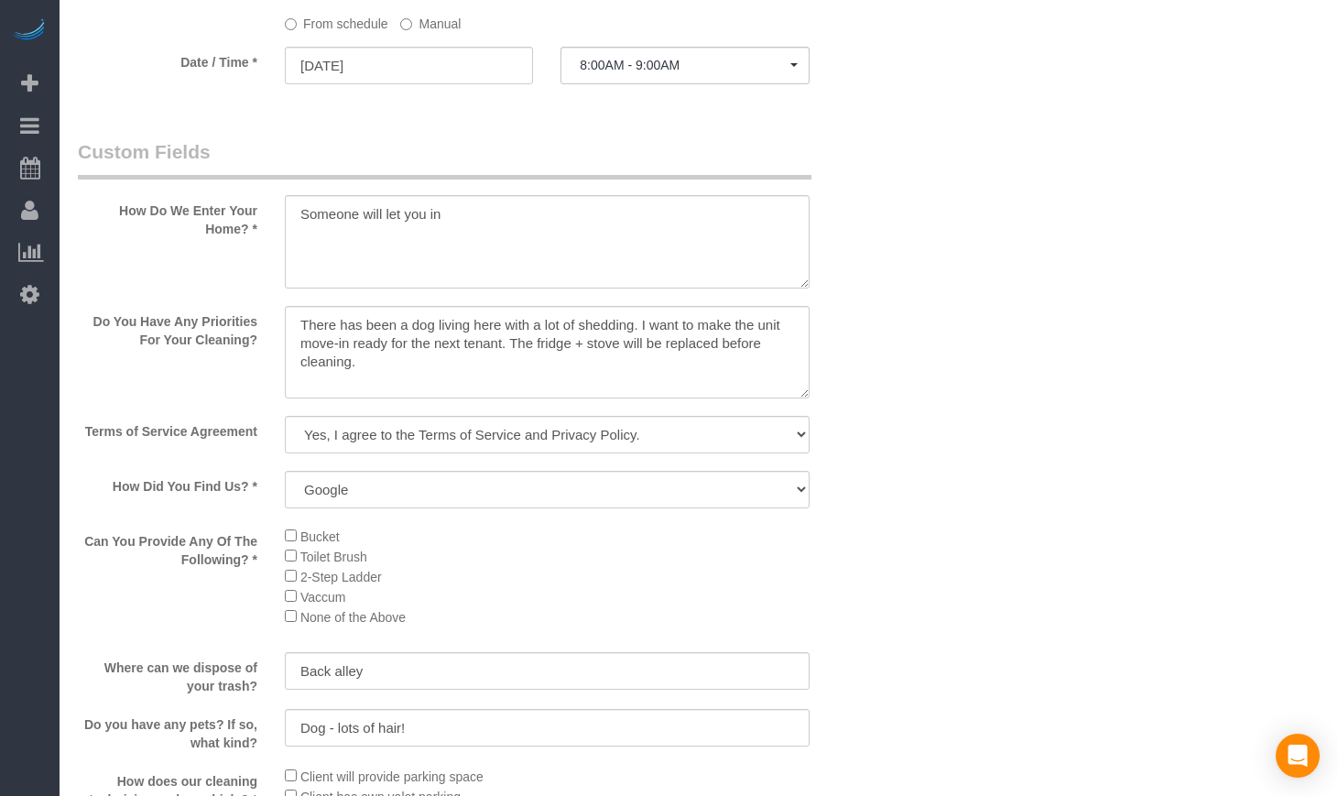
select select "514"
select select "5"
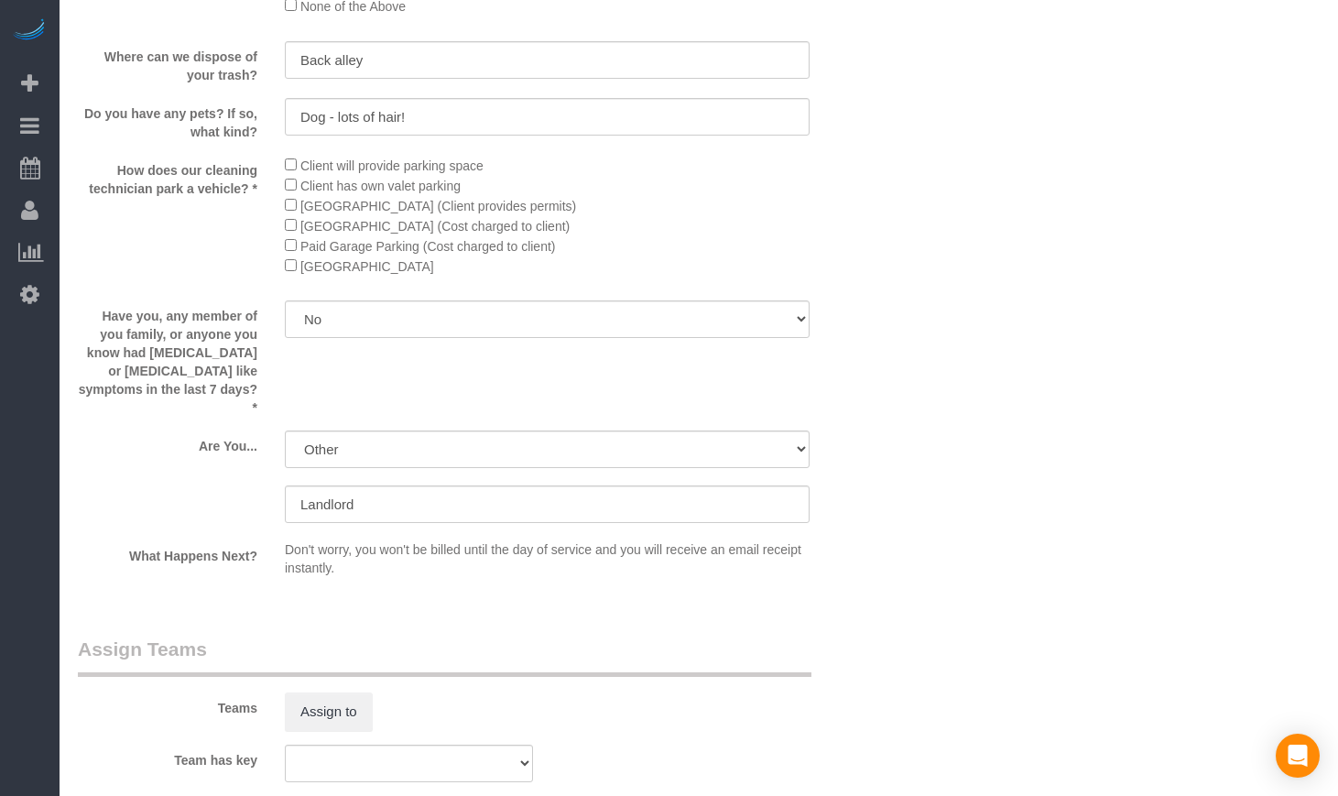
select select "5"
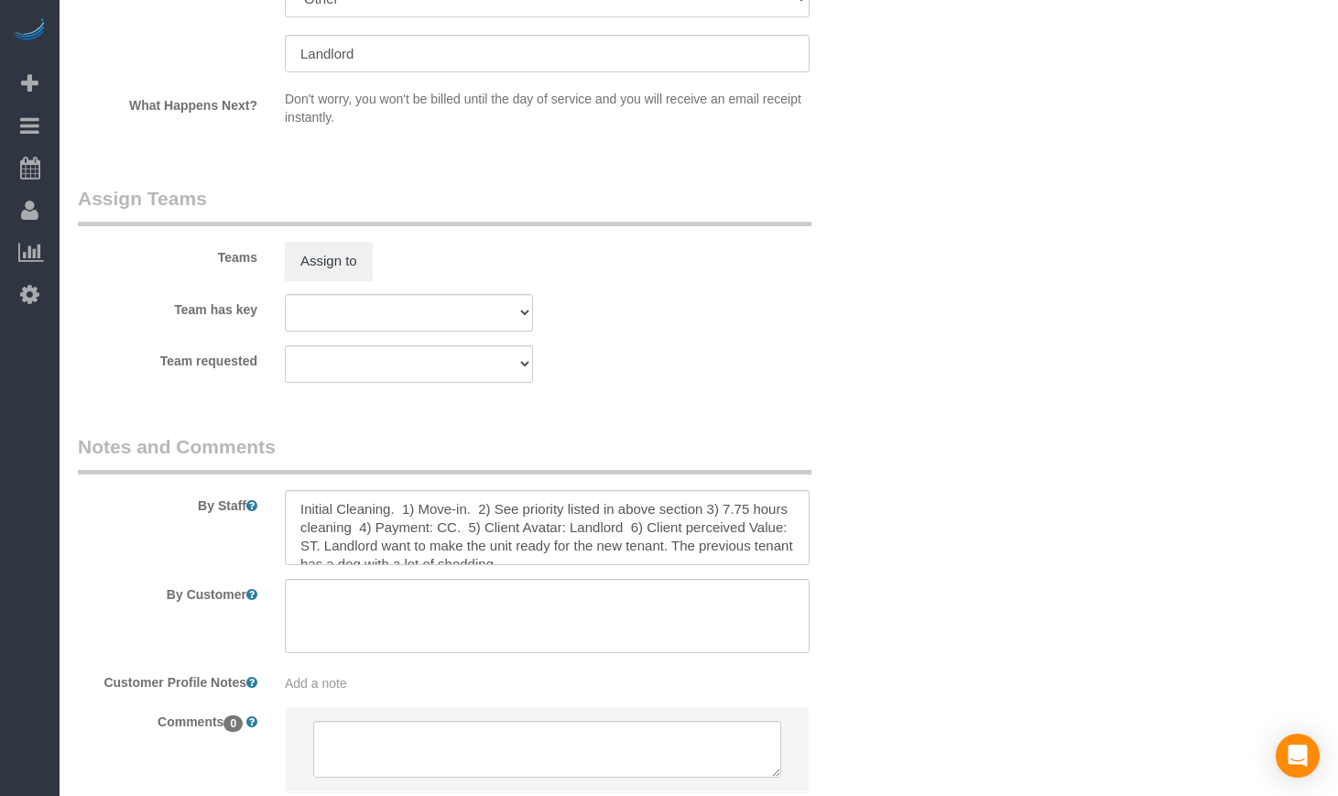
scroll to position [3380, 0]
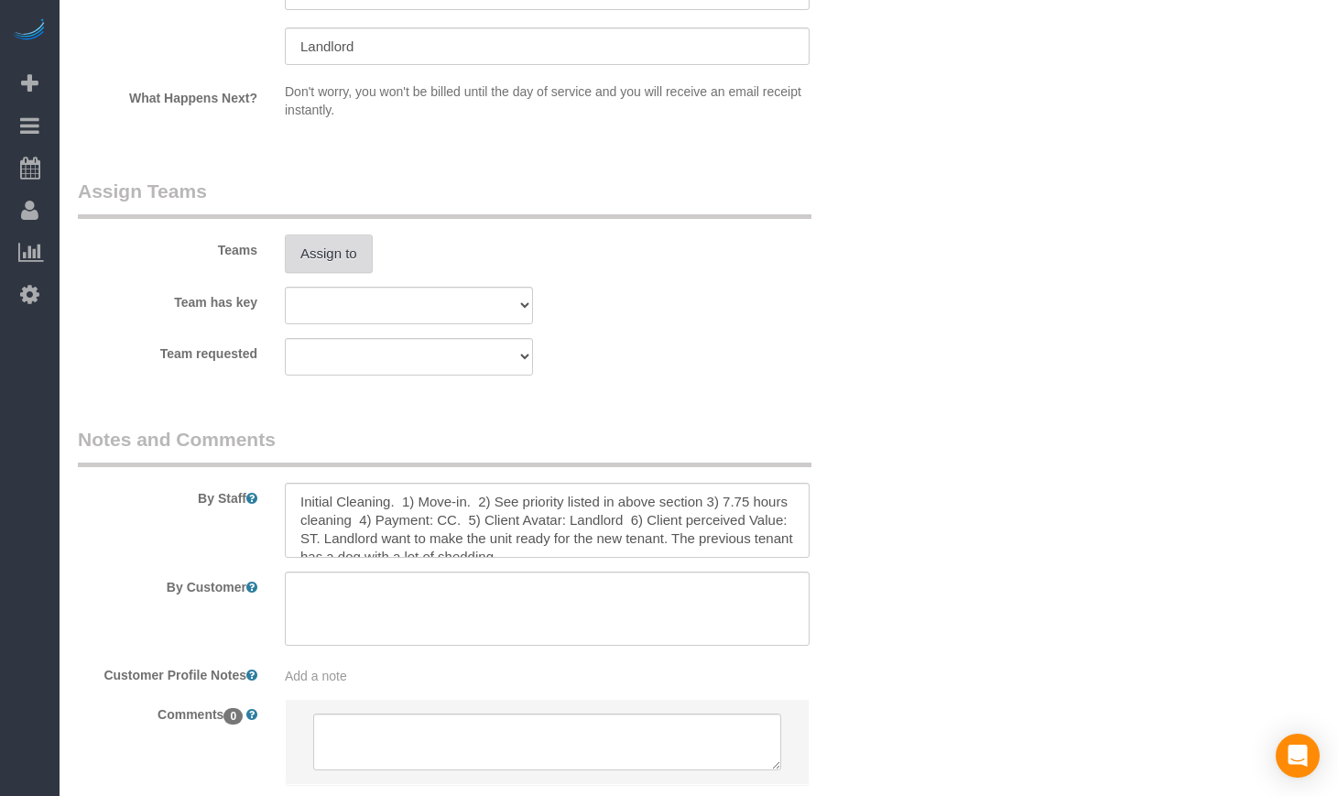
click at [342, 260] on button "Assign to" at bounding box center [329, 253] width 88 height 38
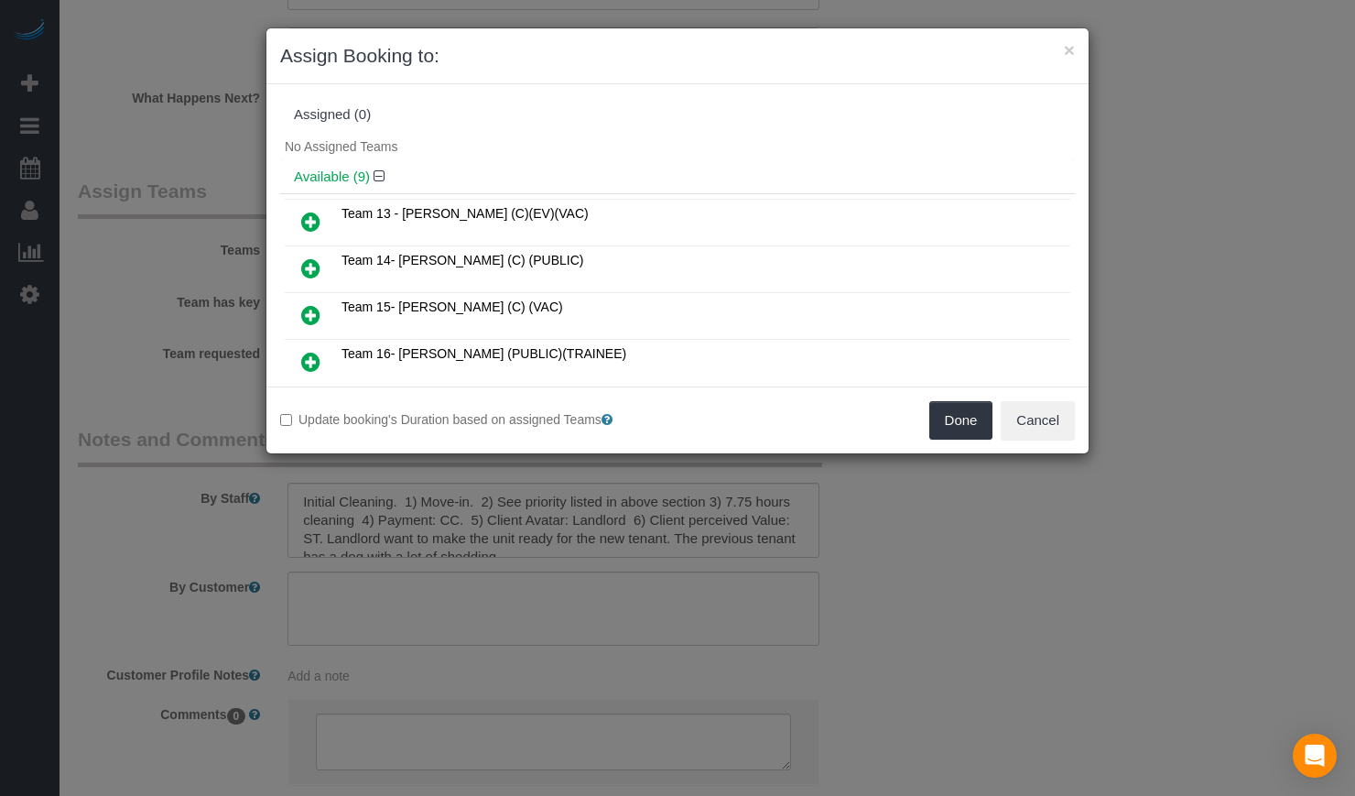
click at [310, 215] on icon at bounding box center [310, 222] width 19 height 22
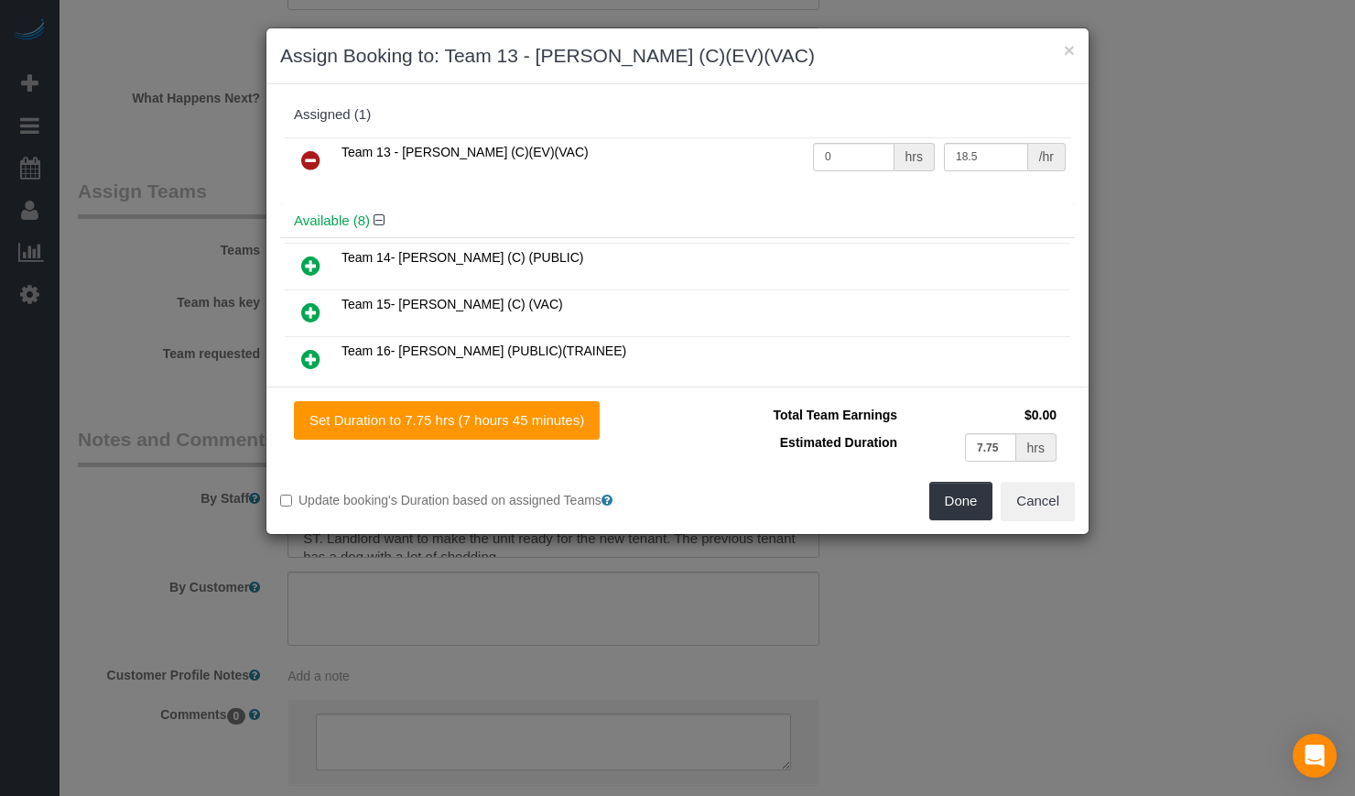
click at [307, 297] on link at bounding box center [310, 313] width 43 height 37
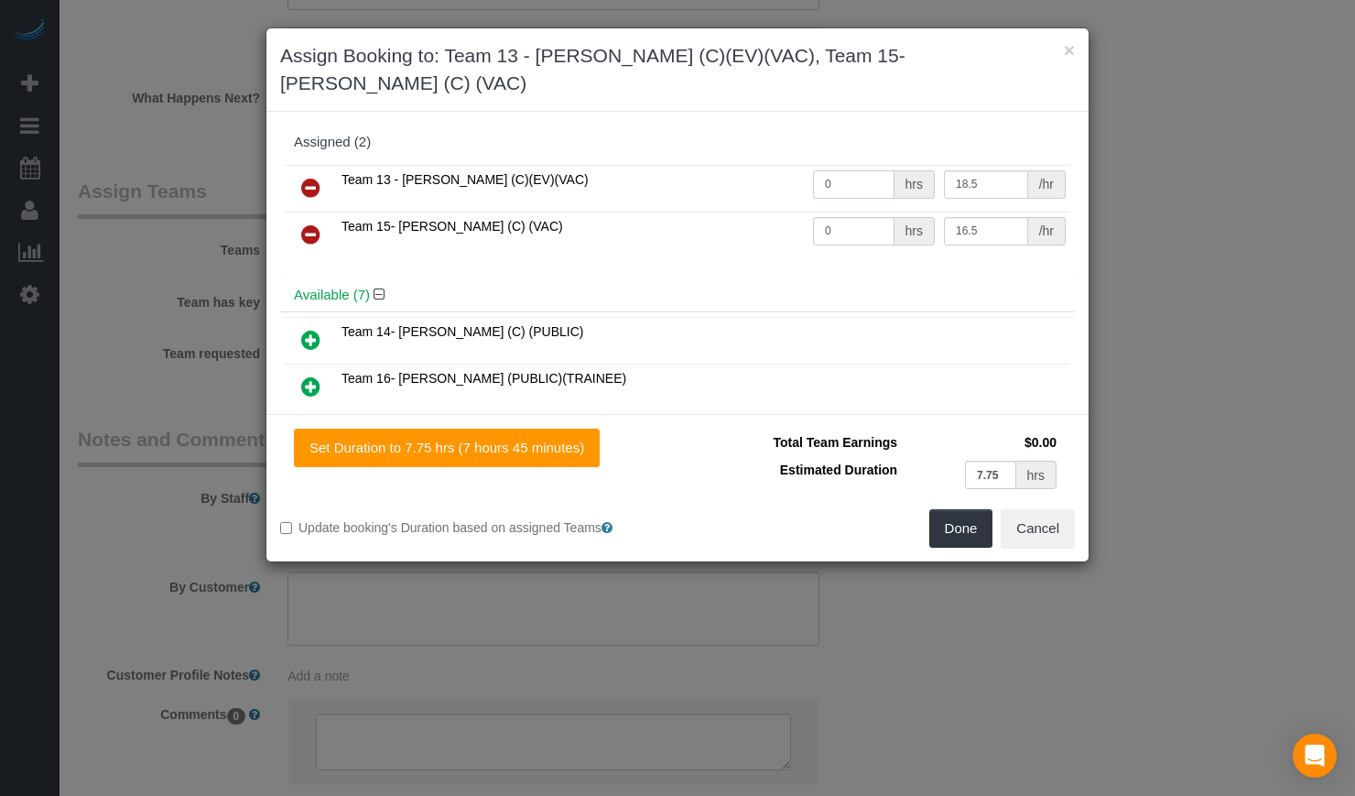
click at [839, 170] on input "0" at bounding box center [854, 184] width 82 height 28
type input "3.9"
drag, startPoint x: 824, startPoint y: 189, endPoint x: 743, endPoint y: 177, distance: 82.4
click at [743, 177] on tbody "Team 13 - Ligia (C)(EV)(VAC) 3.9 hrs 18.5 /hr Team 15- Yaquelin (C) (VAC) 0 hrs…" at bounding box center [678, 211] width 786 height 93
type input "3.9"
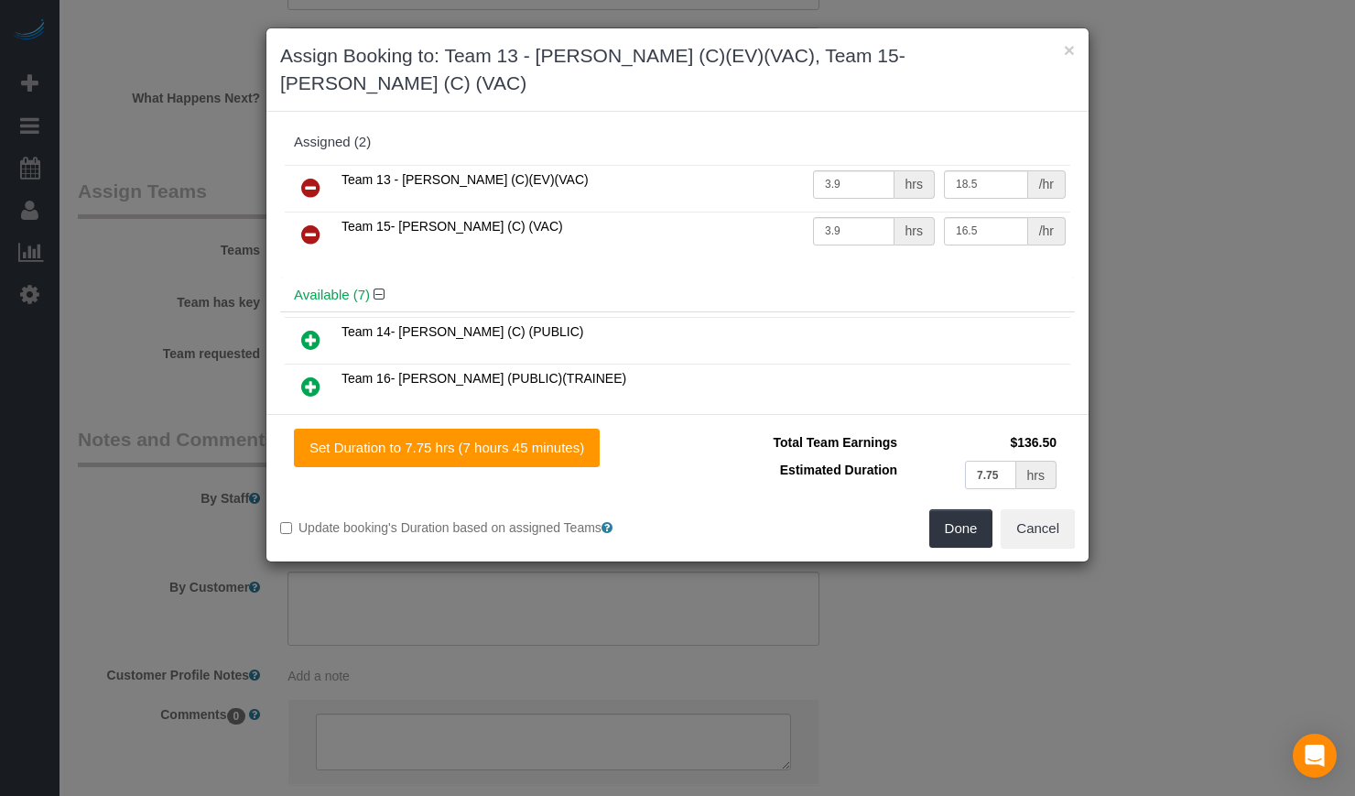
click at [1011, 461] on input "7.75" at bounding box center [990, 475] width 51 height 28
drag, startPoint x: 1011, startPoint y: 447, endPoint x: 907, endPoint y: 445, distance: 104.4
click at [917, 456] on td "7.75 hrs" at bounding box center [981, 475] width 159 height 38
type input "3.9"
click at [752, 384] on div "Assigned (2) Team 13 - Ligia (C)(EV)(VAC) 3.9 hrs 18.5 /hr Team 15- Yaquelin (C…" at bounding box center [678, 263] width 822 height 302
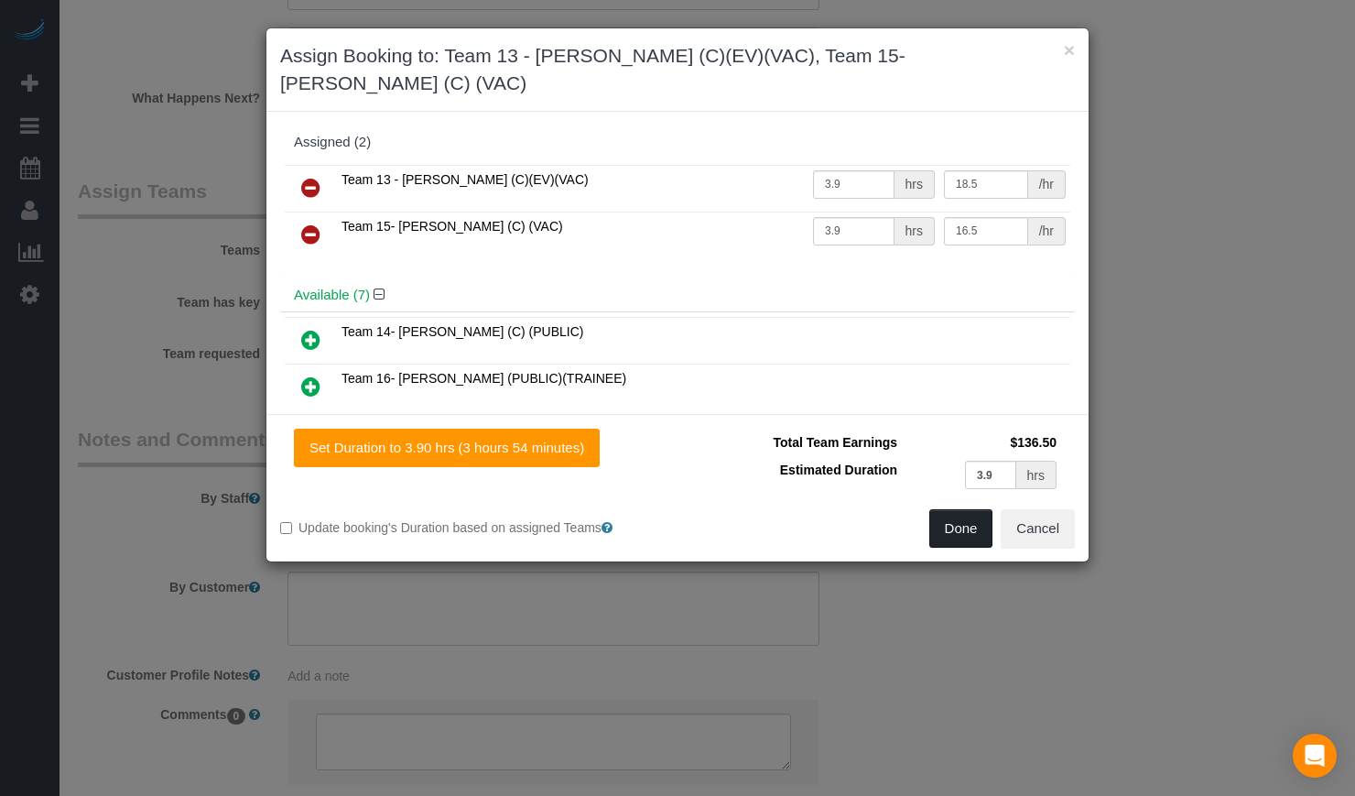
click at [939, 509] on button "Done" at bounding box center [962, 528] width 64 height 38
type input "03:54"
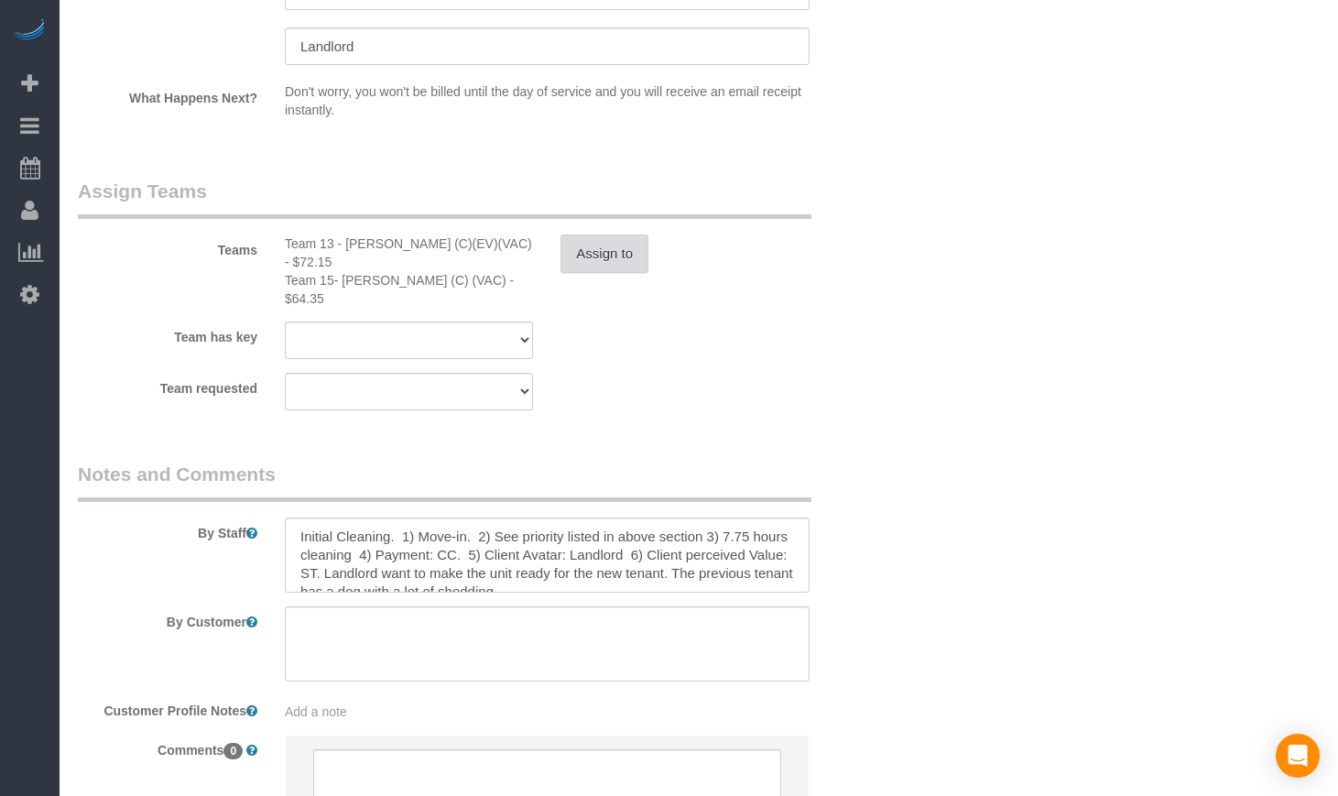
select select "spot6"
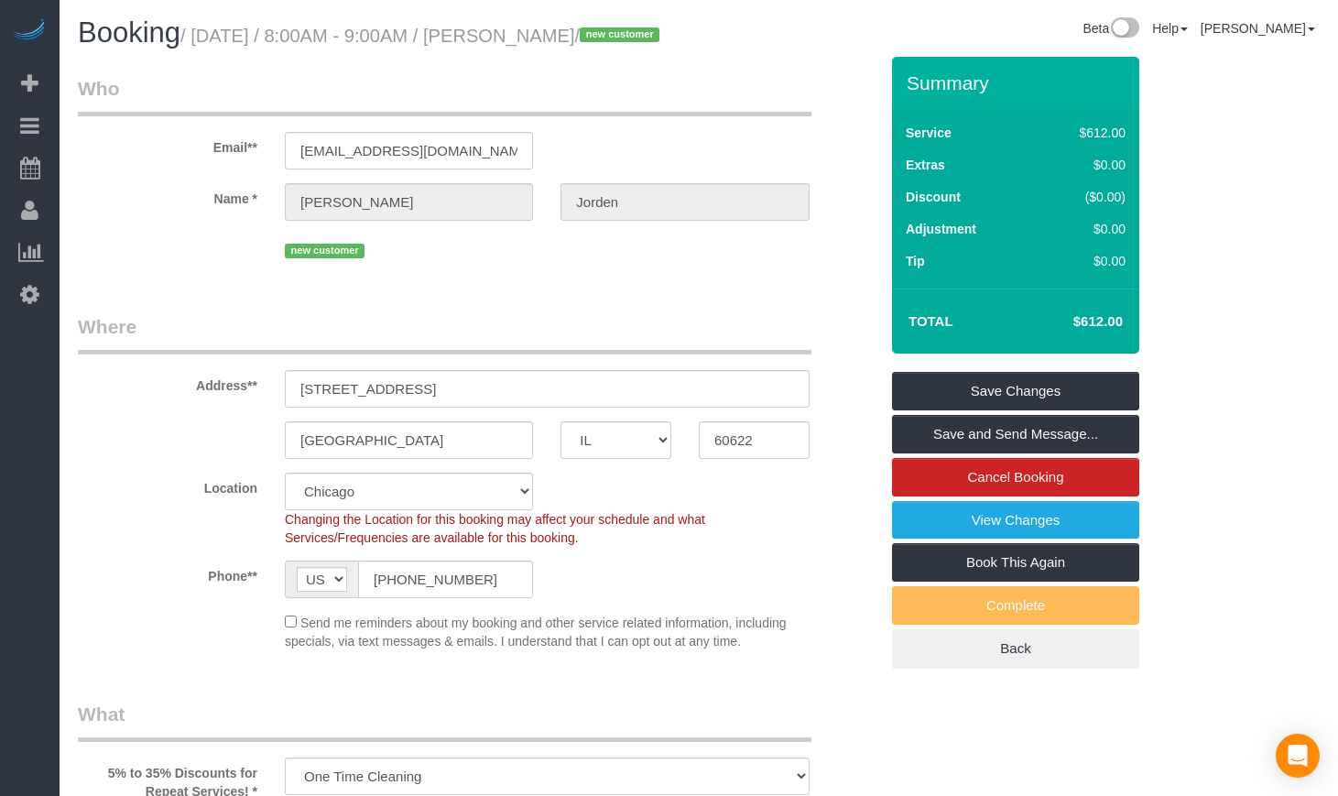
scroll to position [0, 0]
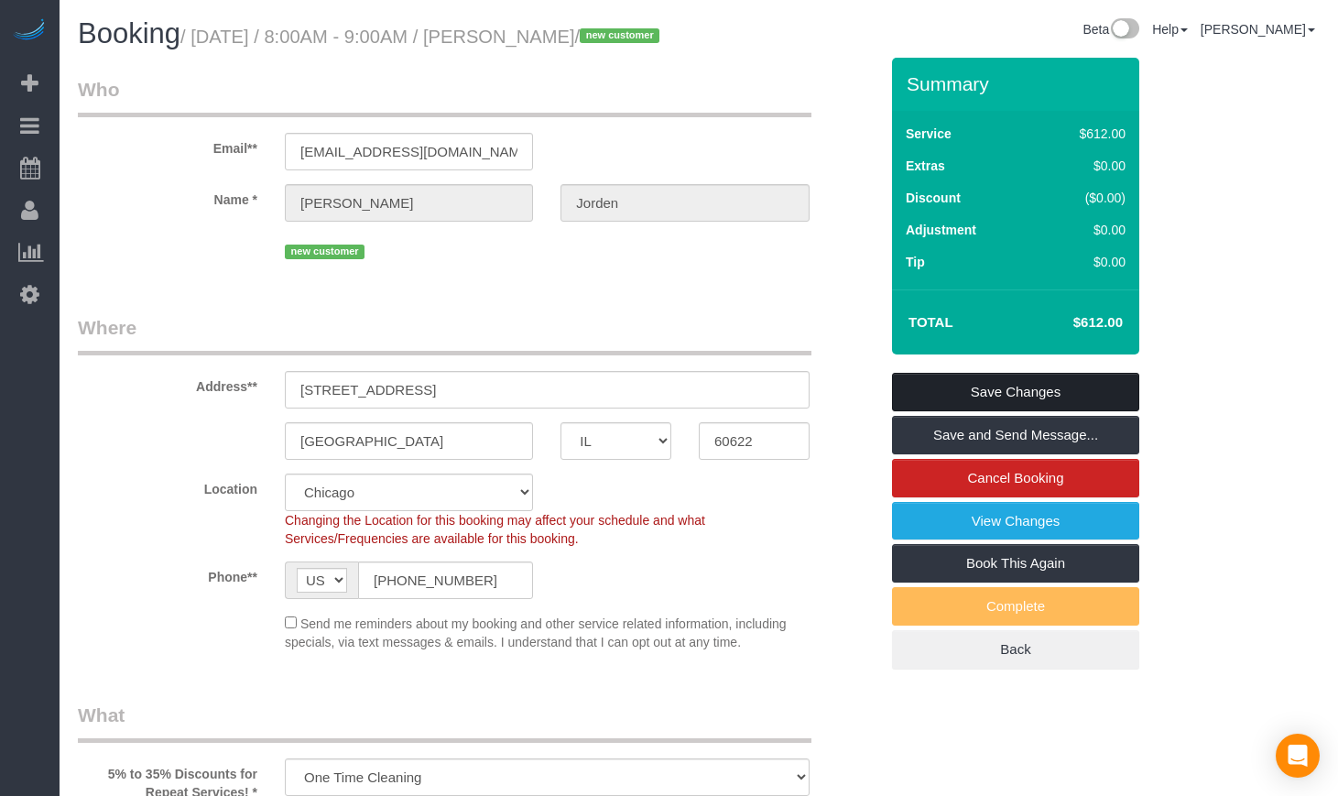
click at [1048, 411] on link "Save Changes" at bounding box center [1015, 392] width 247 height 38
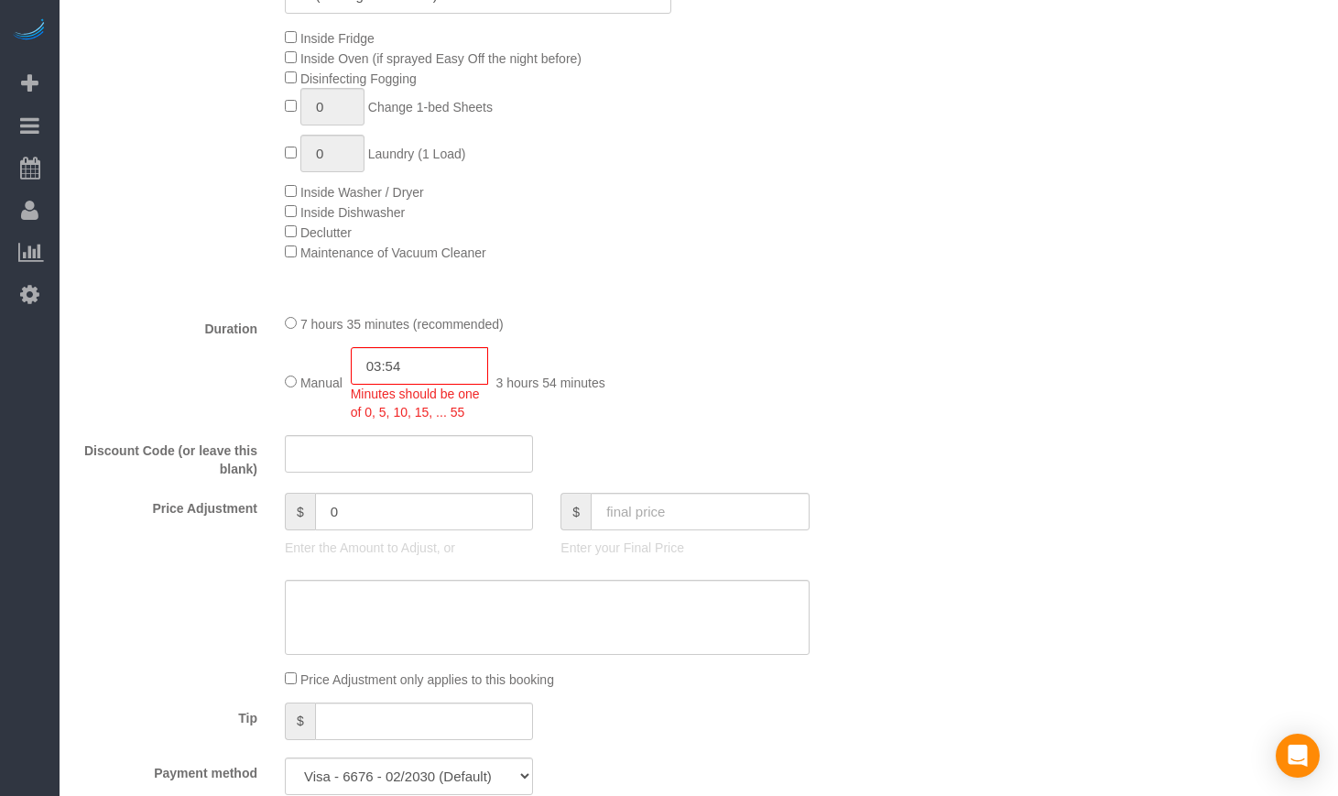
scroll to position [1527, 0]
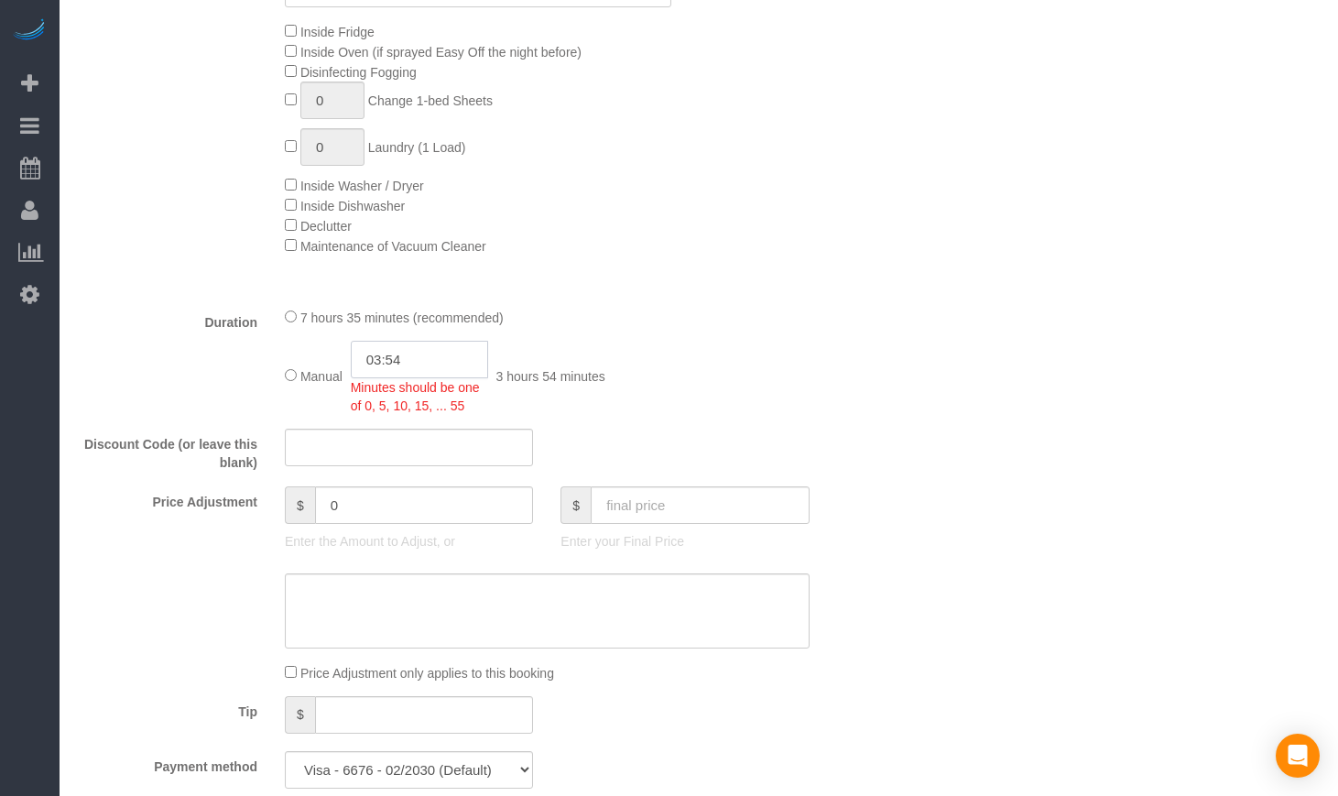
click at [441, 378] on input "03:54" at bounding box center [419, 360] width 137 height 38
type input "03:5"
select select "spot11"
type input "03:55"
click at [769, 365] on div "7 hours 35 minutes (recommended) Manual 03:55 Minutes should be one of 0, 5, 10…" at bounding box center [547, 361] width 552 height 108
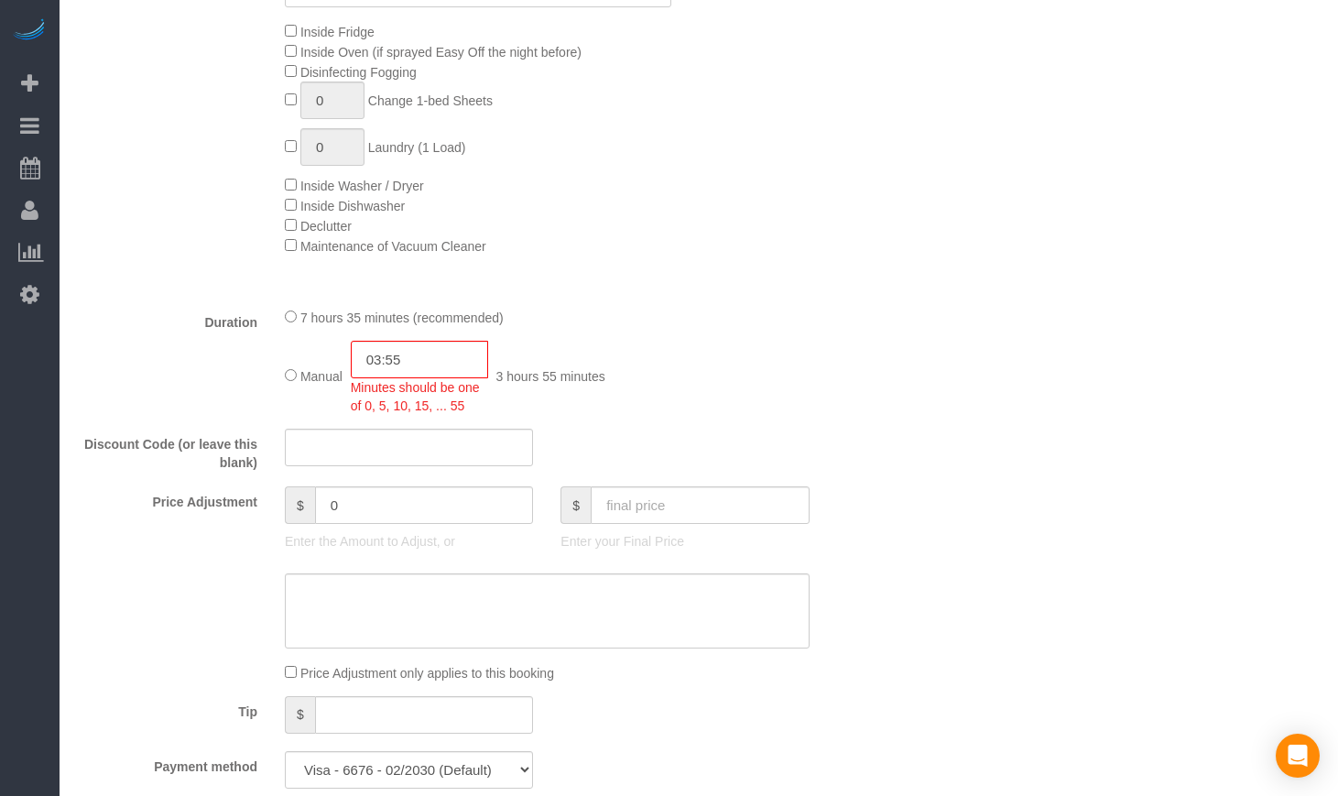
select select "spot16"
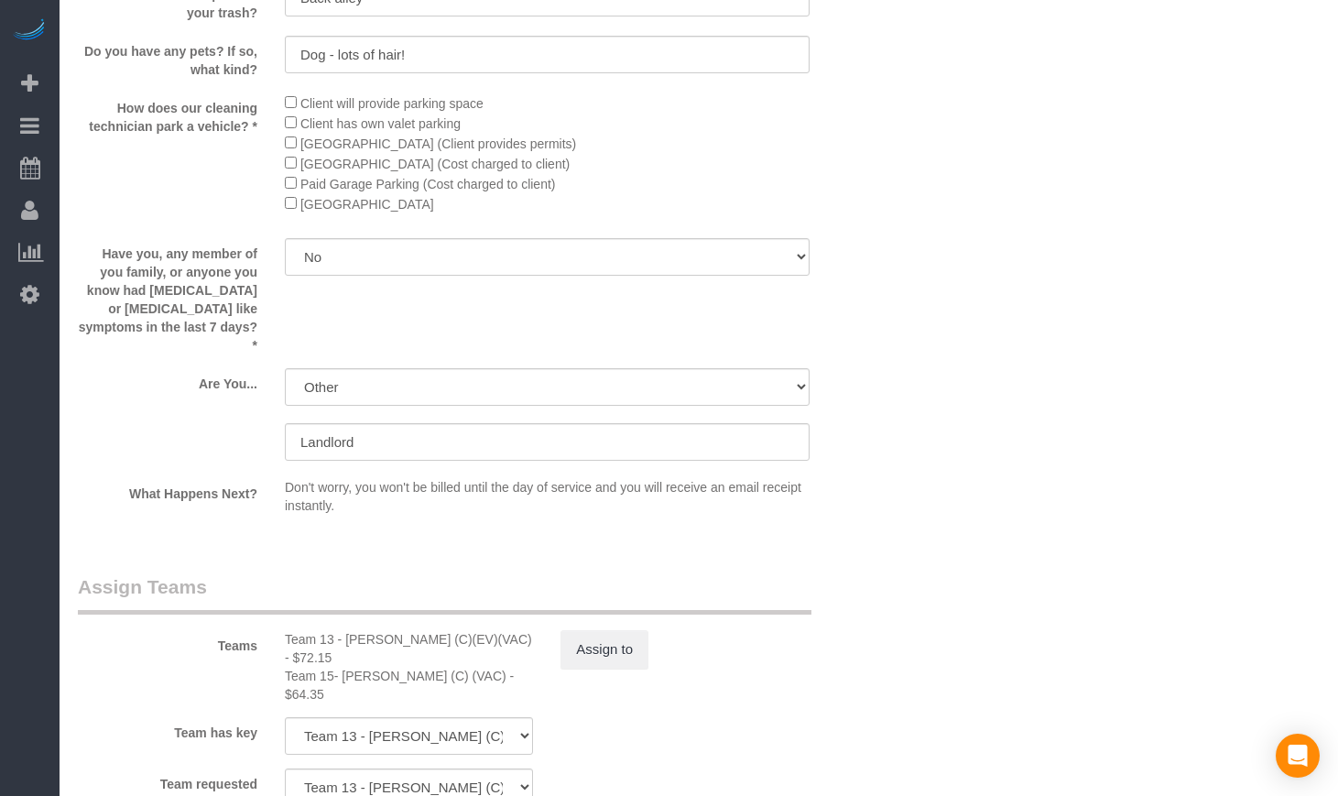
scroll to position [3205, 0]
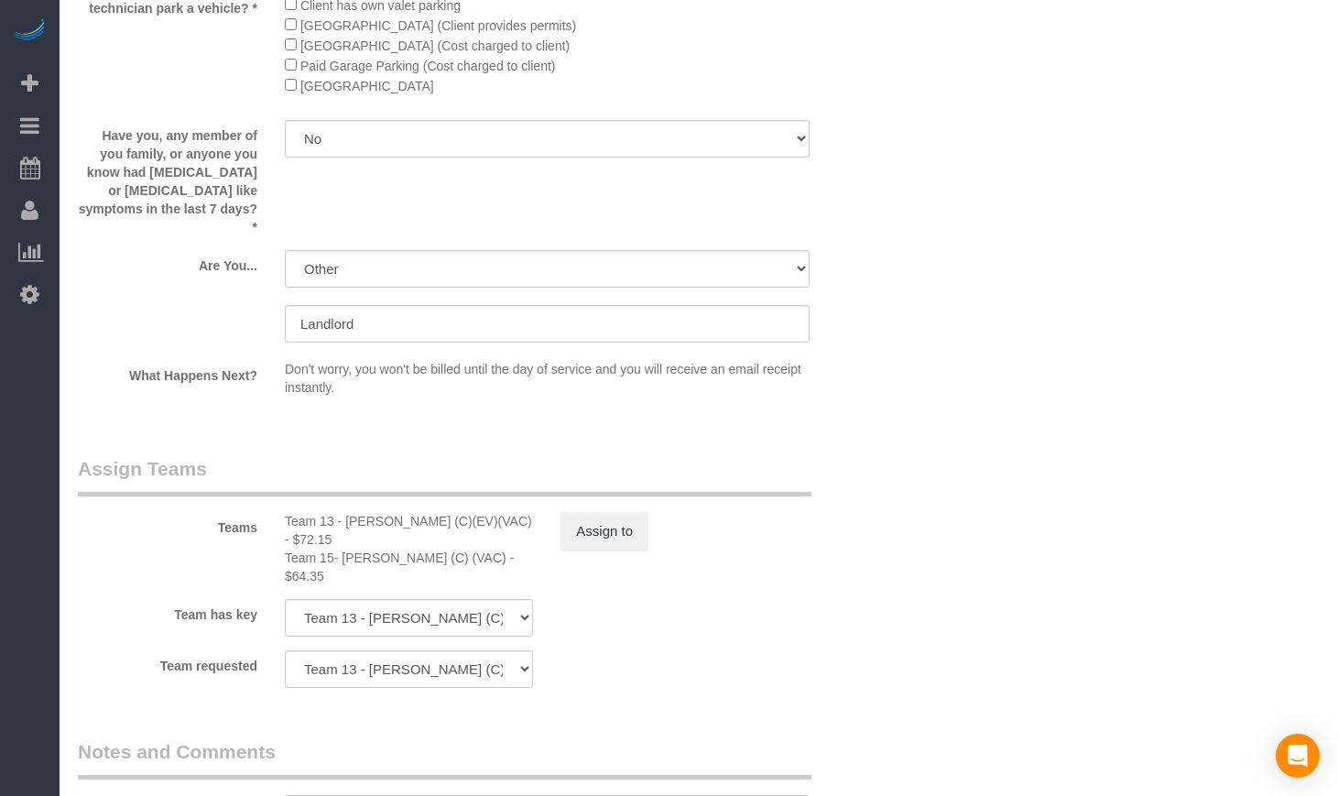
click at [613, 496] on legend "Assign Teams" at bounding box center [445, 475] width 734 height 41
click at [614, 526] on button "Assign to" at bounding box center [604, 531] width 88 height 38
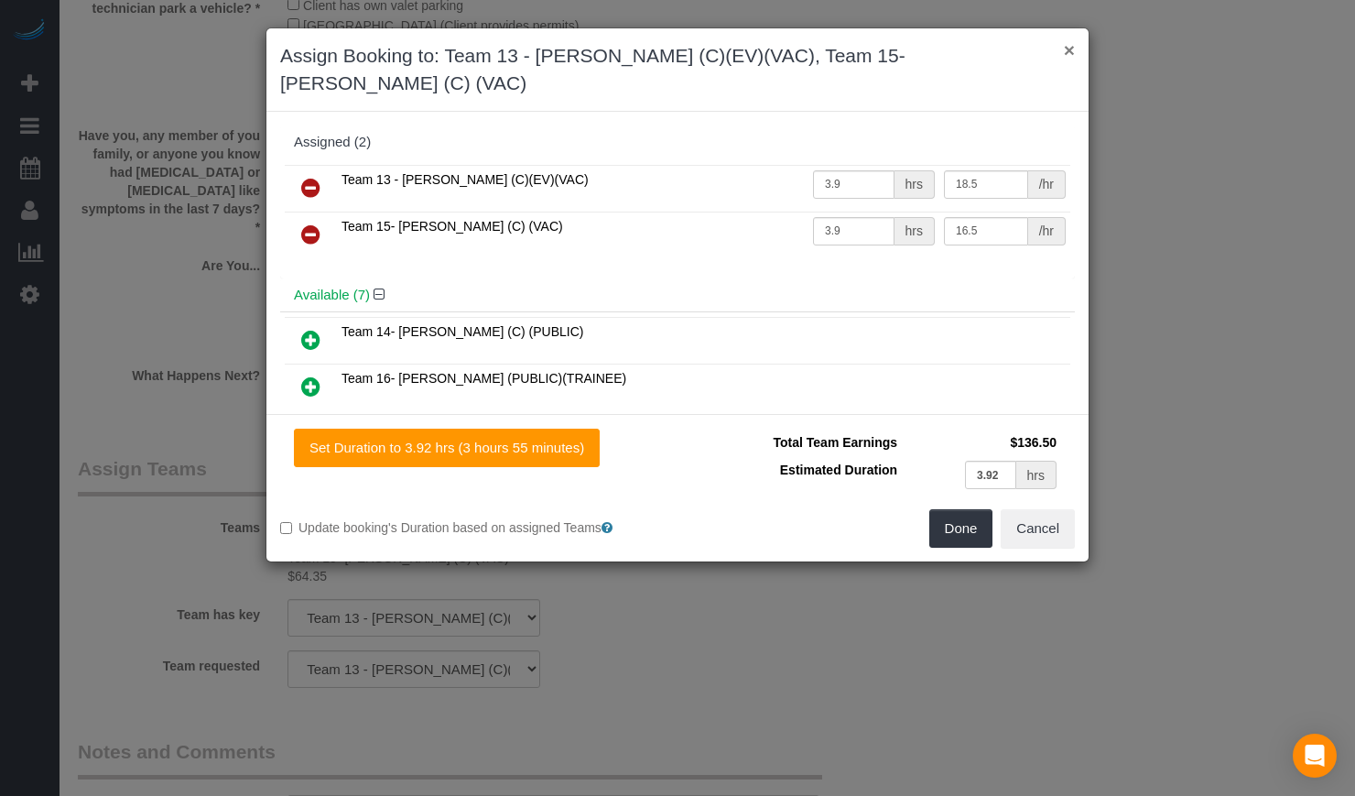
click at [1069, 48] on button "×" at bounding box center [1069, 49] width 11 height 19
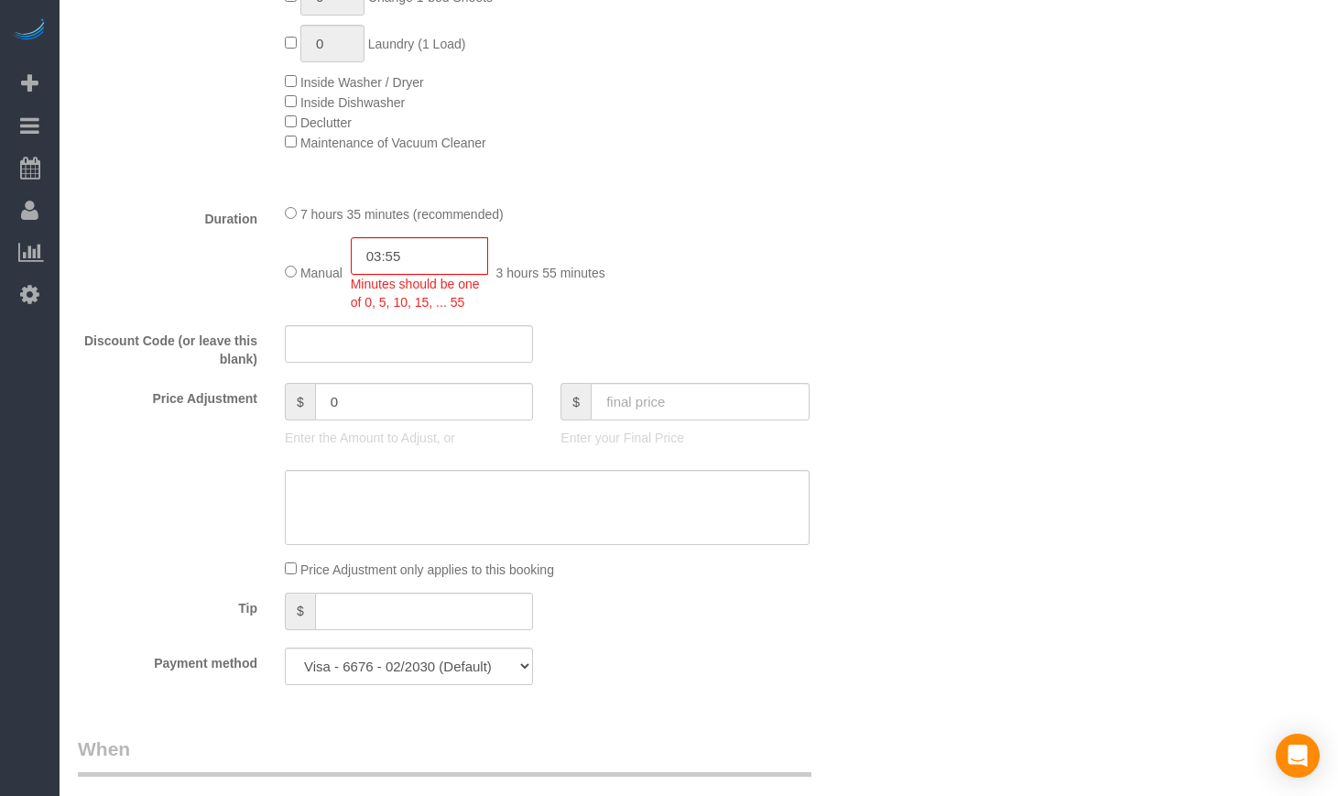
scroll to position [1527, 0]
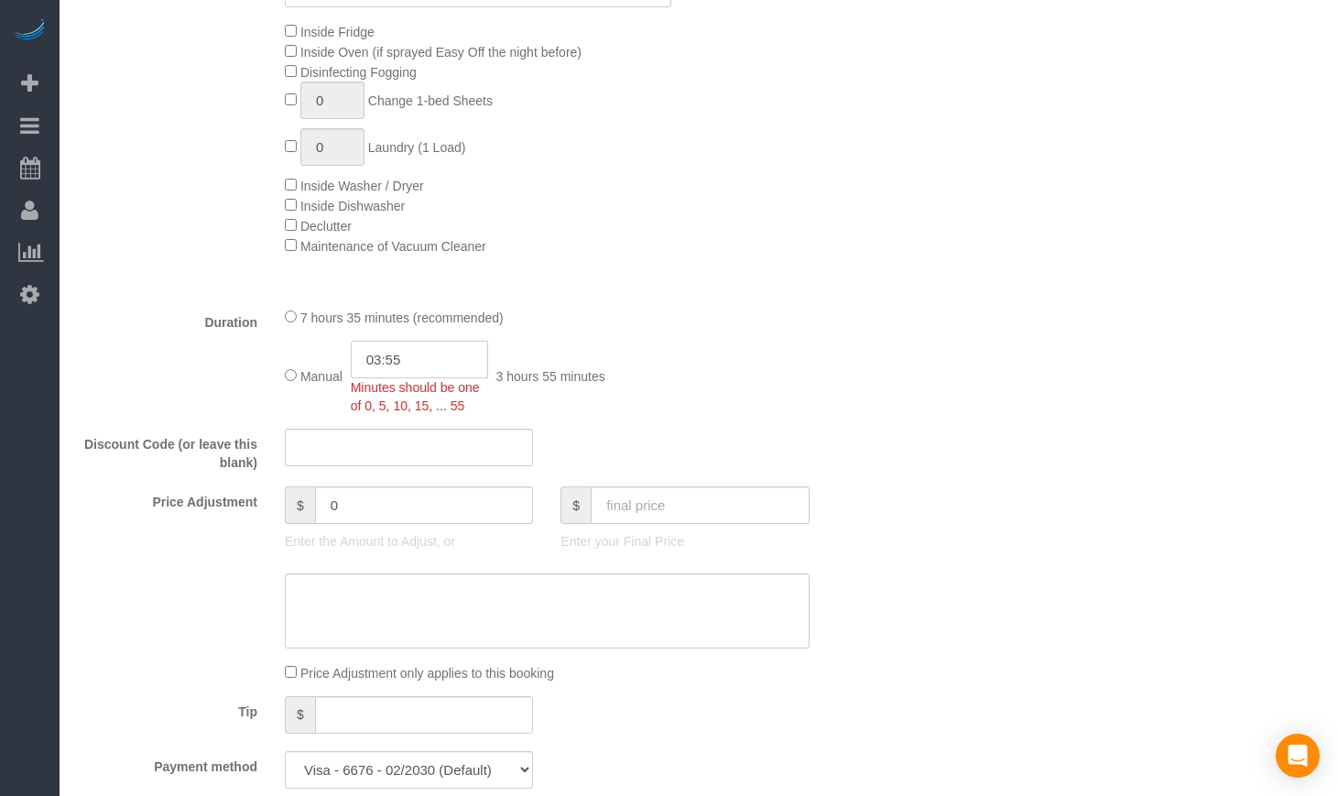
click at [432, 378] on input "03:55" at bounding box center [419, 360] width 137 height 38
click at [427, 378] on input "03:55" at bounding box center [419, 360] width 137 height 38
click at [722, 327] on div "7 hours 35 minutes (recommended)" at bounding box center [547, 317] width 525 height 20
click at [678, 397] on div "Manual 03:55 Minutes should be one of 0, 5, 10, 15, ... 55 3 hours 55 minutes" at bounding box center [547, 378] width 525 height 74
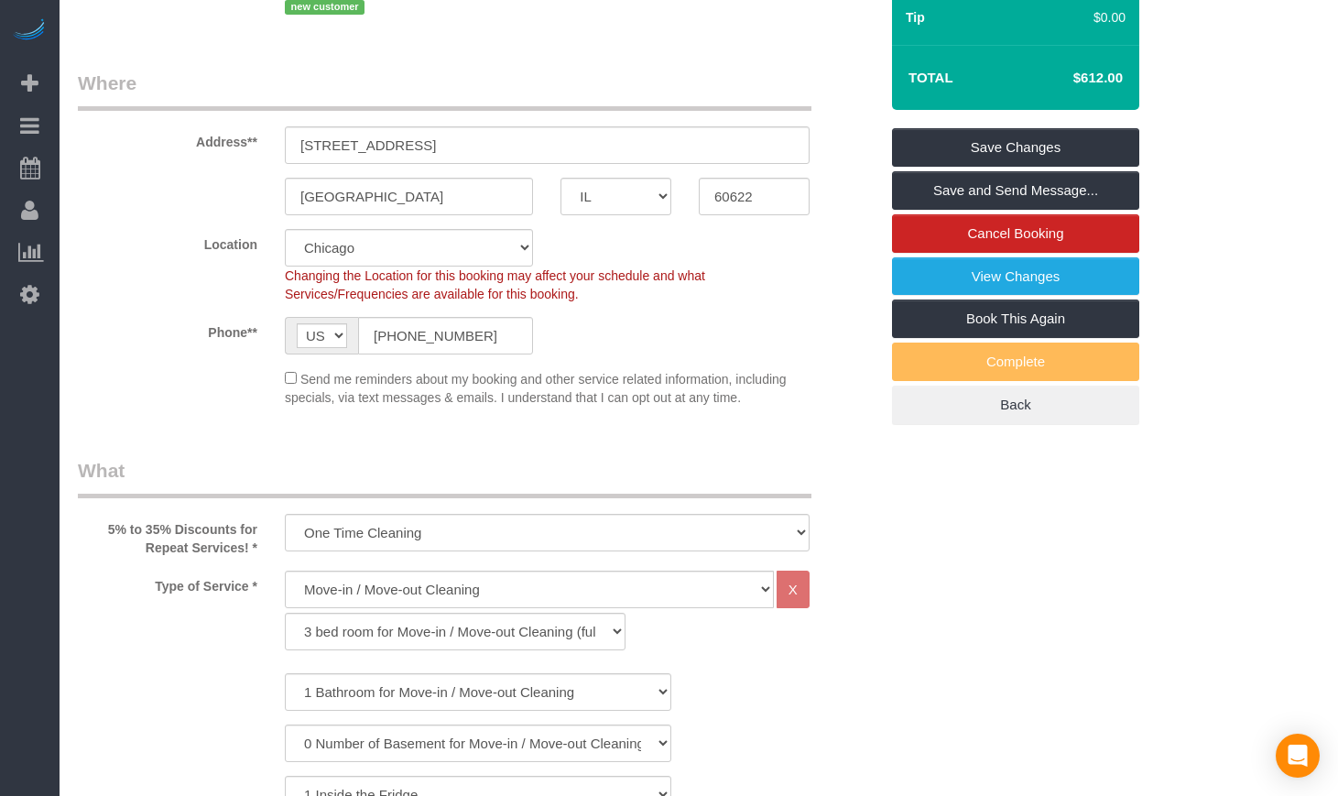
scroll to position [0, 0]
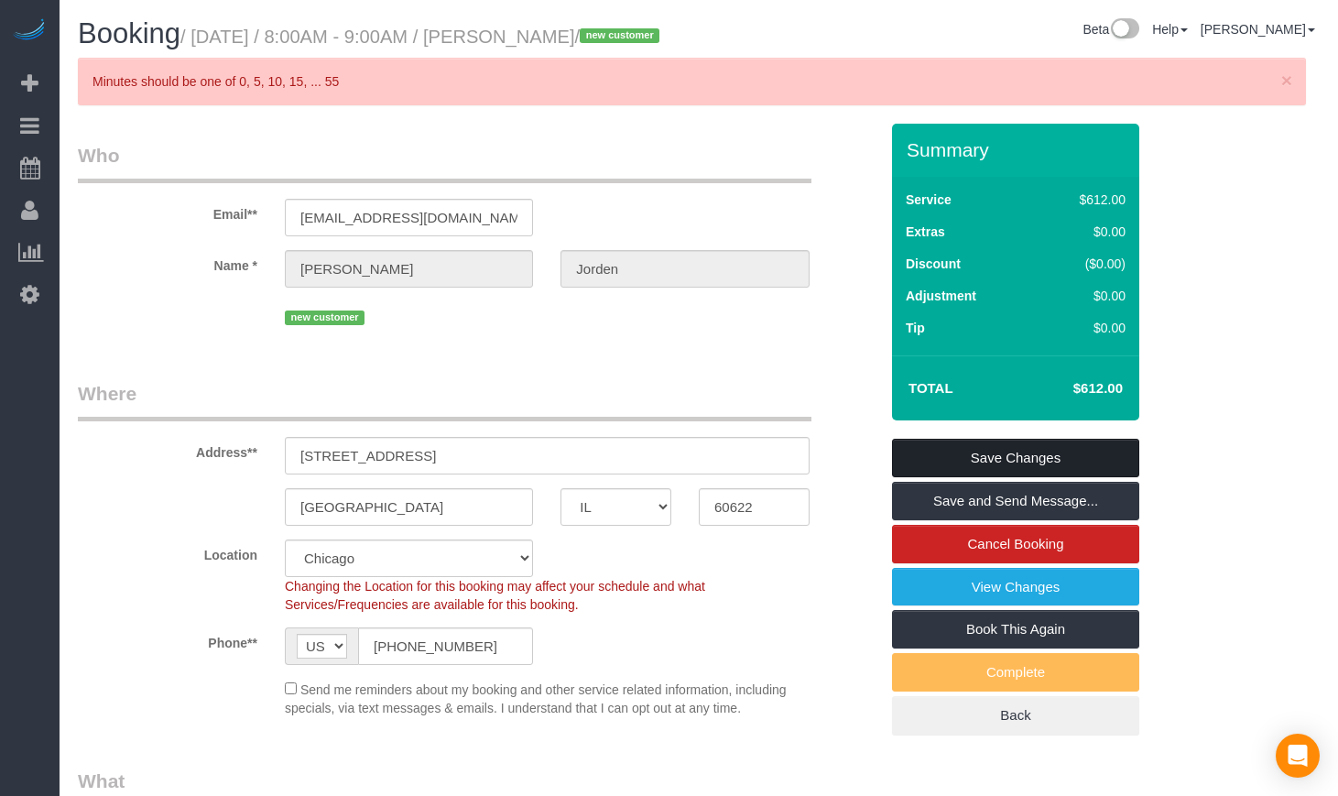
click at [995, 477] on link "Save Changes" at bounding box center [1015, 458] width 247 height 38
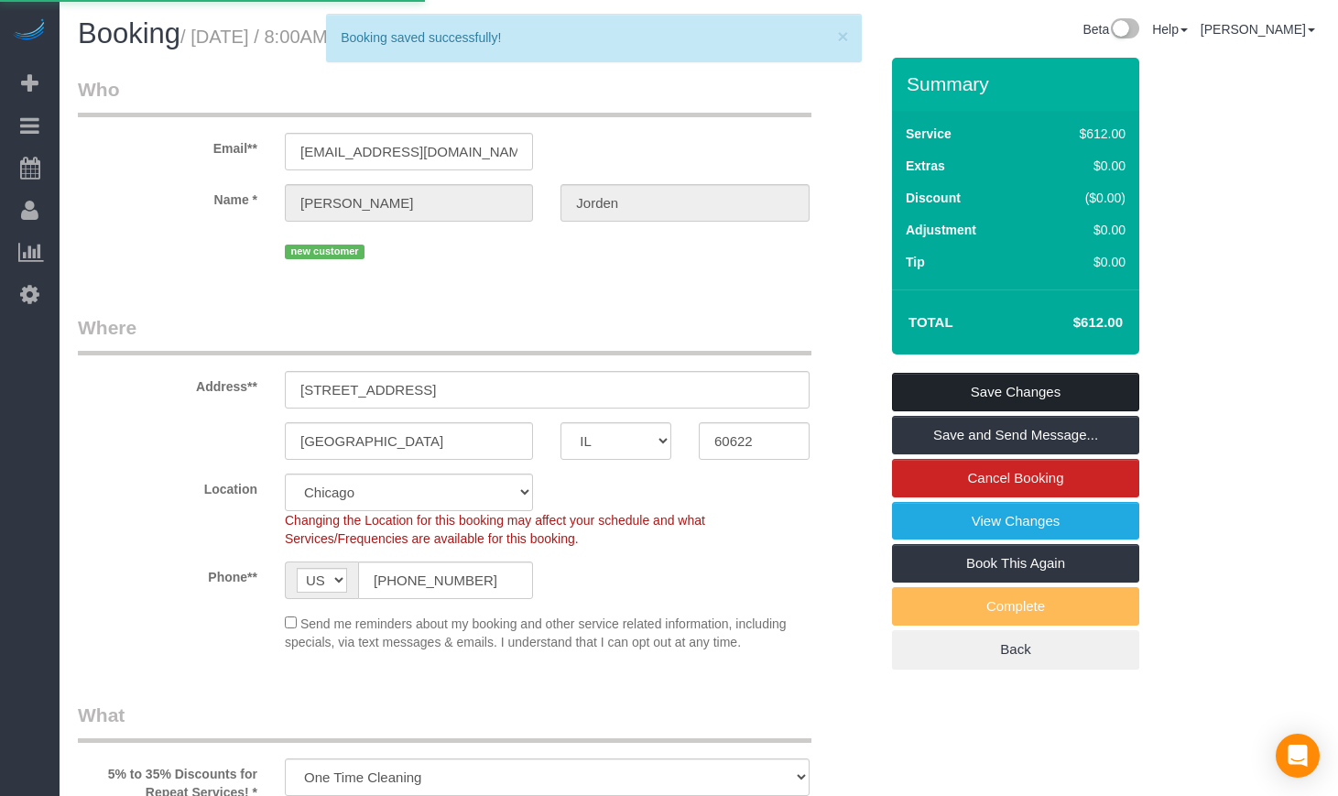
scroll to position [194, 0]
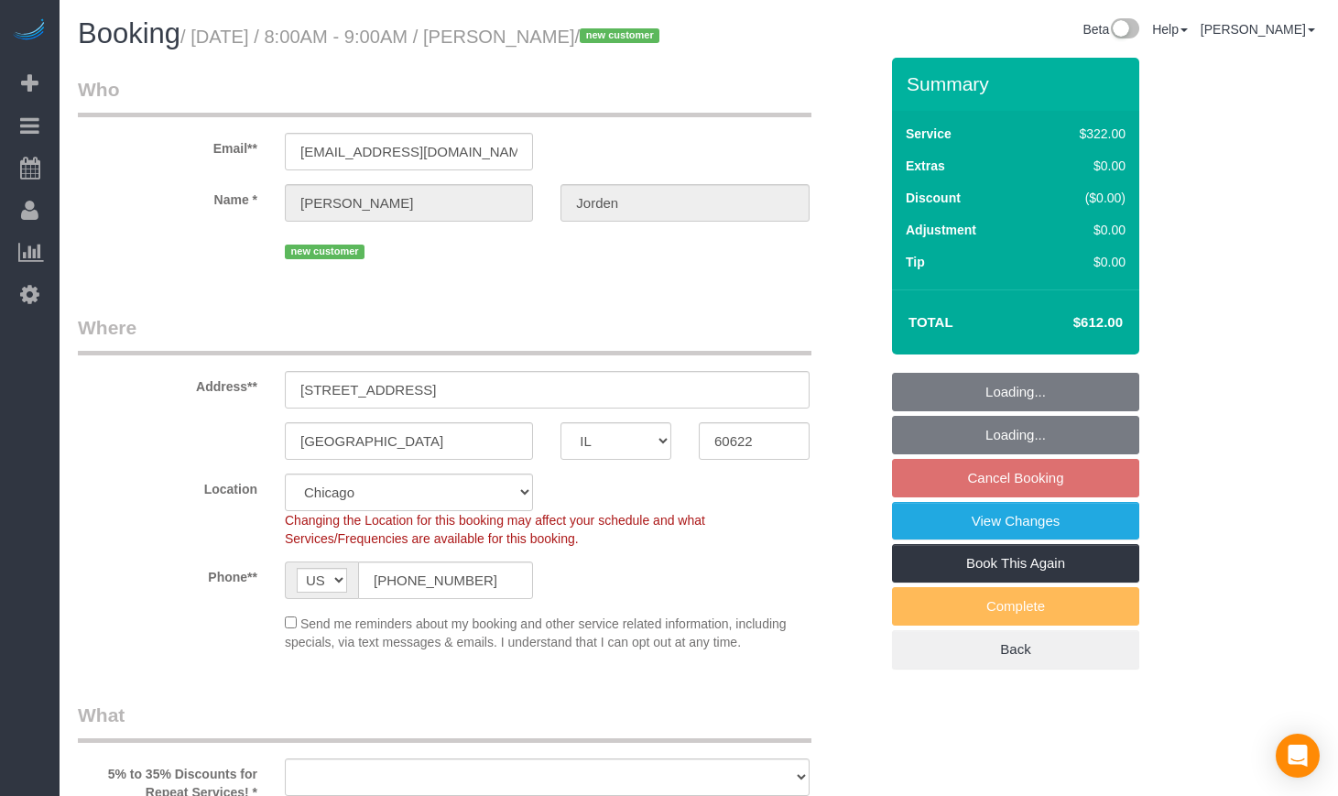
select select "IL"
select select "number:1"
select select "number:58"
select select "number:139"
select select "number:108"
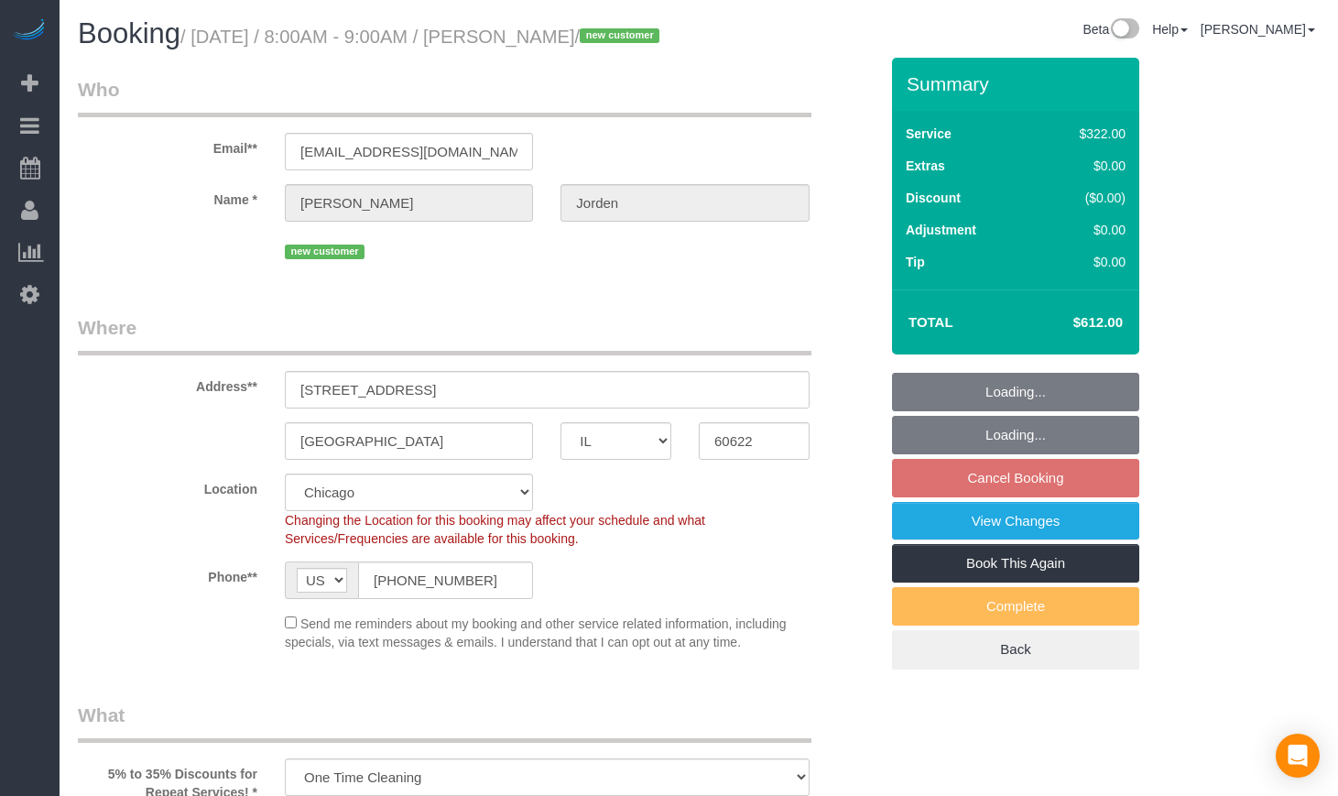
select select "object:912"
select select "514"
select select "5"
select select "spot1"
select select "5"
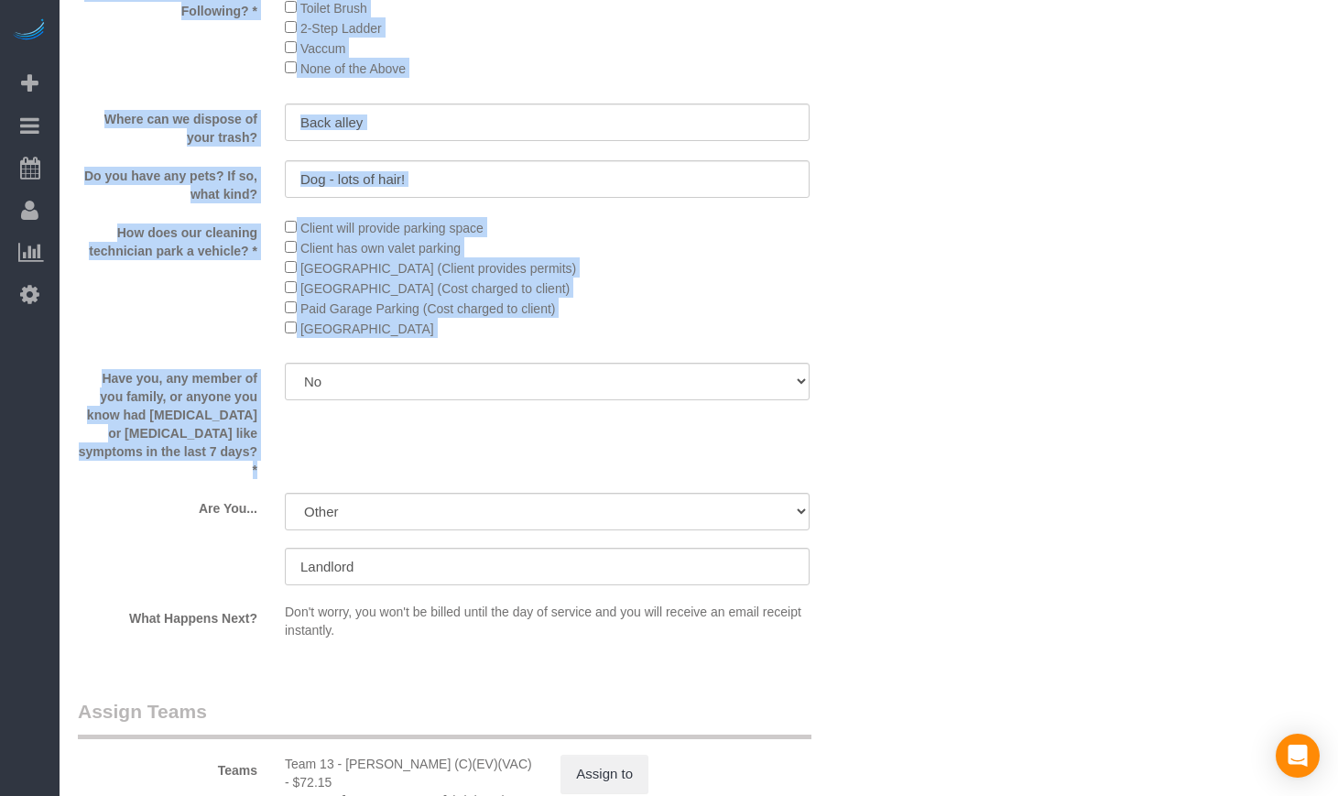
scroll to position [2900, 0]
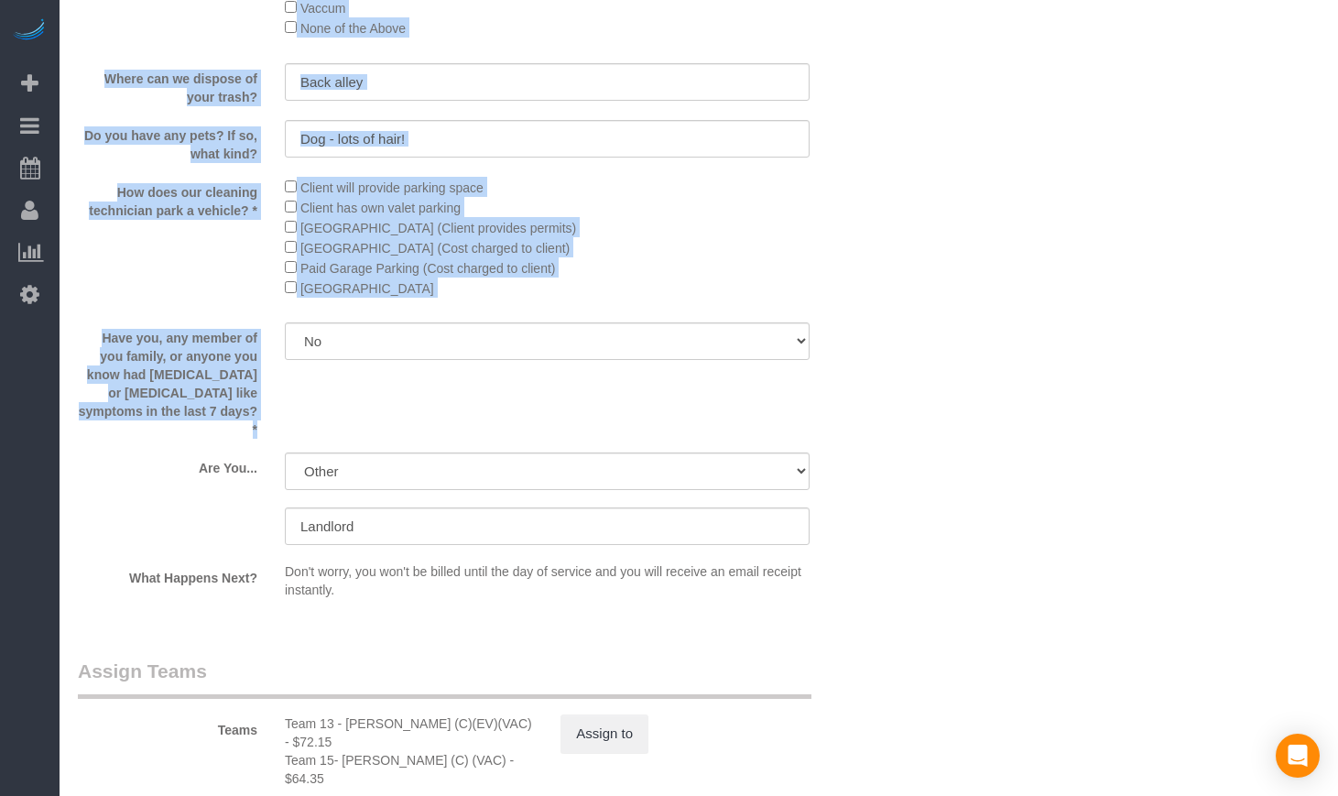
drag, startPoint x: 158, startPoint y: 124, endPoint x: 702, endPoint y: 315, distance: 576.7
click at [702, 315] on sui-booking-custom-fields "How Do We Enter Your Home? * Do You Have Any Priorities For Your Cleaning? Term…" at bounding box center [478, 78] width 800 height 1058
copy sui-booking-custom-fields "How Do We Enter Your Home? * Do You Have Any Priorities For Your Cleaning? Term…"
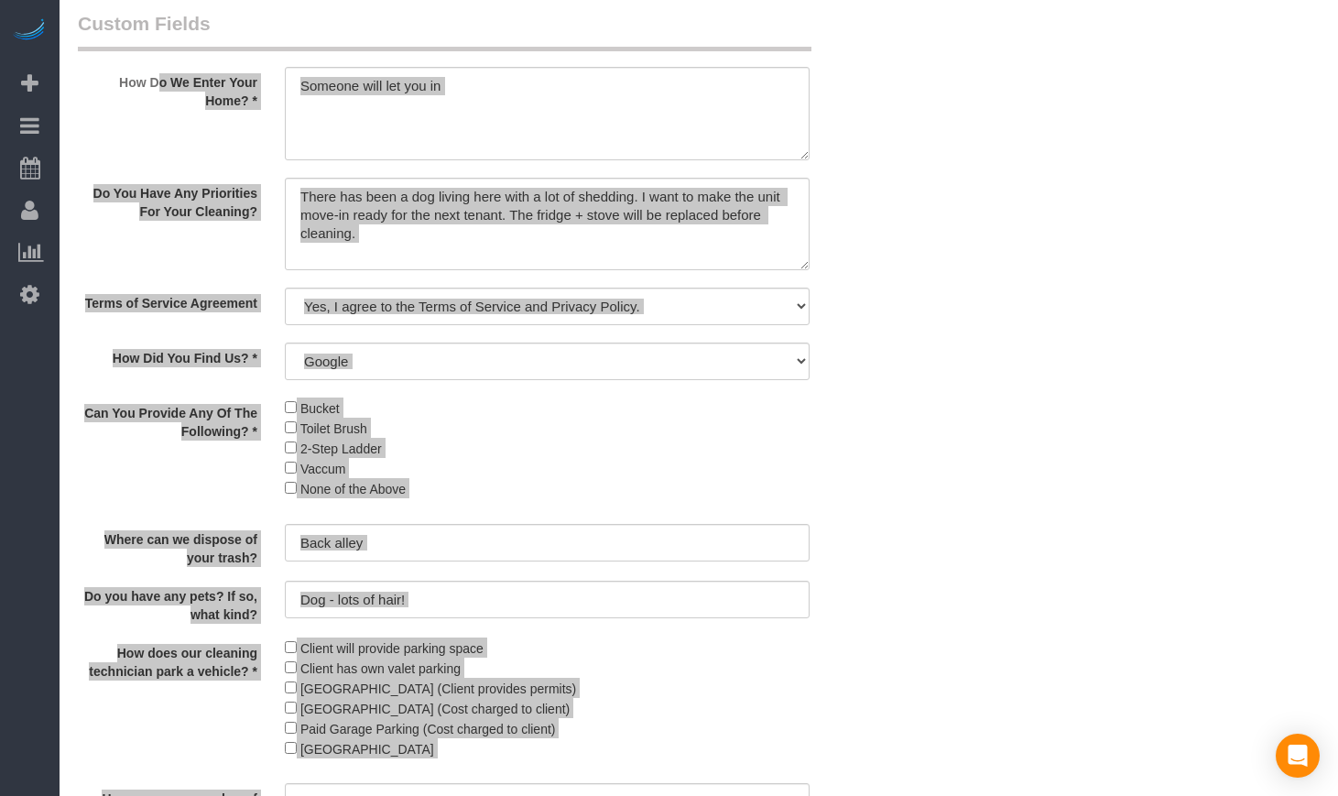
scroll to position [2442, 0]
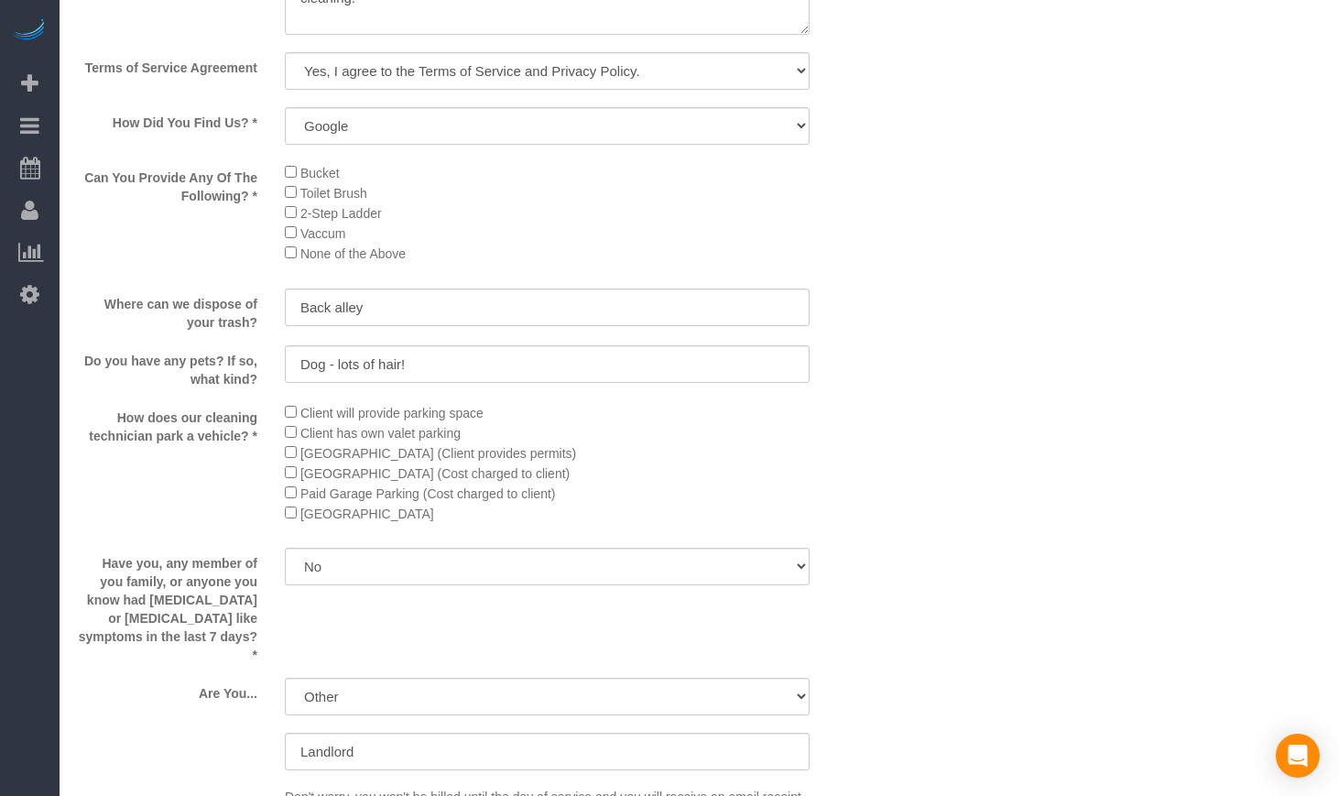
scroll to position [2747, 0]
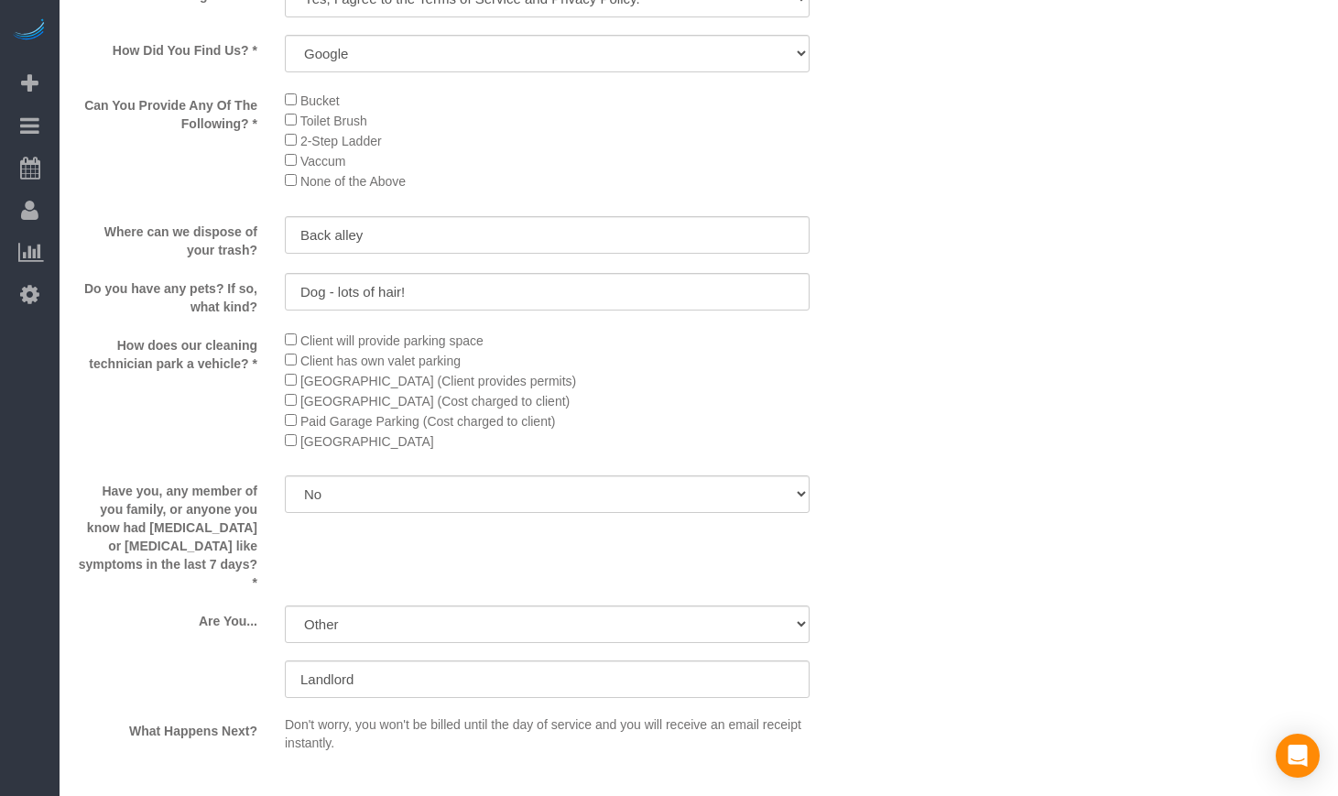
drag, startPoint x: 467, startPoint y: 474, endPoint x: 309, endPoint y: 473, distance: 158.4
click at [309, 451] on li "[GEOGRAPHIC_DATA]" at bounding box center [547, 440] width 525 height 20
copy span "[GEOGRAPHIC_DATA]"
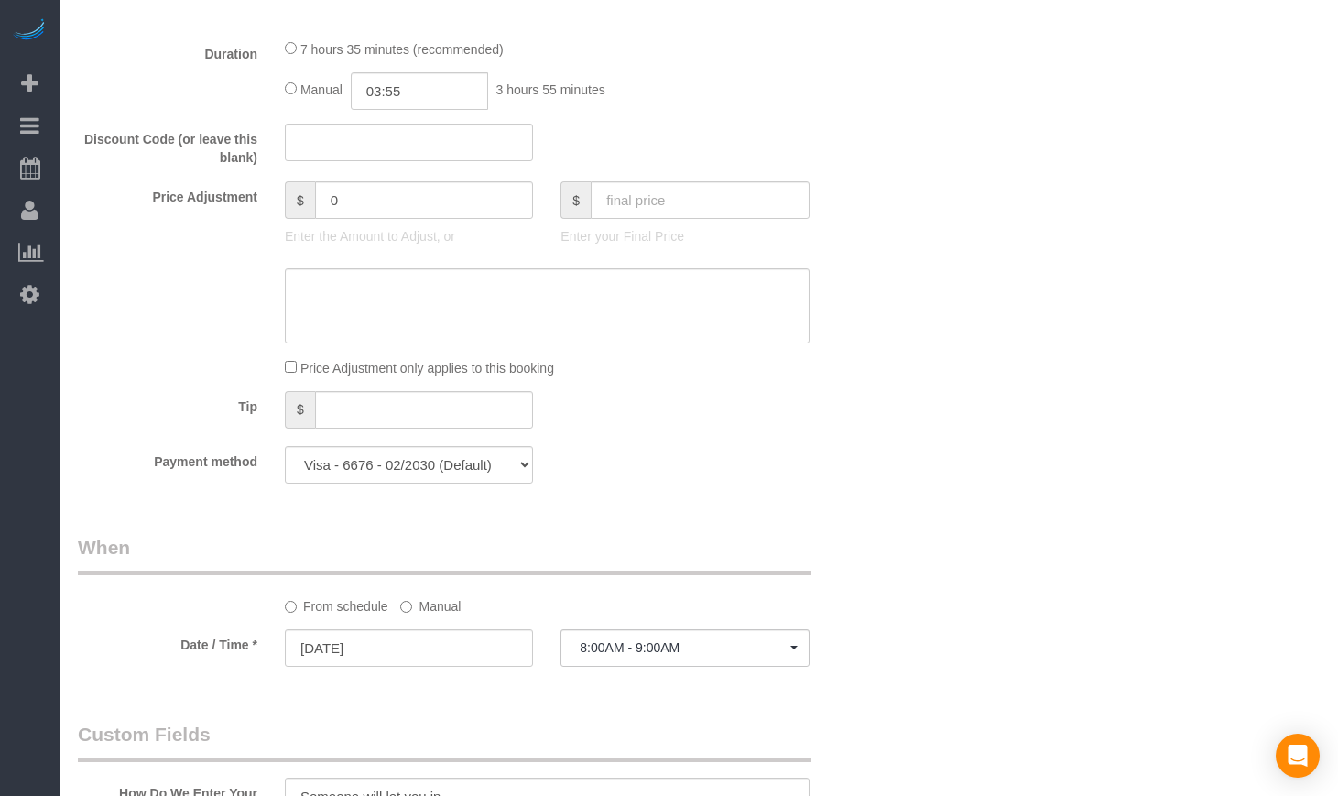
scroll to position [2137, 0]
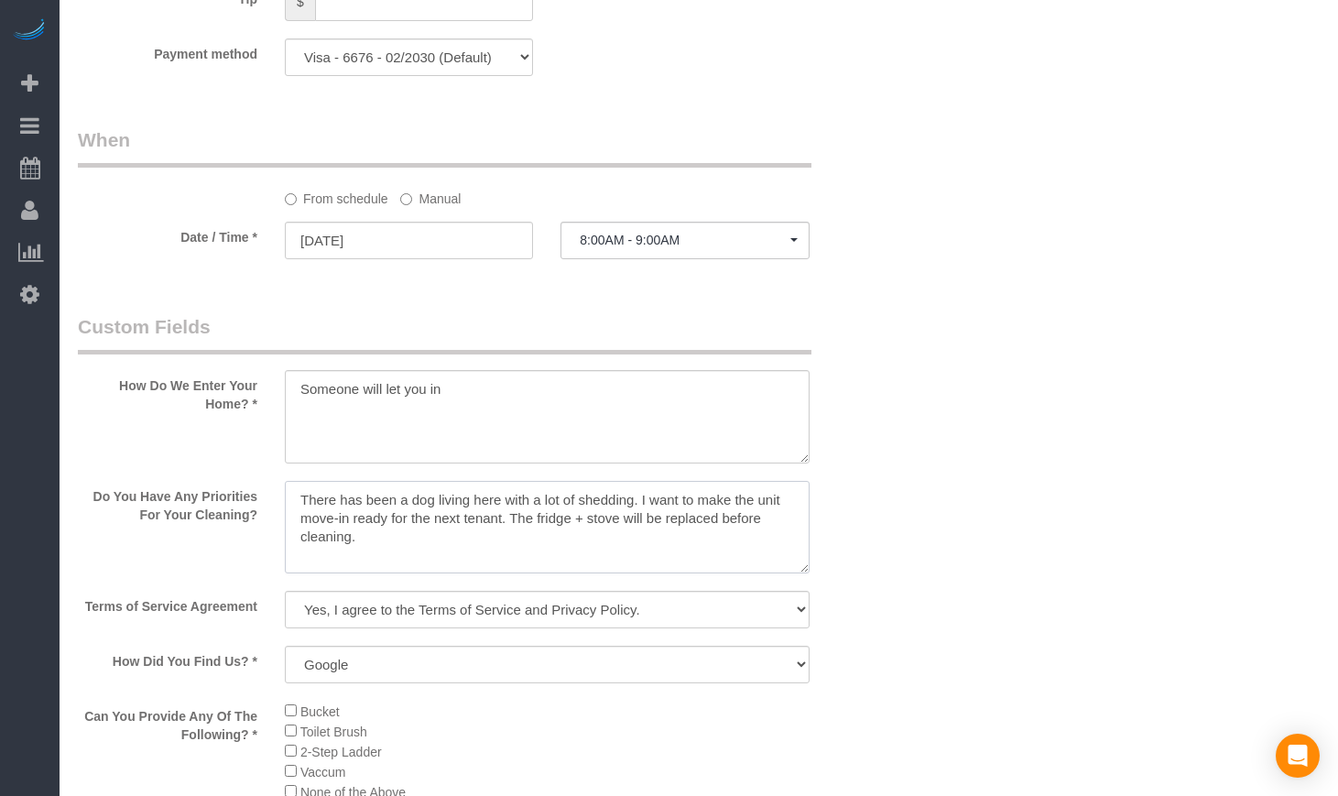
drag, startPoint x: 378, startPoint y: 568, endPoint x: 252, endPoint y: 504, distance: 141.7
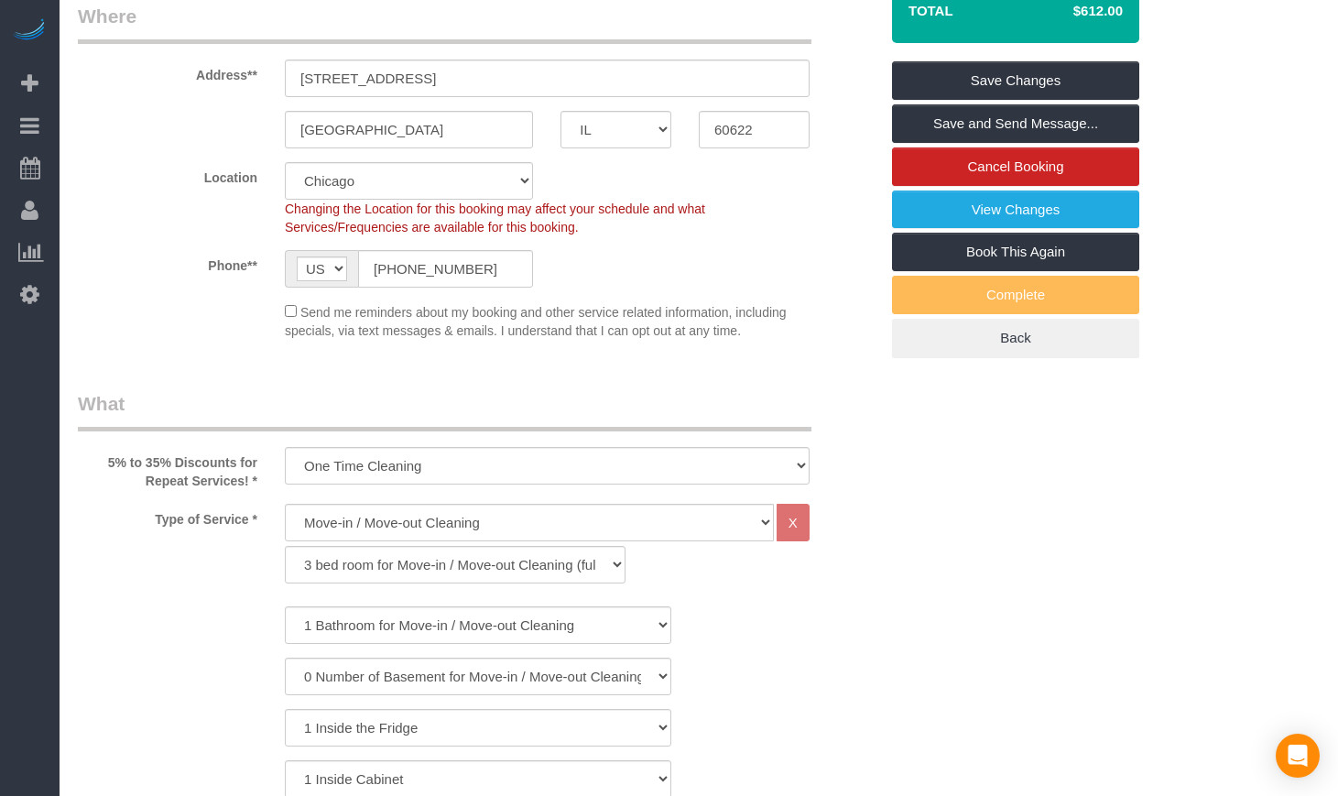
scroll to position [305, 0]
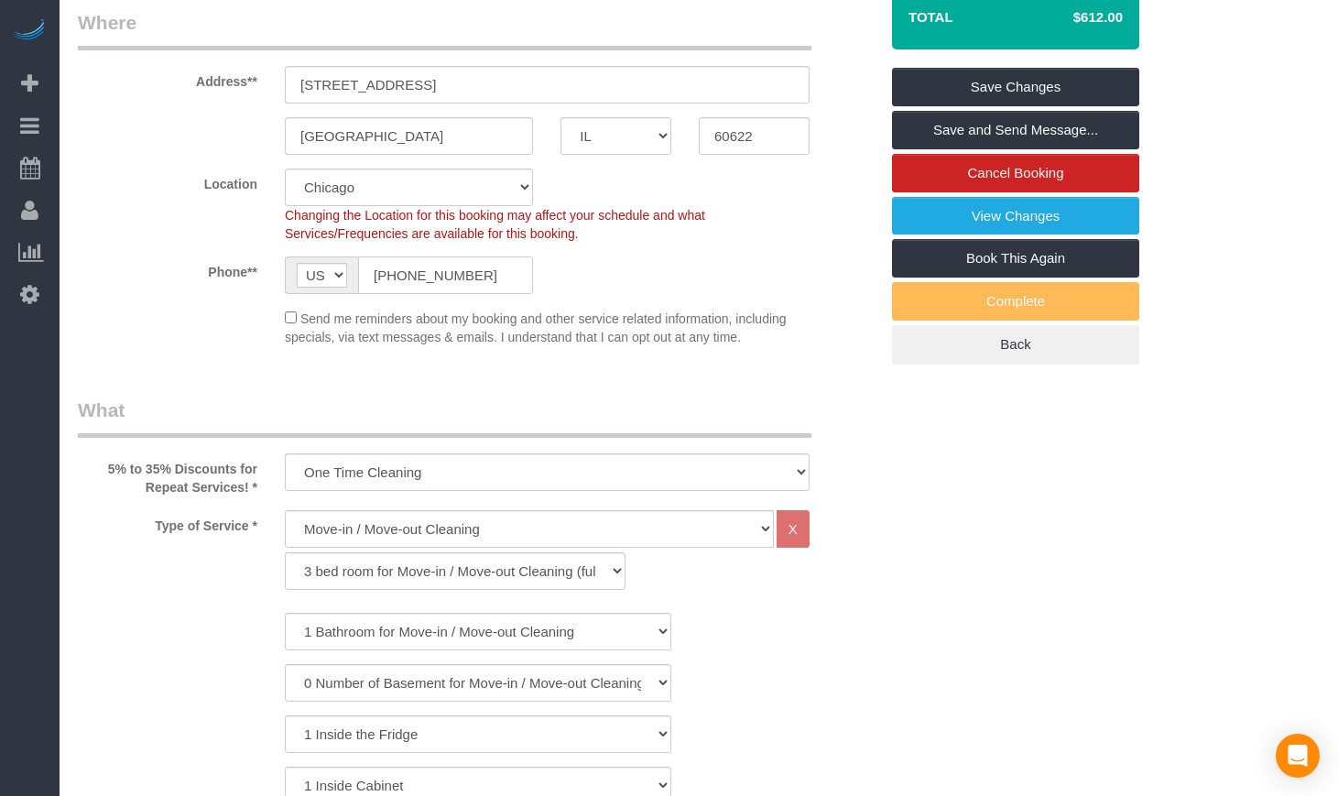
click at [504, 294] on input "[PHONE_NUMBER]" at bounding box center [445, 275] width 175 height 38
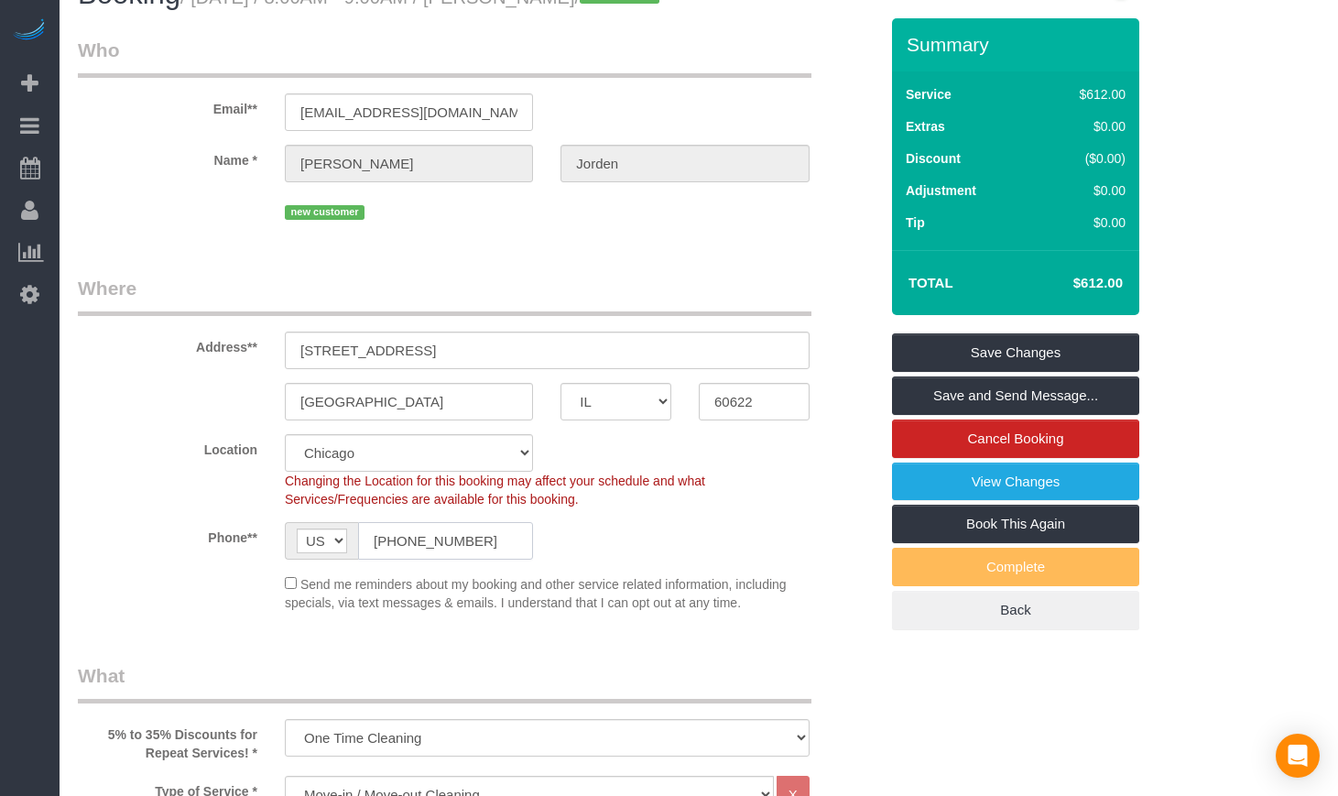
scroll to position [0, 0]
